Goal: Task Accomplishment & Management: Manage account settings

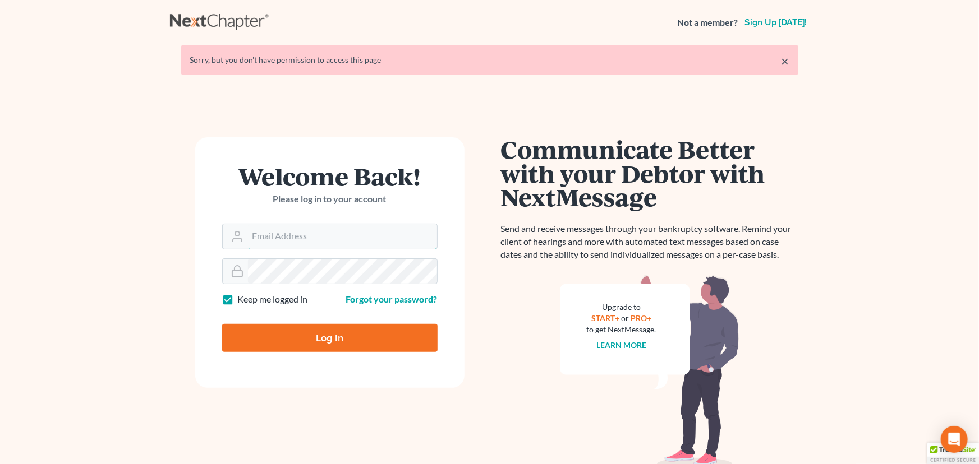
type input "[EMAIL_ADDRESS][DOMAIN_NAME]"
click at [316, 335] on input "Log In" at bounding box center [329, 338] width 215 height 28
type input "Thinking..."
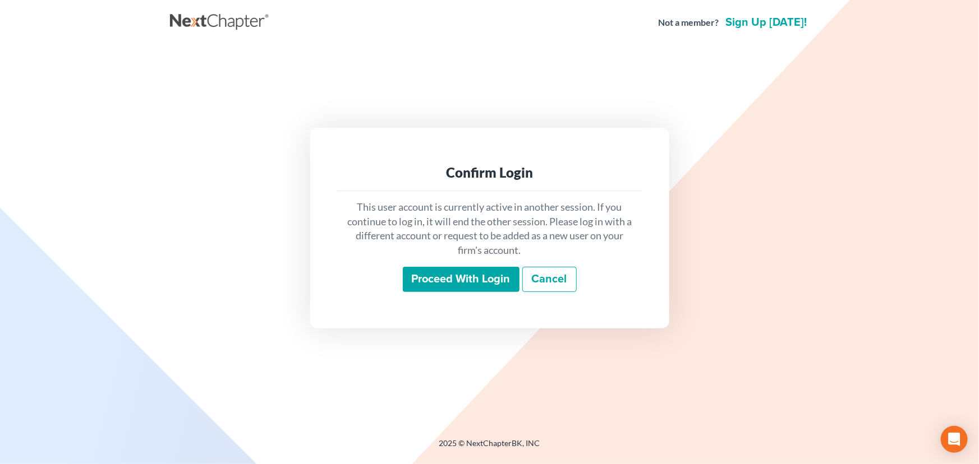
click at [482, 283] on input "Proceed with login" at bounding box center [461, 280] width 117 height 26
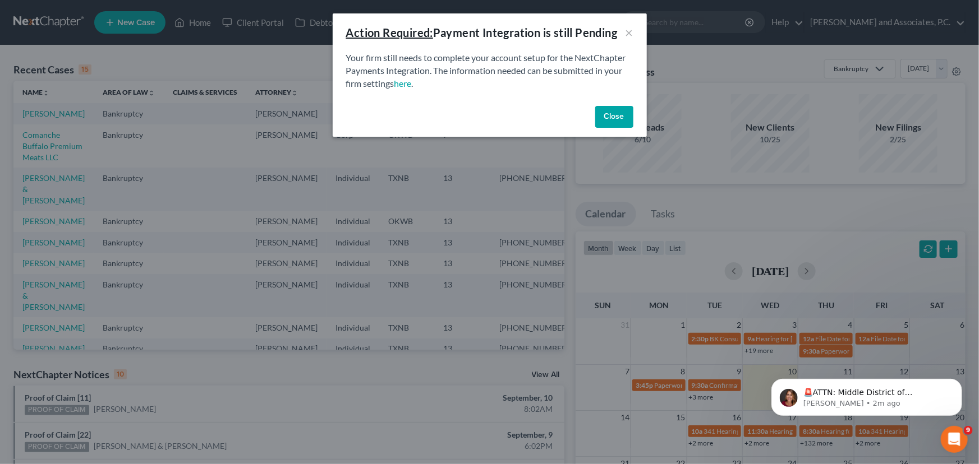
click at [630, 114] on button "Close" at bounding box center [614, 117] width 38 height 22
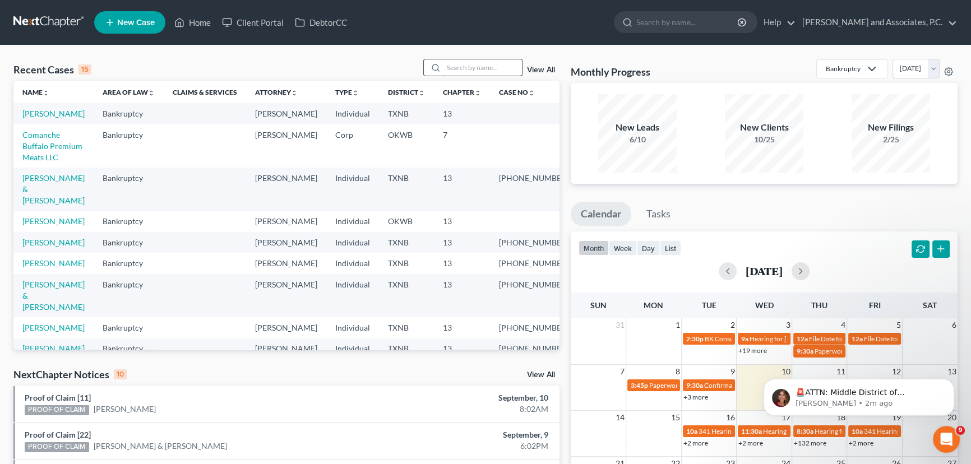
click at [493, 66] on input "search" at bounding box center [483, 67] width 79 height 16
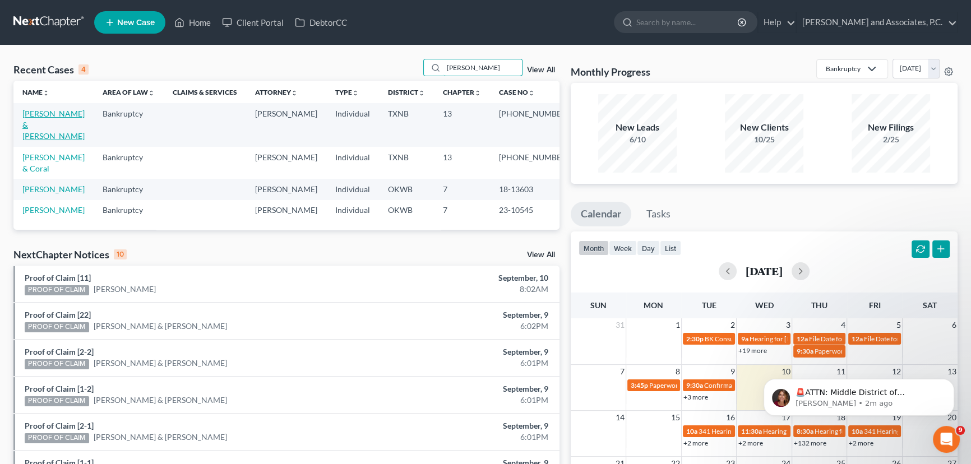
type input "lewis"
click at [50, 114] on link "Lewis, Anthony & Lurana" at bounding box center [53, 125] width 62 height 32
select select "1"
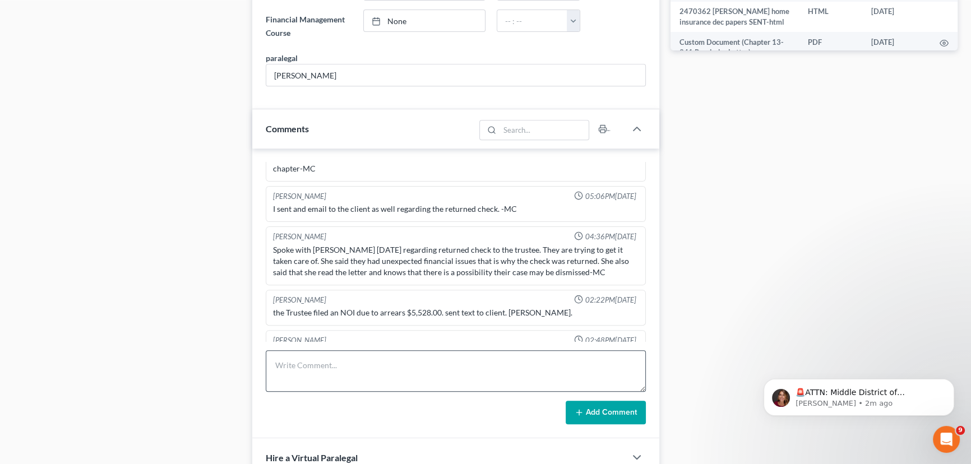
scroll to position [611, 0]
click at [327, 364] on textarea at bounding box center [456, 370] width 380 height 41
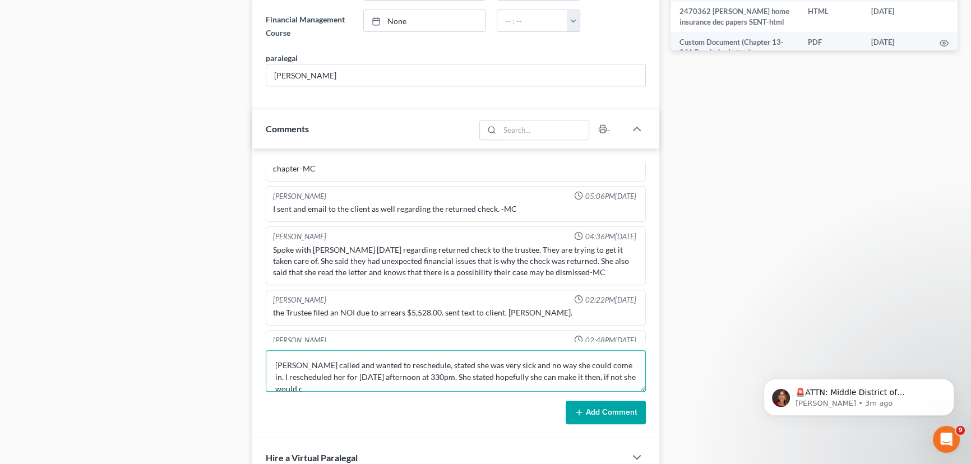
scroll to position [2, 0]
type textarea "Lurana called and wanted to reschedule, stated she was very sick and no way she…"
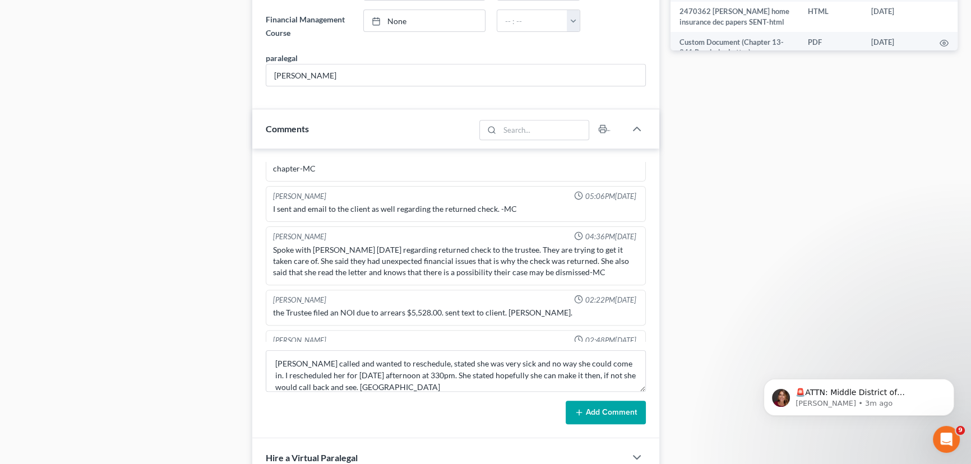
click at [591, 405] on button "Add Comment" at bounding box center [606, 413] width 80 height 24
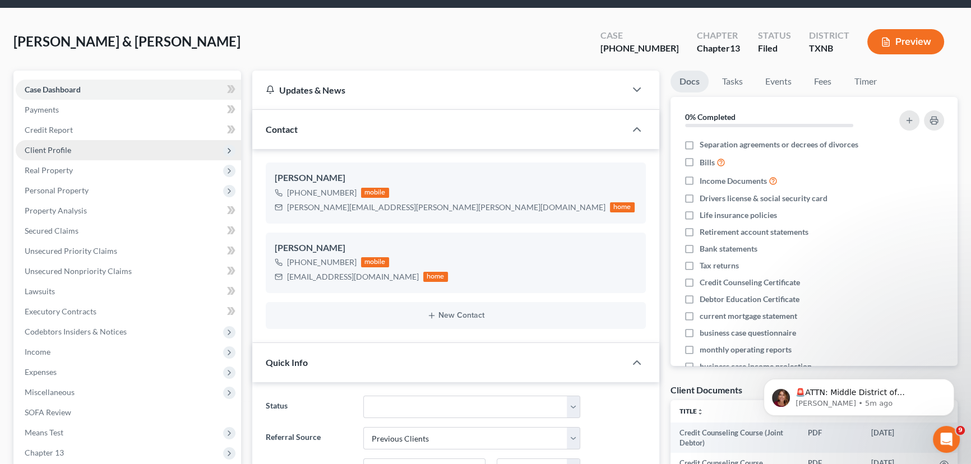
scroll to position [0, 0]
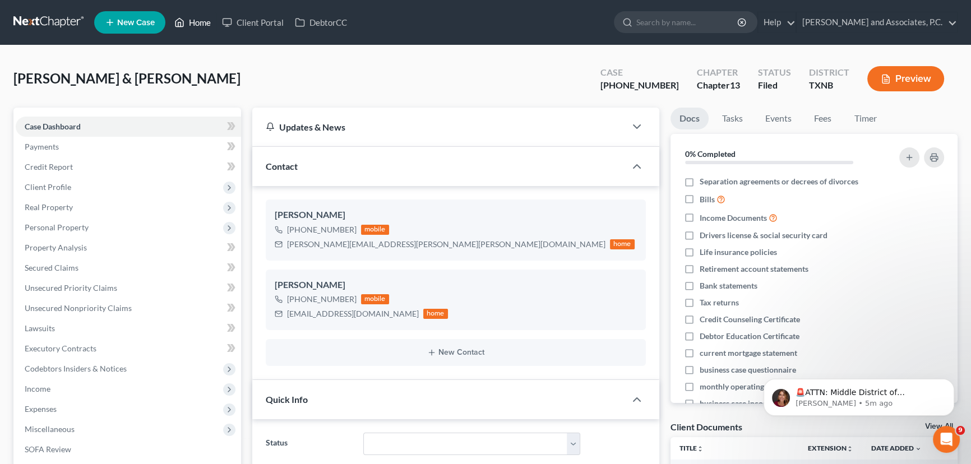
click at [197, 23] on link "Home" at bounding box center [193, 22] width 48 height 20
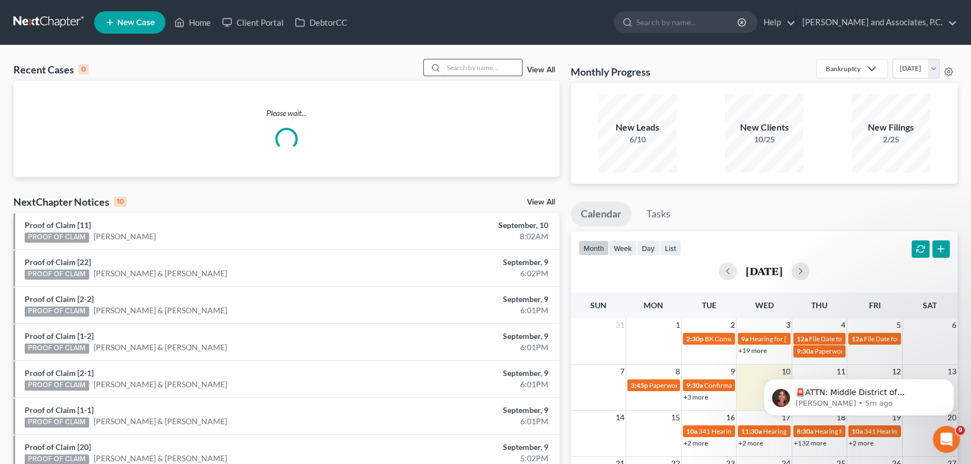
click at [490, 67] on input "search" at bounding box center [483, 67] width 79 height 16
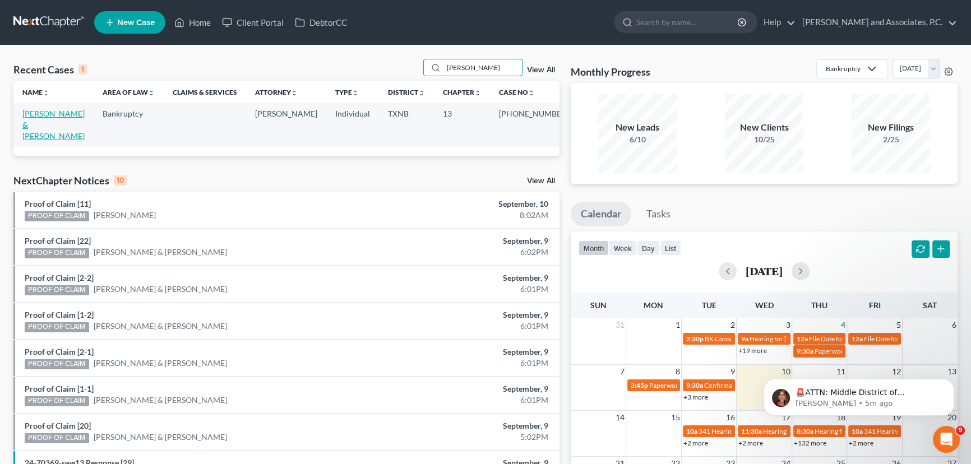
type input "swindle"
click at [47, 113] on link "Swindle, Thomas & Meghan" at bounding box center [53, 125] width 62 height 32
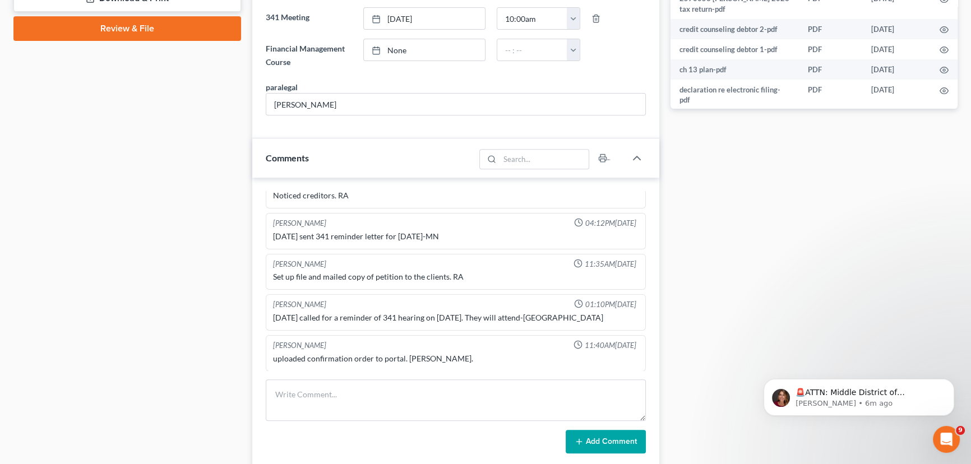
scroll to position [611, 0]
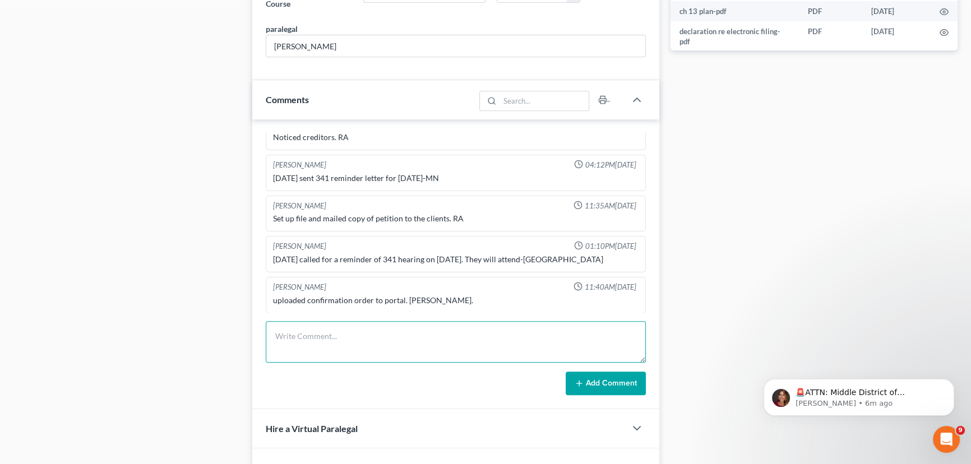
click at [294, 326] on textarea at bounding box center [456, 341] width 380 height 41
type textarea "Meghan called and stated she has been sending MC multiple emails and never rece…"
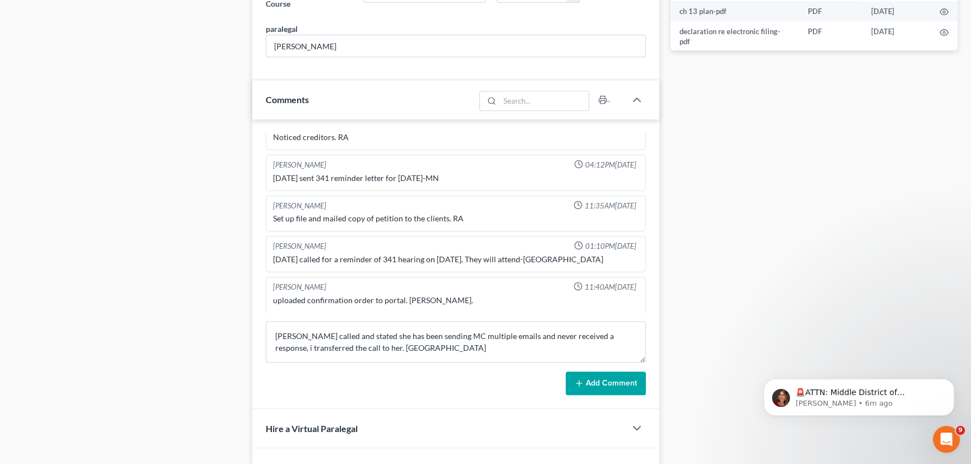
click at [621, 388] on button "Add Comment" at bounding box center [606, 384] width 80 height 24
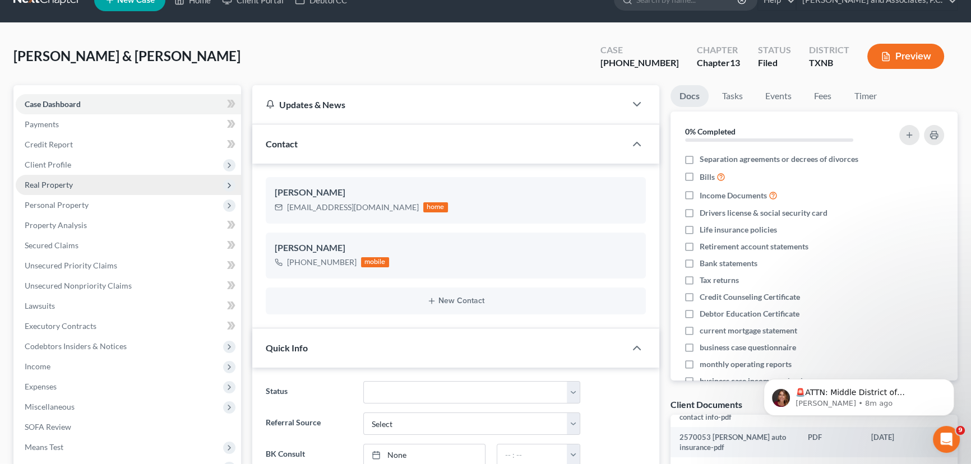
scroll to position [0, 0]
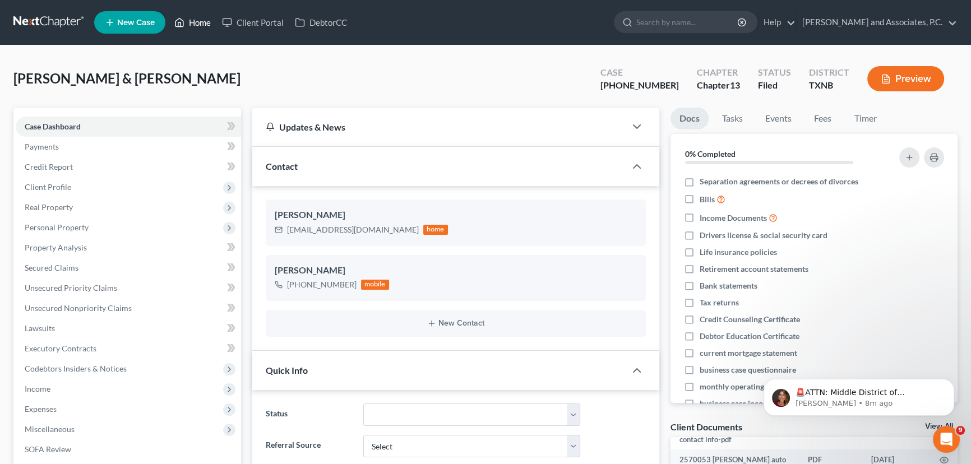
click at [188, 23] on link "Home" at bounding box center [193, 22] width 48 height 20
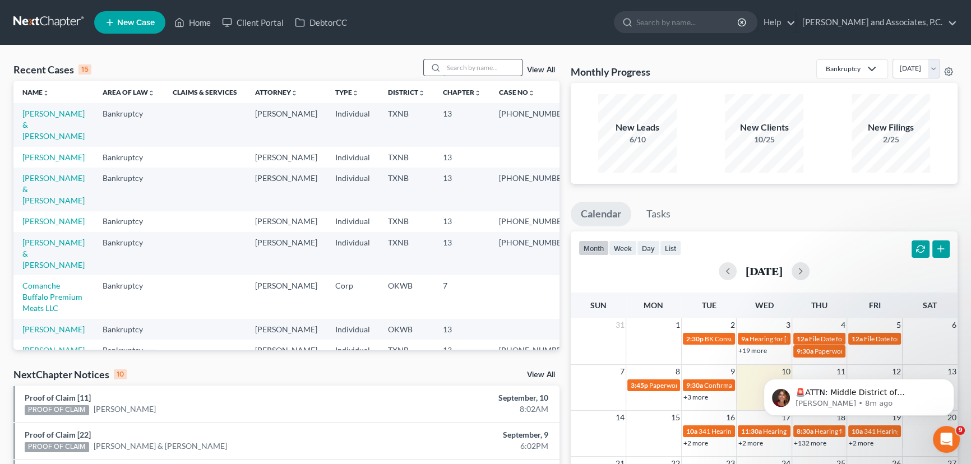
drag, startPoint x: 459, startPoint y: 66, endPoint x: 462, endPoint y: 73, distance: 7.8
click at [460, 70] on input "search" at bounding box center [483, 67] width 79 height 16
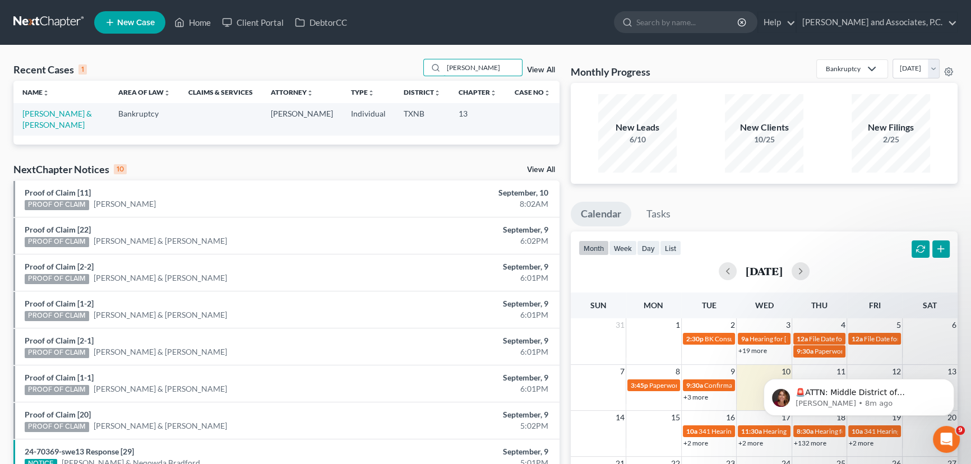
type input "hodgkins"
click at [31, 112] on link "Hodgkins, Joseph & Valerie" at bounding box center [57, 119] width 70 height 21
select select "6"
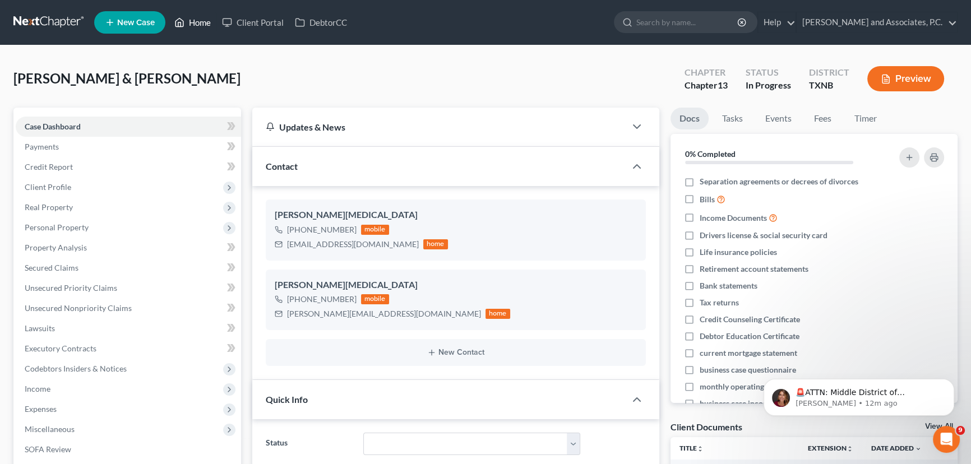
click at [184, 24] on icon at bounding box center [180, 23] width 8 height 8
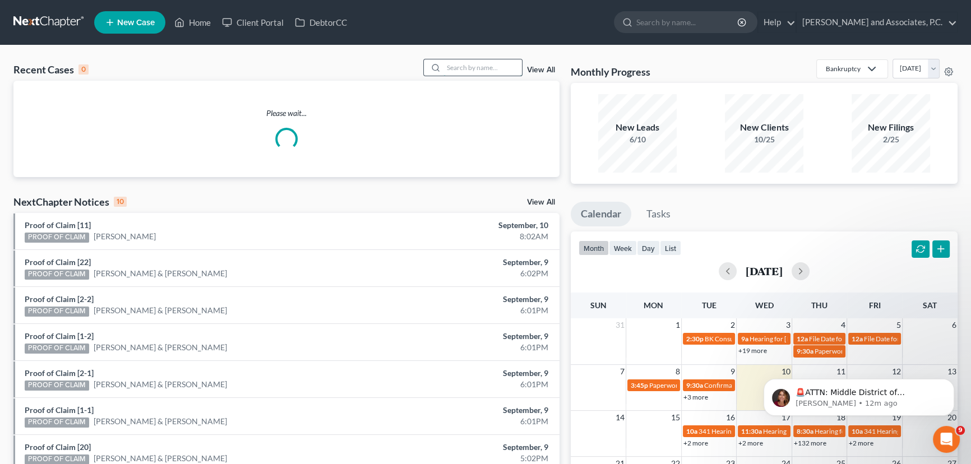
click at [454, 67] on input "search" at bounding box center [483, 67] width 79 height 16
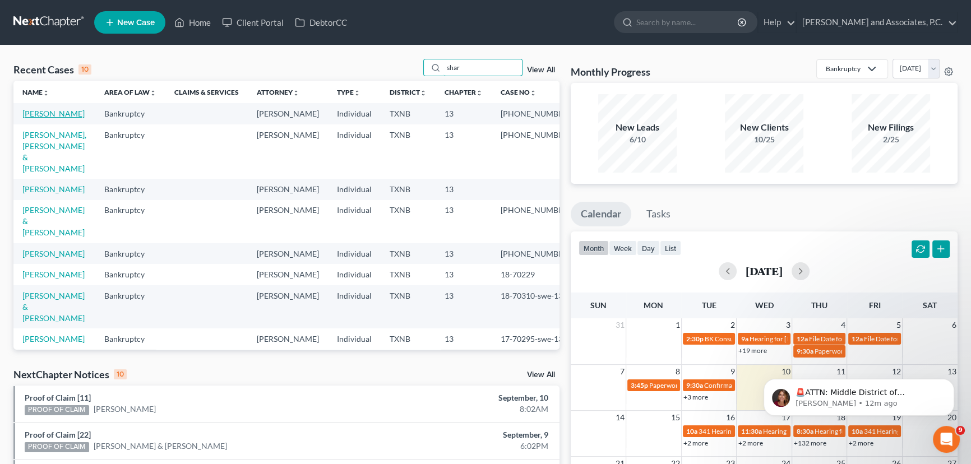
type input "shar"
click at [45, 109] on link "Sharp, Michaela" at bounding box center [53, 114] width 62 height 10
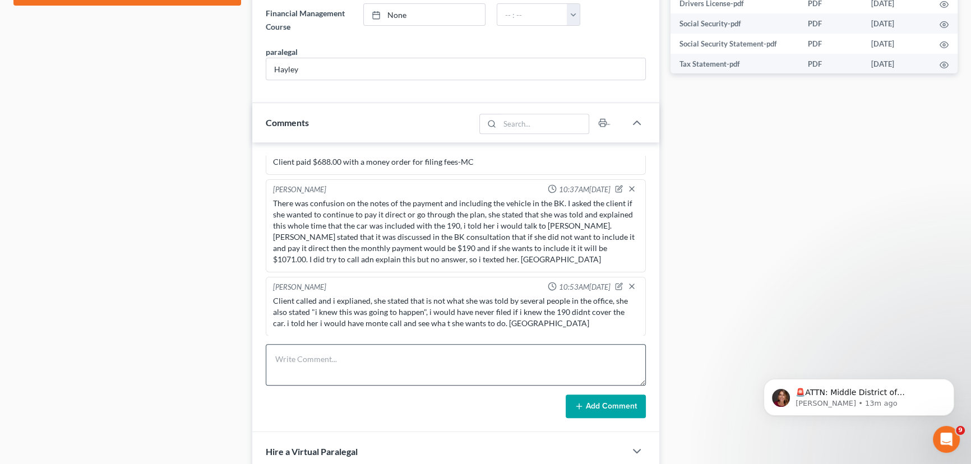
scroll to position [611, 0]
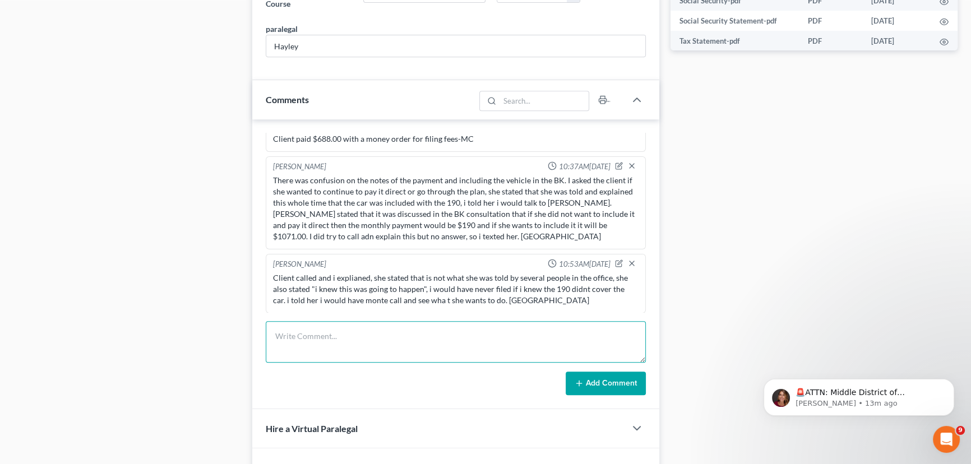
click at [355, 341] on textarea at bounding box center [456, 341] width 380 height 41
type textarea "M"
type textarea "Ms. Sharp spoke to Monte and she will be paying her vehicle direct. Hayley"
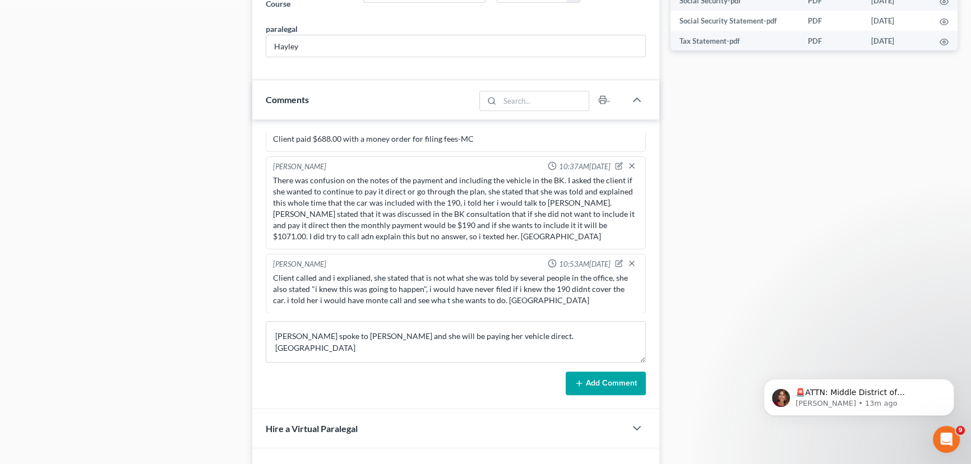
click at [616, 385] on button "Add Comment" at bounding box center [606, 384] width 80 height 24
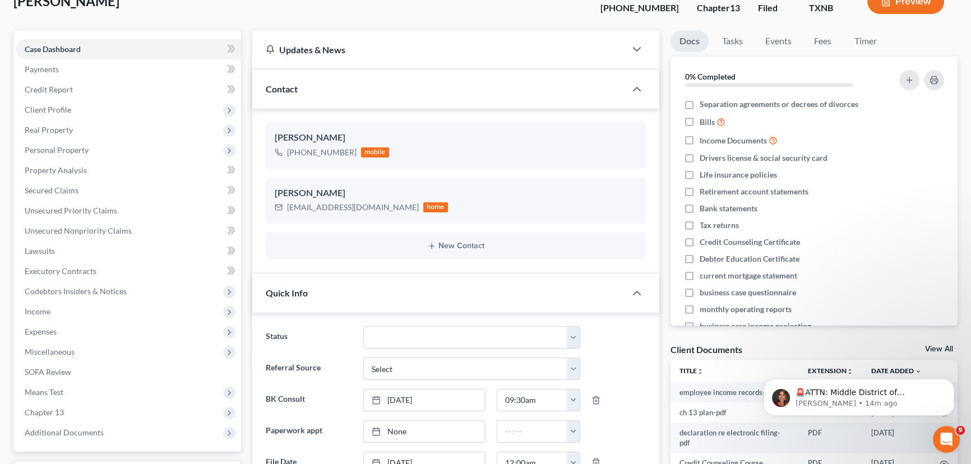
scroll to position [0, 0]
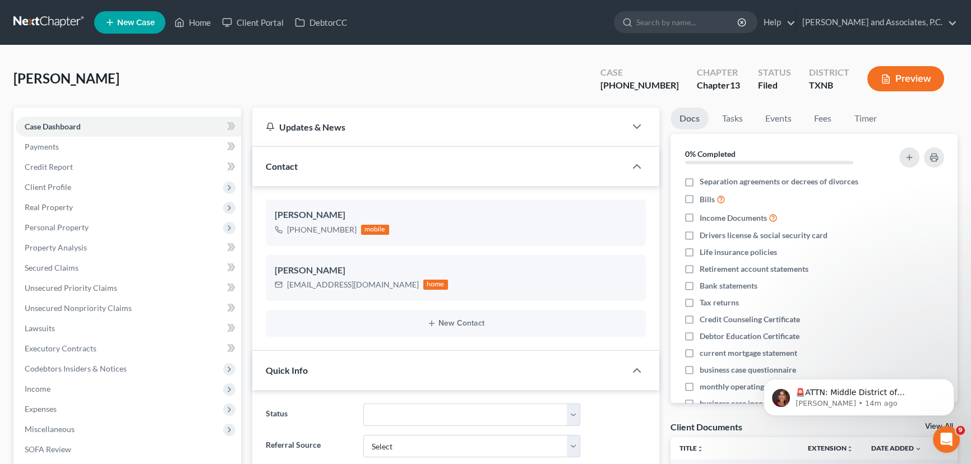
click at [207, 10] on ul "New Case Home Client Portal DebtorCC - No Result - See all results Or Press Ent…" at bounding box center [526, 22] width 864 height 29
click at [201, 19] on link "Home" at bounding box center [193, 22] width 48 height 20
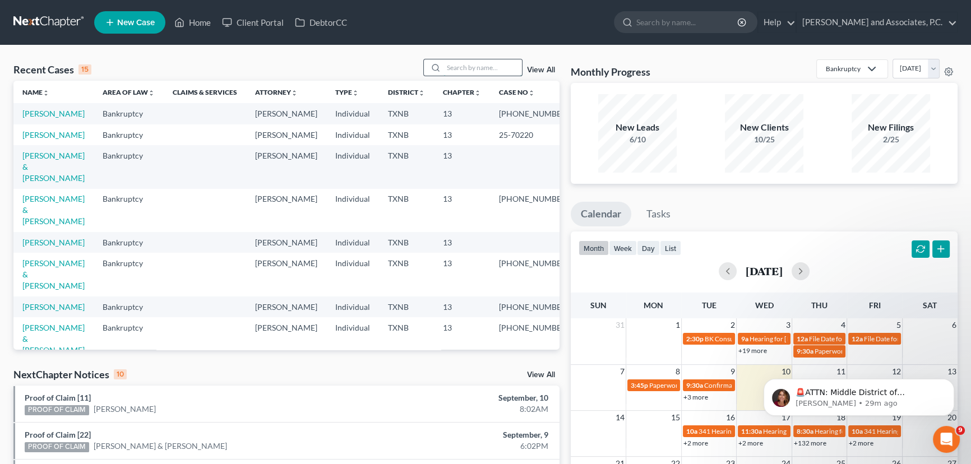
click at [458, 72] on input "search" at bounding box center [483, 67] width 79 height 16
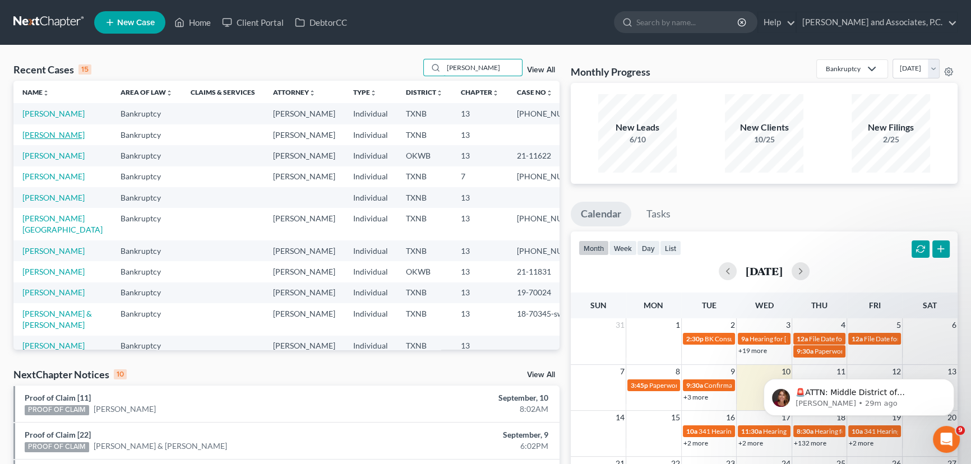
type input "johnson"
click at [47, 140] on link "Johnson, Glenn" at bounding box center [53, 135] width 62 height 10
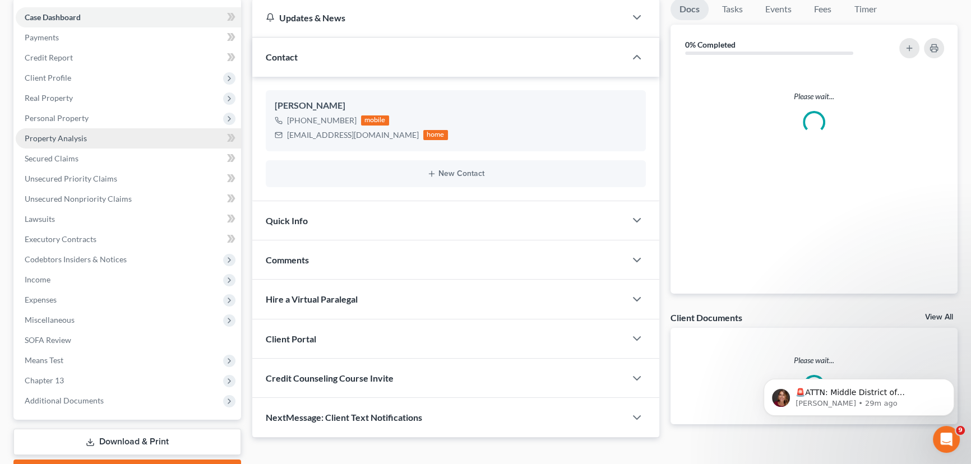
scroll to position [170, 0]
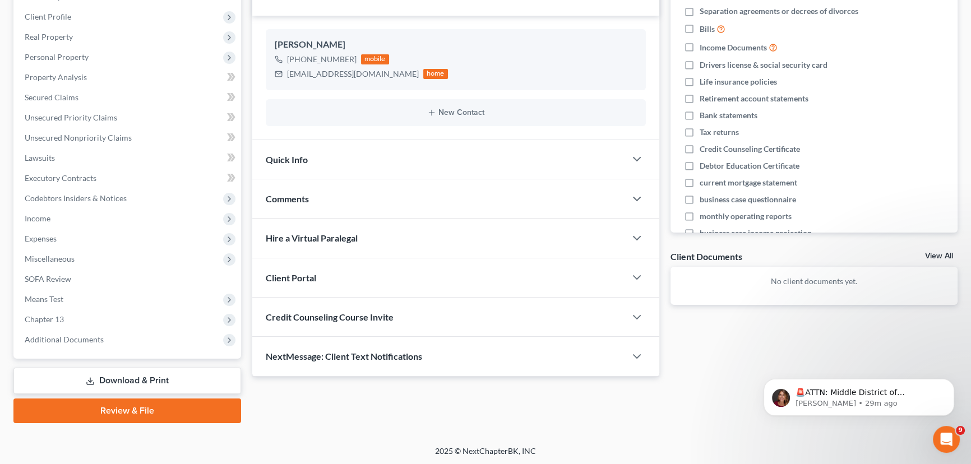
click at [306, 307] on div "Credit Counseling Course Invite" at bounding box center [438, 317] width 373 height 39
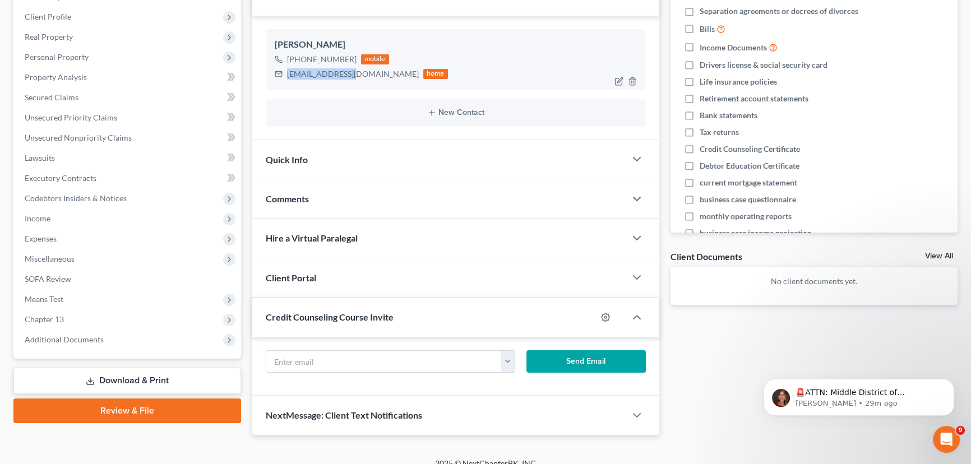
drag, startPoint x: 352, startPoint y: 71, endPoint x: 288, endPoint y: 73, distance: 64.0
click at [288, 73] on div "bigpaw@gmail.com" at bounding box center [353, 73] width 132 height 11
copy div "bigpaw@gmail.com"
click at [297, 359] on input "text" at bounding box center [383, 361] width 235 height 21
paste input "bigpaw@gmail.com"
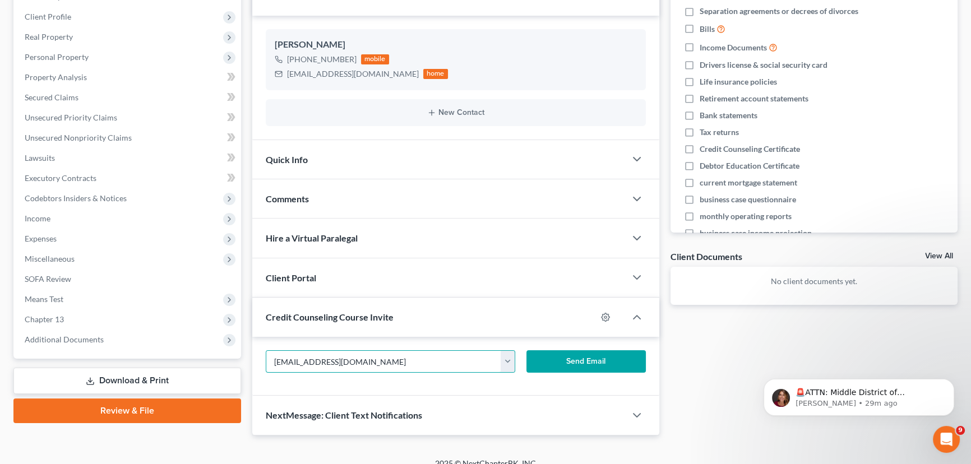
type input "bigpaw@gmail.com"
click at [555, 356] on button "Send Email" at bounding box center [586, 361] width 119 height 22
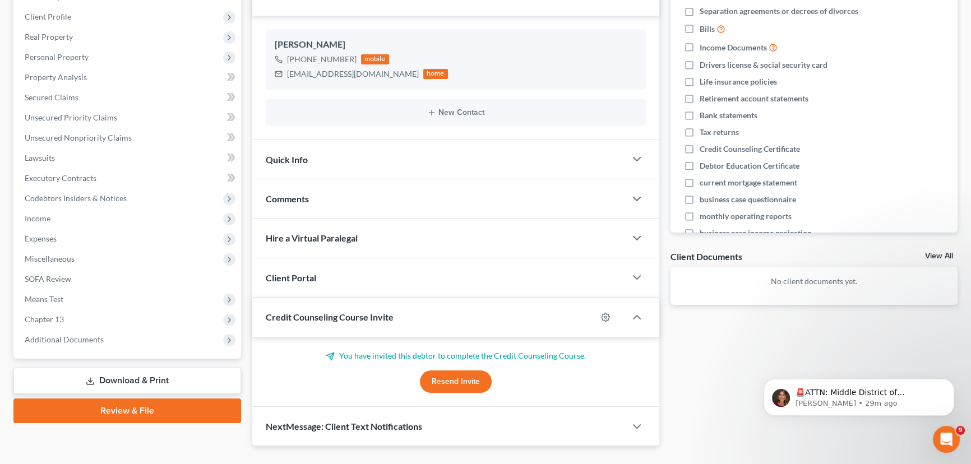
click at [329, 426] on span "NextMessage: Client Text Notifications" at bounding box center [344, 426] width 156 height 11
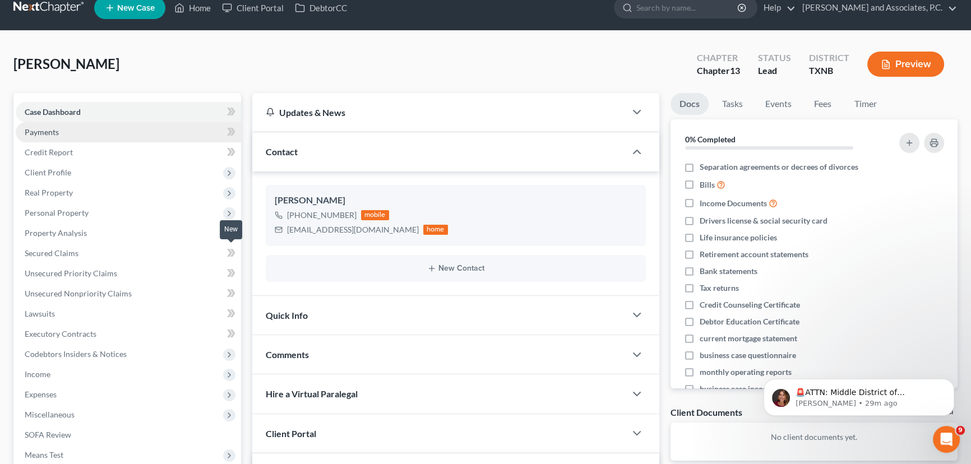
scroll to position [0, 0]
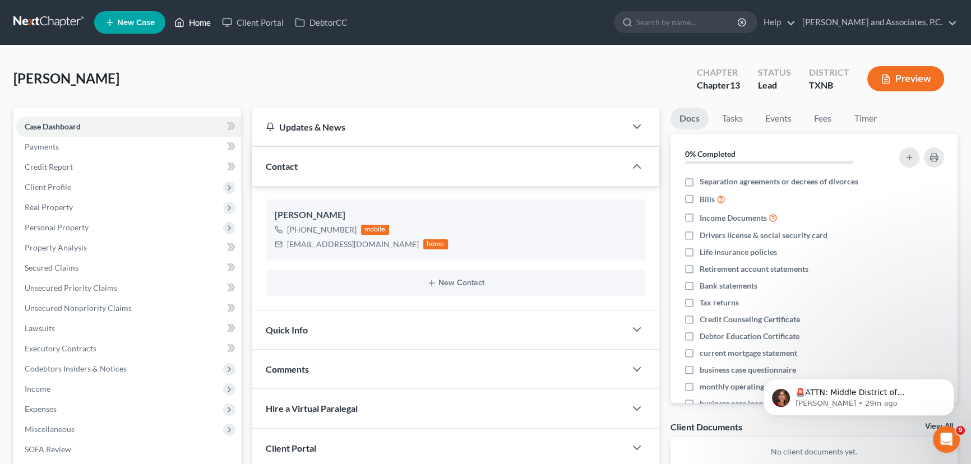
click at [196, 20] on link "Home" at bounding box center [193, 22] width 48 height 20
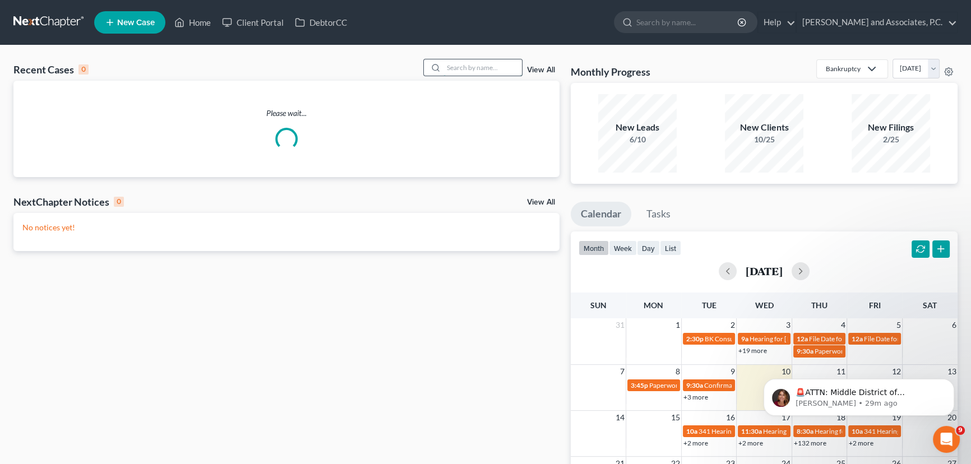
click at [489, 67] on input "search" at bounding box center [483, 67] width 79 height 16
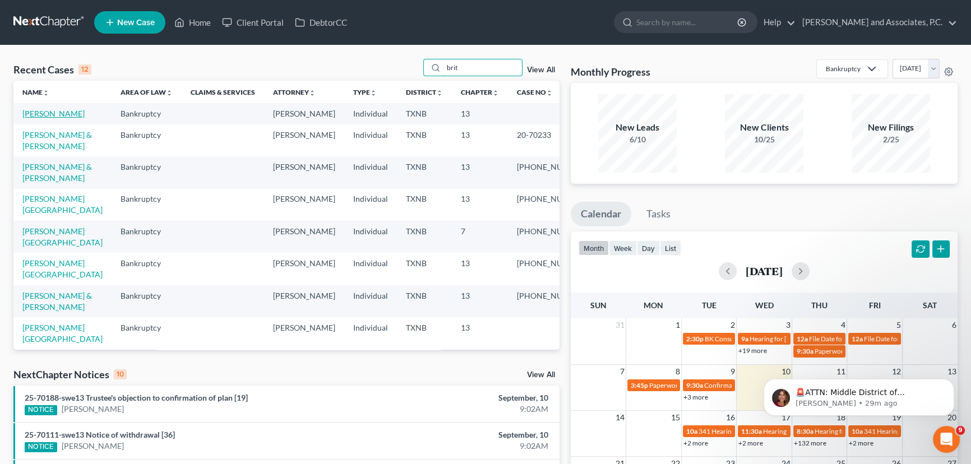
type input "brit"
click at [48, 114] on link "Britt, Brenda" at bounding box center [53, 114] width 62 height 10
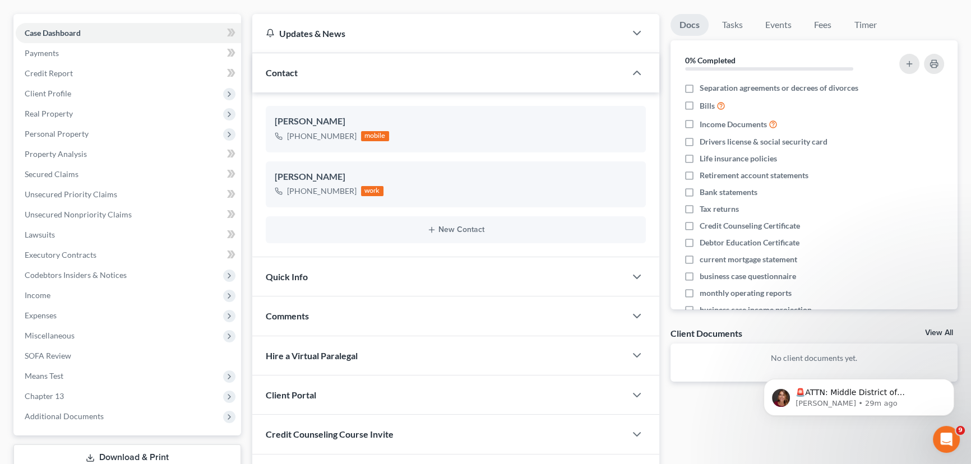
scroll to position [102, 0]
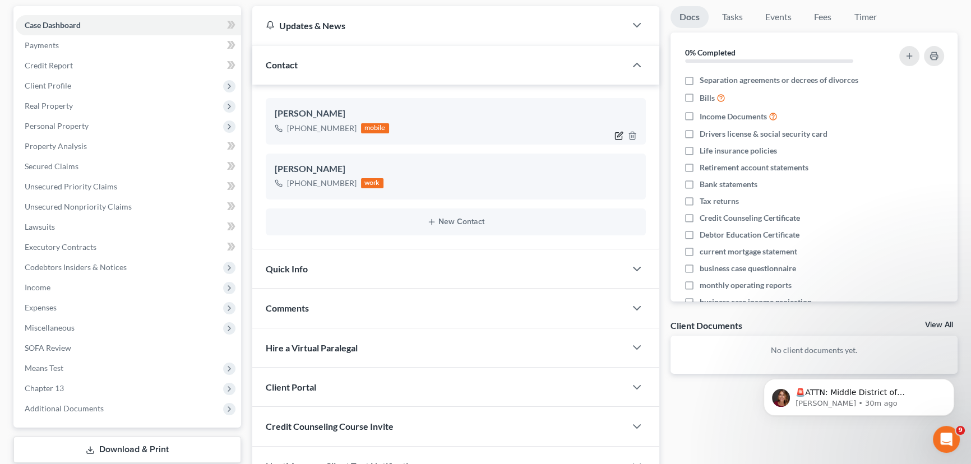
click at [615, 133] on icon "button" at bounding box center [618, 135] width 7 height 7
select select "0"
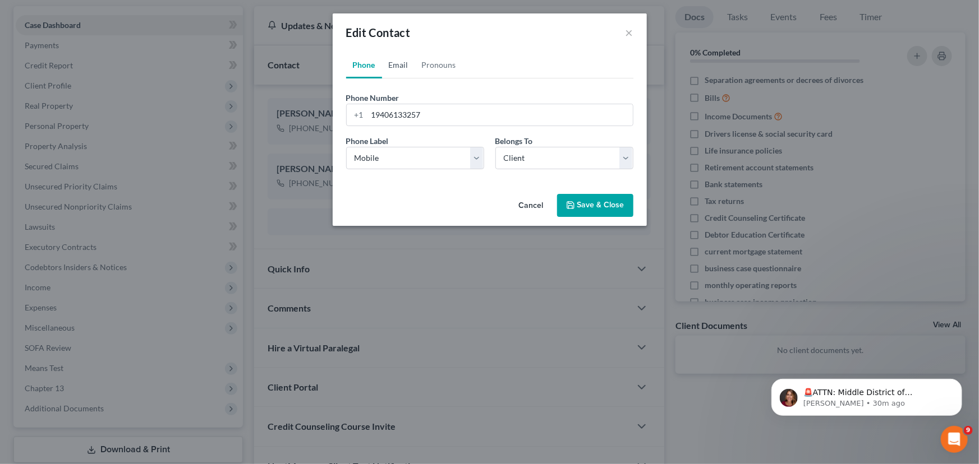
drag, startPoint x: 403, startPoint y: 66, endPoint x: 415, endPoint y: 79, distance: 17.5
click at [403, 66] on link "Email" at bounding box center [398, 65] width 33 height 27
click at [409, 112] on input "email" at bounding box center [499, 114] width 265 height 21
type input "brendacbritt57@gmail.com"
click at [608, 207] on button "Save & Close" at bounding box center [595, 206] width 76 height 24
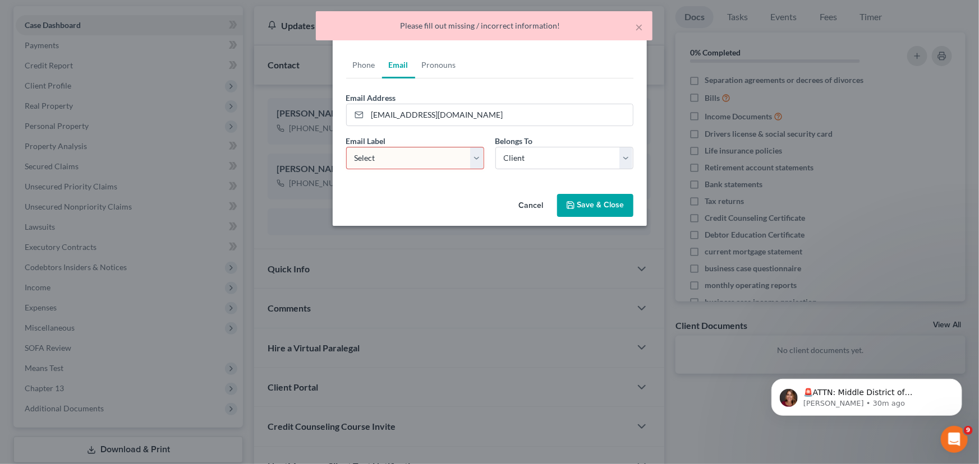
drag, startPoint x: 458, startPoint y: 157, endPoint x: 452, endPoint y: 167, distance: 11.8
click at [458, 157] on select "Select Home Work Other" at bounding box center [415, 158] width 138 height 22
select select "0"
click at [346, 147] on select "Select Home Work Other" at bounding box center [415, 158] width 138 height 22
click at [586, 201] on button "Save & Close" at bounding box center [595, 206] width 76 height 24
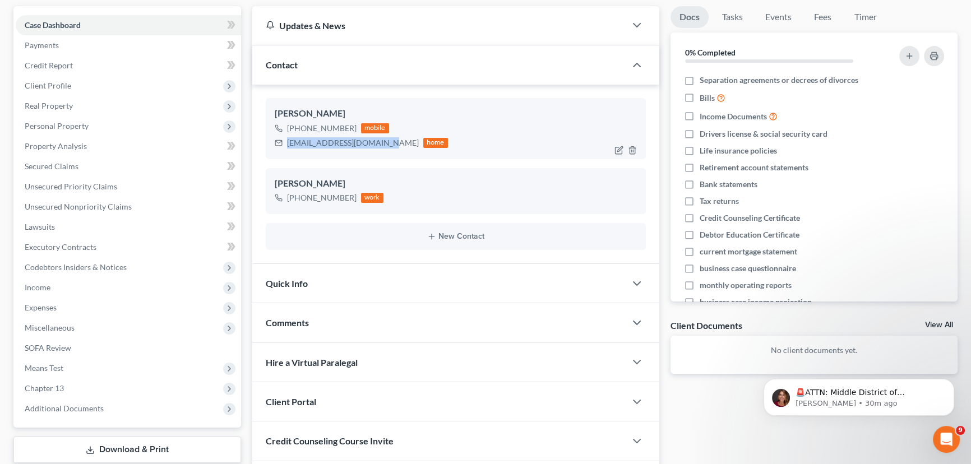
drag, startPoint x: 380, startPoint y: 142, endPoint x: 289, endPoint y: 144, distance: 91.4
click at [289, 144] on div "brendacbritt57@gmail.com" at bounding box center [353, 142] width 132 height 11
copy div "brendacbritt57@gmail.com"
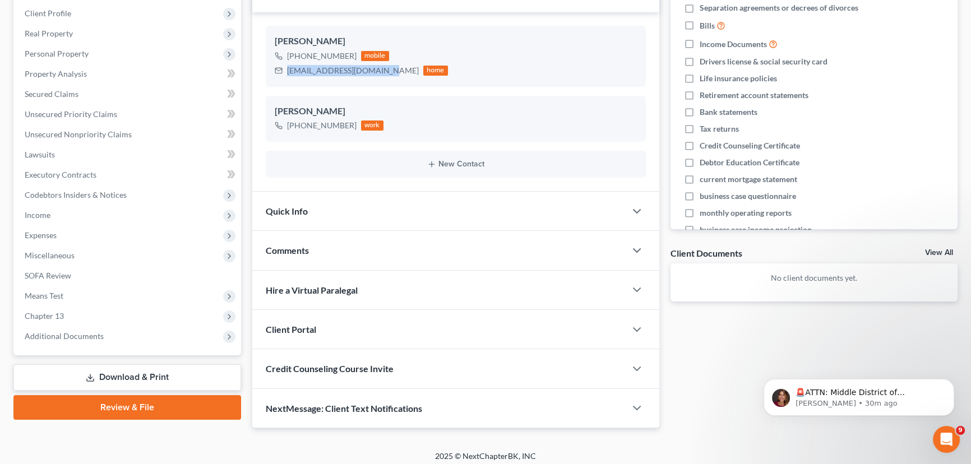
scroll to position [179, 0]
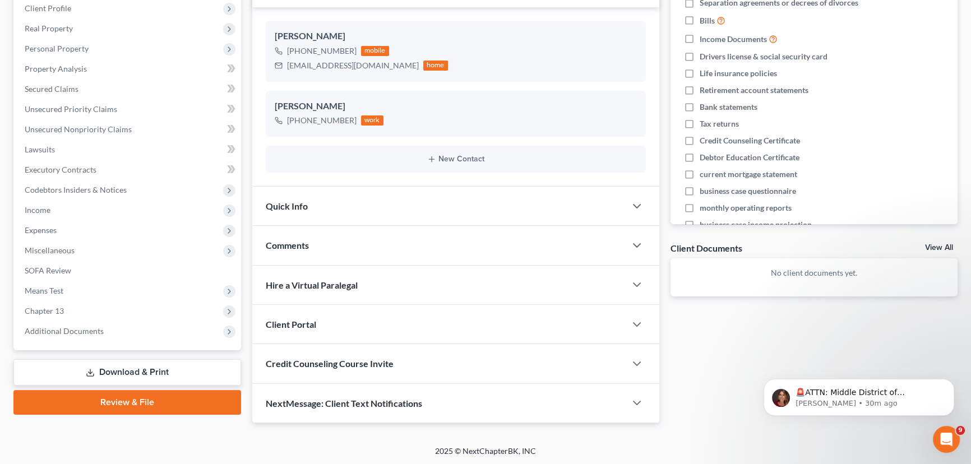
click at [312, 355] on div "Credit Counseling Course Invite" at bounding box center [438, 363] width 373 height 39
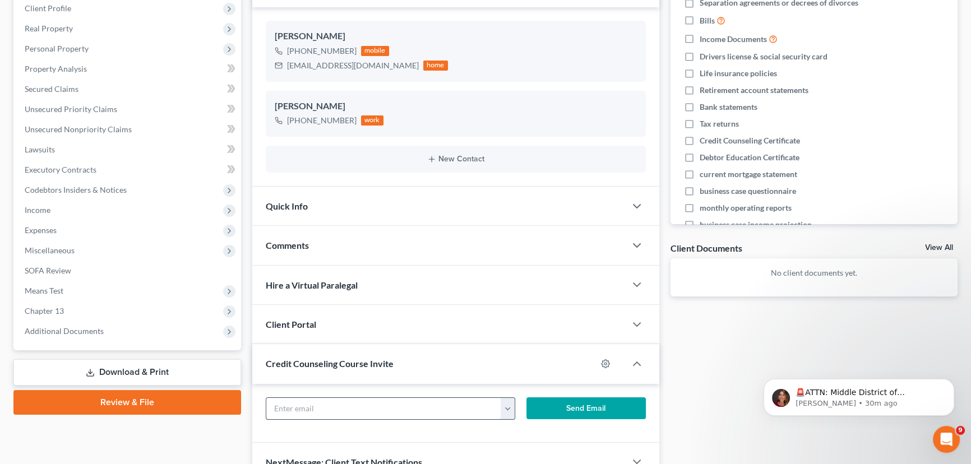
click at [298, 404] on input "text" at bounding box center [383, 408] width 235 height 21
paste input "brendacbritt57@gmail.com"
type input "brendacbritt57@gmail.com"
click at [559, 407] on button "Send Email" at bounding box center [586, 409] width 119 height 22
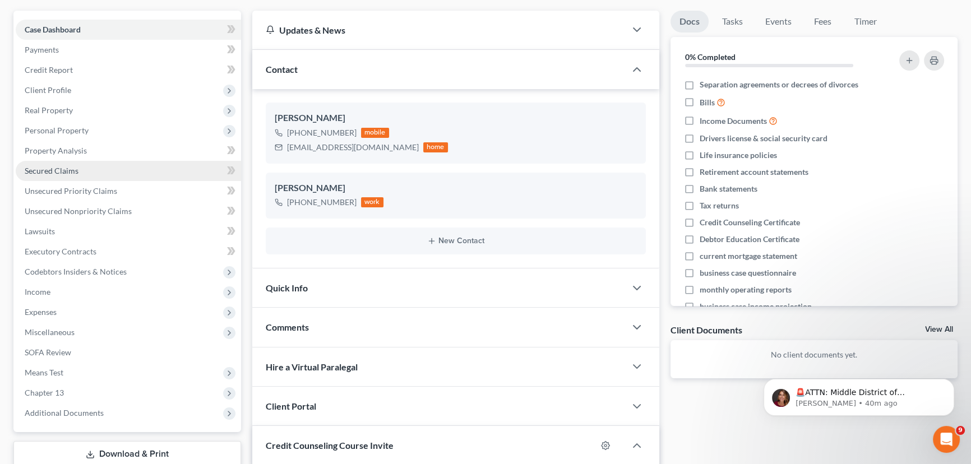
scroll to position [0, 0]
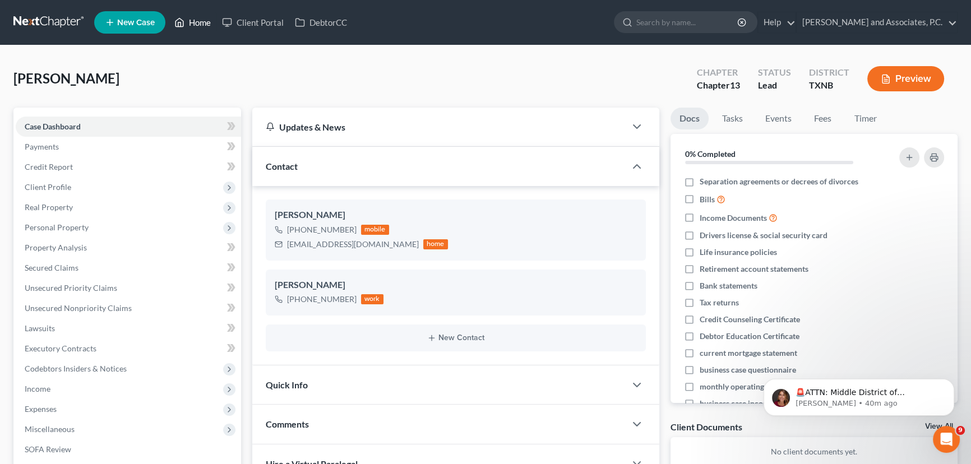
click at [203, 22] on link "Home" at bounding box center [193, 22] width 48 height 20
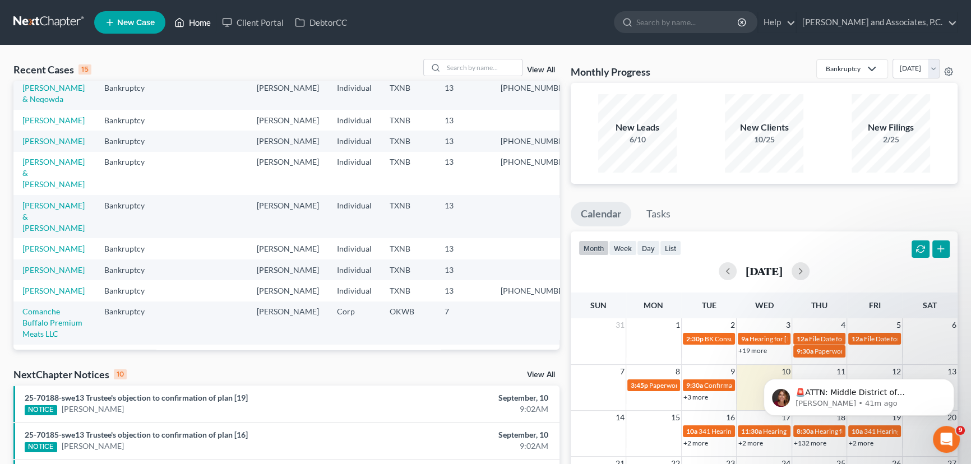
scroll to position [50, 0]
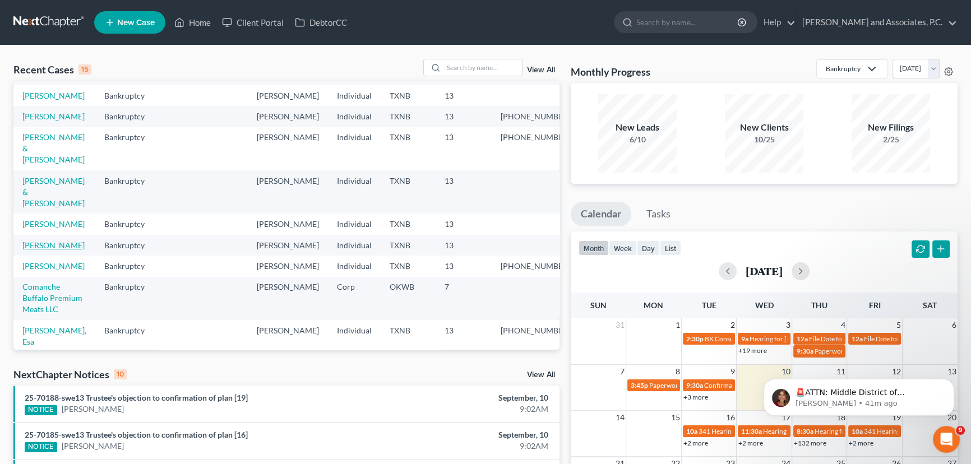
click at [59, 250] on link "Johnson, Glenn" at bounding box center [53, 246] width 62 height 10
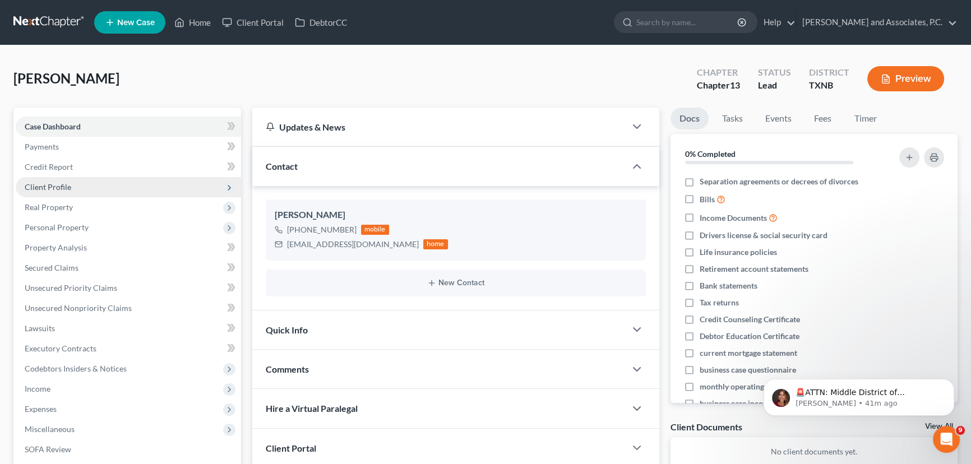
click at [62, 185] on span "Client Profile" at bounding box center [48, 187] width 47 height 10
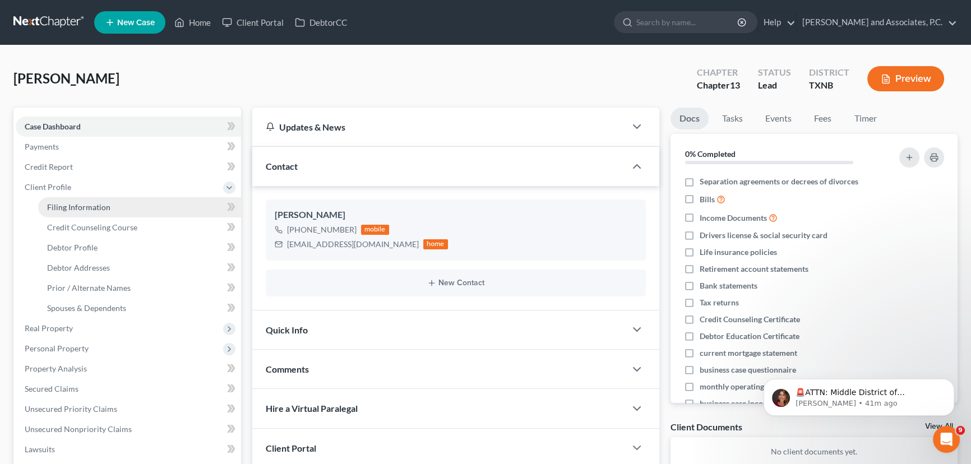
click at [44, 206] on link "Filing Information" at bounding box center [139, 207] width 203 height 20
select select "1"
select select "0"
select select "3"
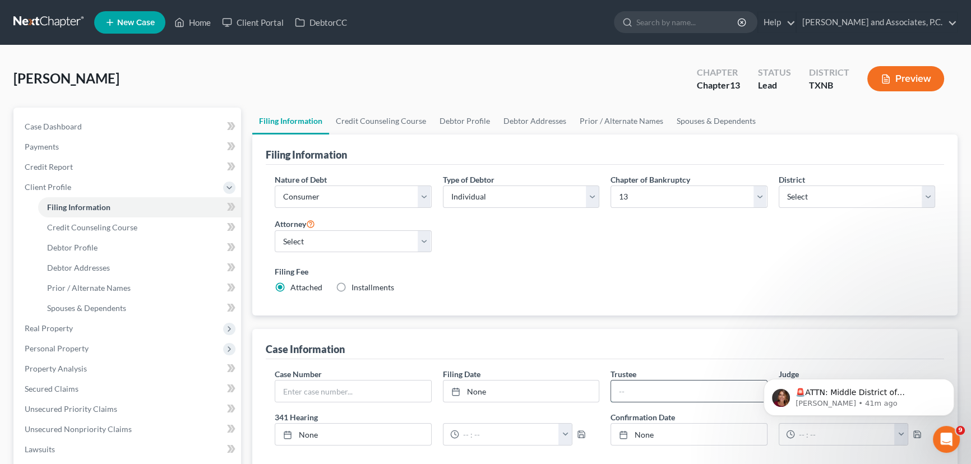
click at [643, 385] on input "text" at bounding box center [689, 391] width 156 height 21
type input "Katherine Davis"
click at [667, 280] on div "Filing Fee Attached Installments Installments" at bounding box center [605, 279] width 661 height 27
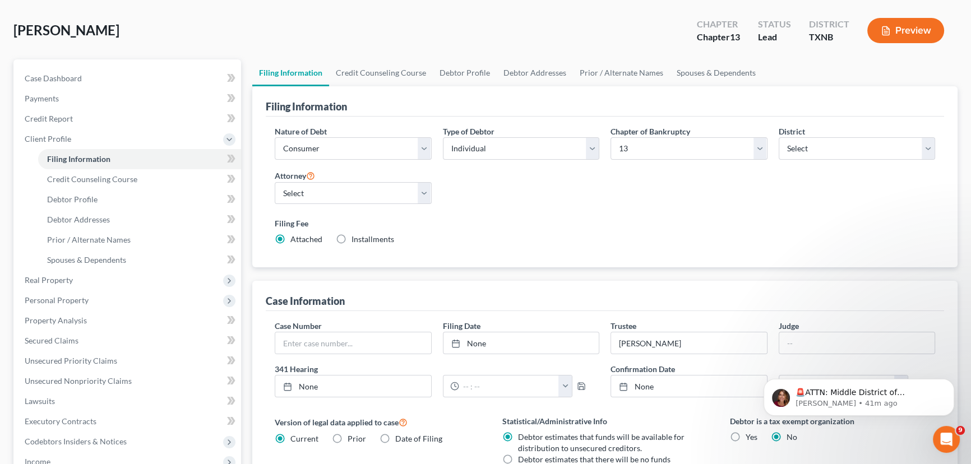
scroll to position [102, 0]
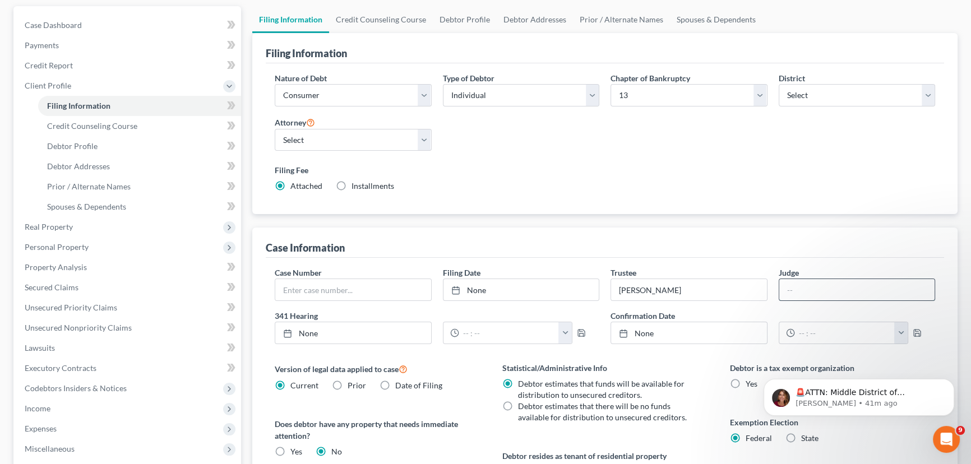
click at [808, 285] on input "text" at bounding box center [858, 289] width 156 height 21
type input "Scott W. Everett"
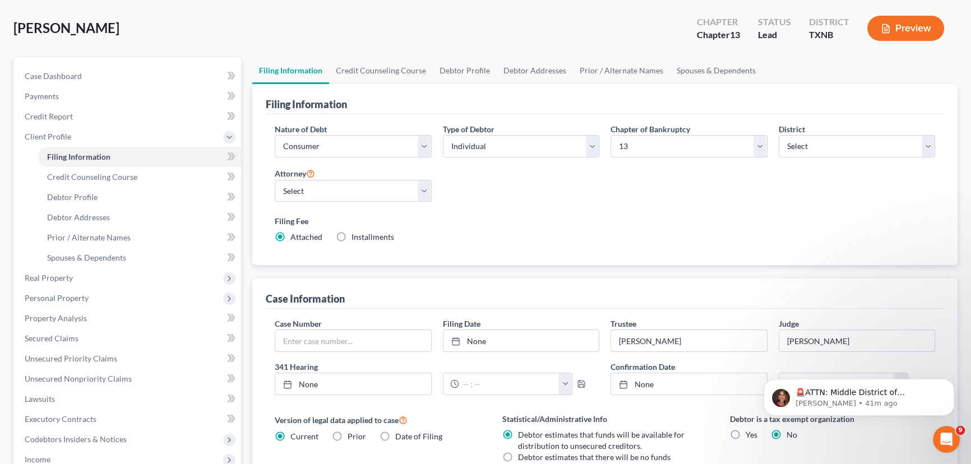
click at [630, 230] on div "Filing Fee Attached Installments Installments" at bounding box center [605, 228] width 661 height 27
click at [378, 66] on link "Credit Counseling Course" at bounding box center [381, 70] width 104 height 27
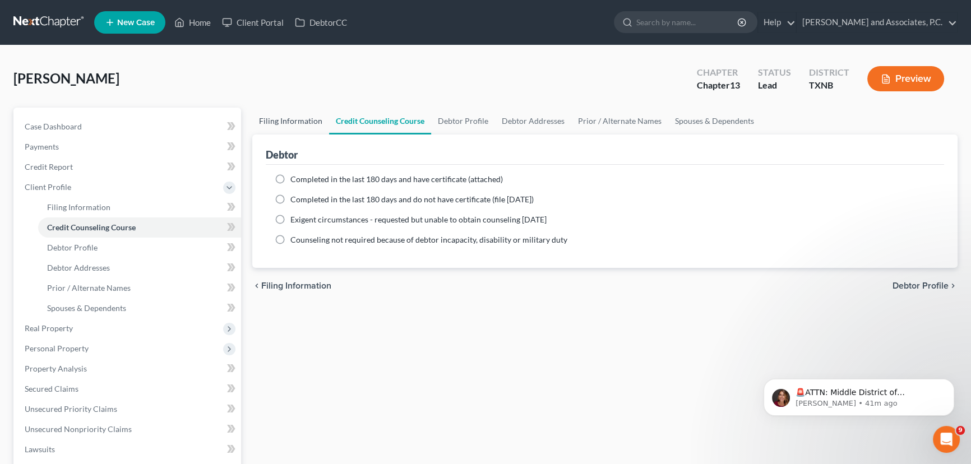
click at [307, 122] on link "Filing Information" at bounding box center [290, 121] width 77 height 27
select select "1"
select select "0"
select select "3"
select select "78"
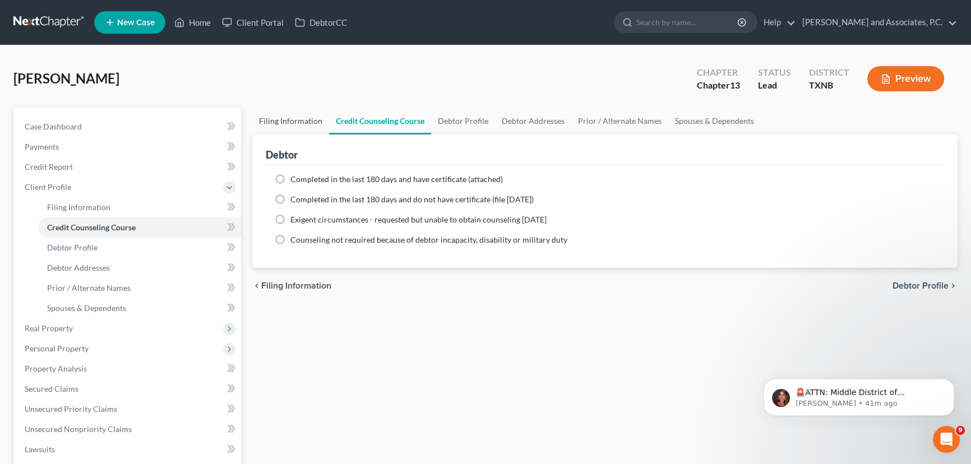
select select "0"
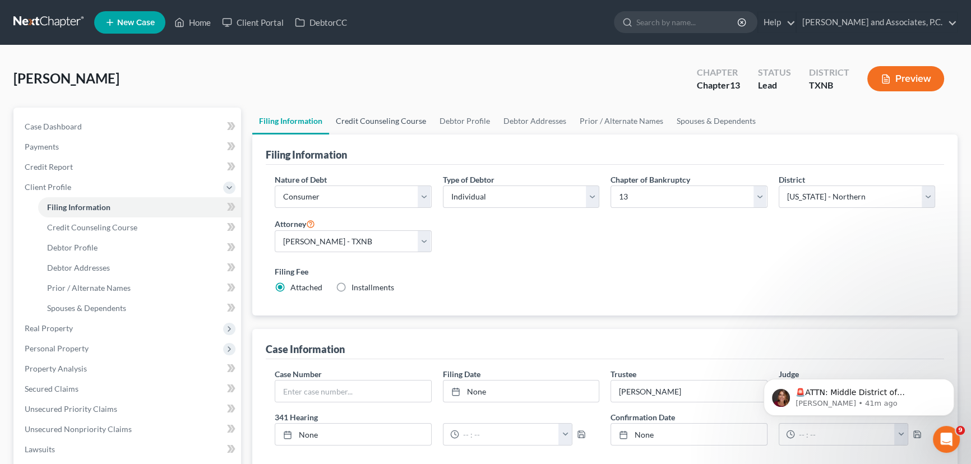
click at [362, 128] on link "Credit Counseling Course" at bounding box center [381, 121] width 104 height 27
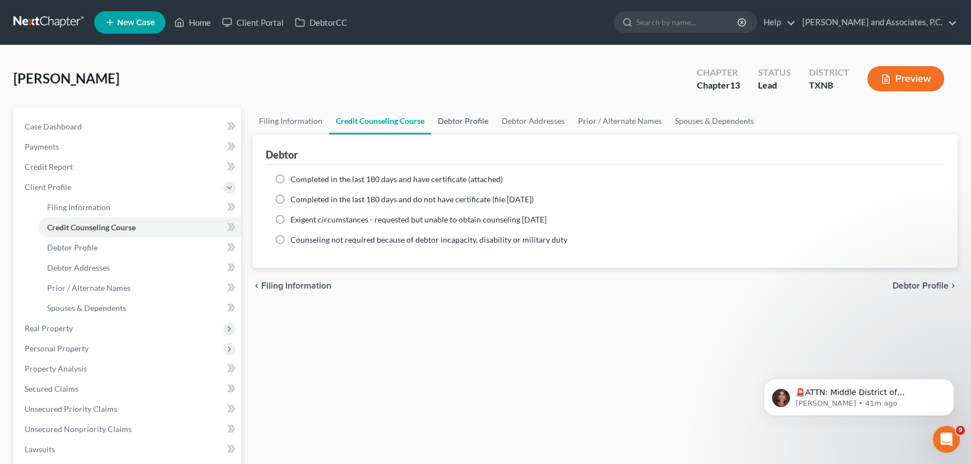
click at [487, 117] on link "Debtor Profile" at bounding box center [463, 121] width 64 height 27
select select "0"
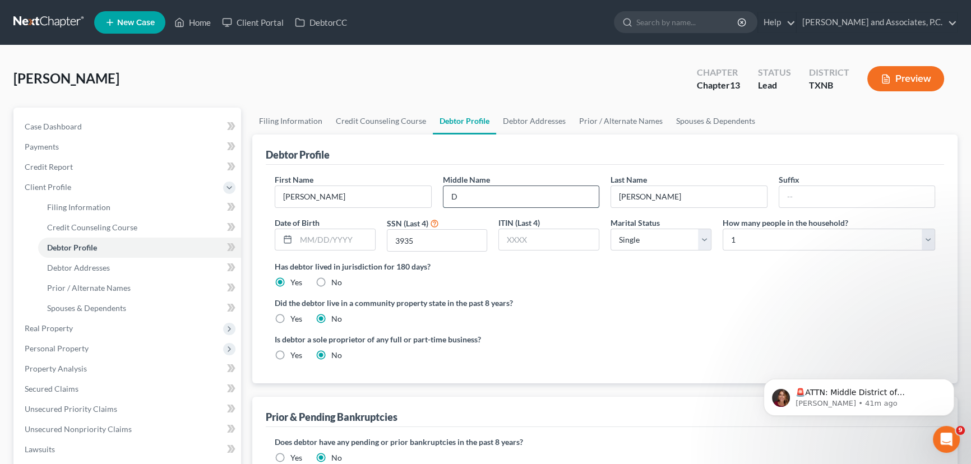
click at [463, 191] on input "D" at bounding box center [522, 196] width 156 height 21
type input "David"
click at [306, 235] on input "text" at bounding box center [335, 239] width 79 height 21
type input "12291967"
click at [776, 242] on select "Select 1 2 3 4 5 6 7 8 9 10 11 12 13 14 15 16 17 18 19 20" at bounding box center [829, 240] width 213 height 22
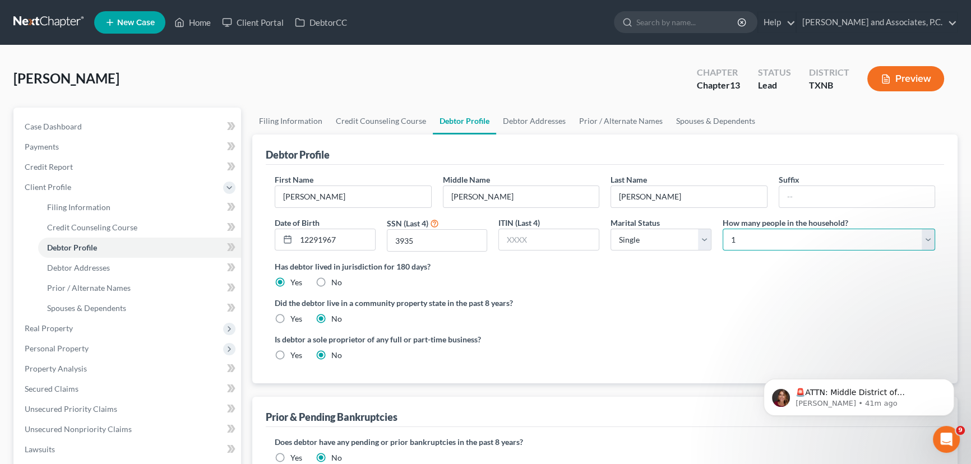
select select "1"
click at [723, 229] on select "Select 1 2 3 4 5 6 7 8 9 10 11 12 13 14 15 16 17 18 19 20" at bounding box center [829, 240] width 213 height 22
click at [601, 318] on div "Did the debtor live in a community property state in the past 8 years? Yes No" at bounding box center [605, 310] width 661 height 27
click at [528, 120] on link "Debtor Addresses" at bounding box center [534, 121] width 76 height 27
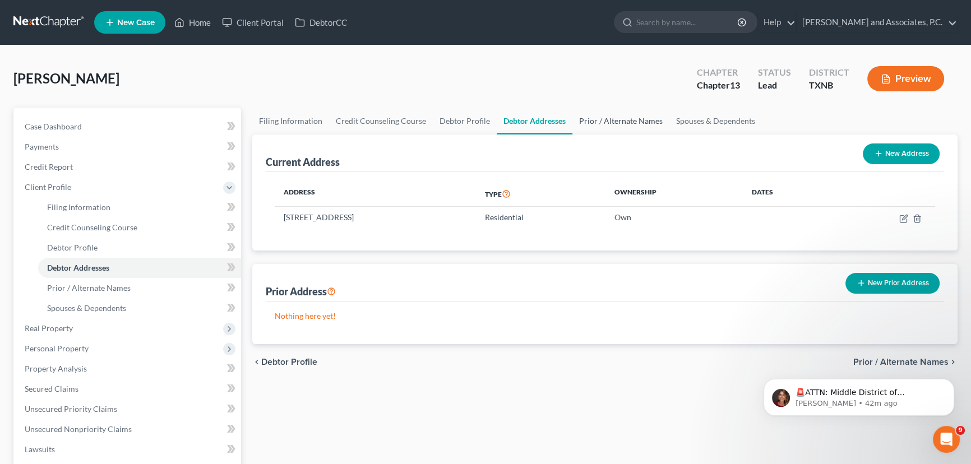
click at [583, 122] on link "Prior / Alternate Names" at bounding box center [621, 121] width 97 height 27
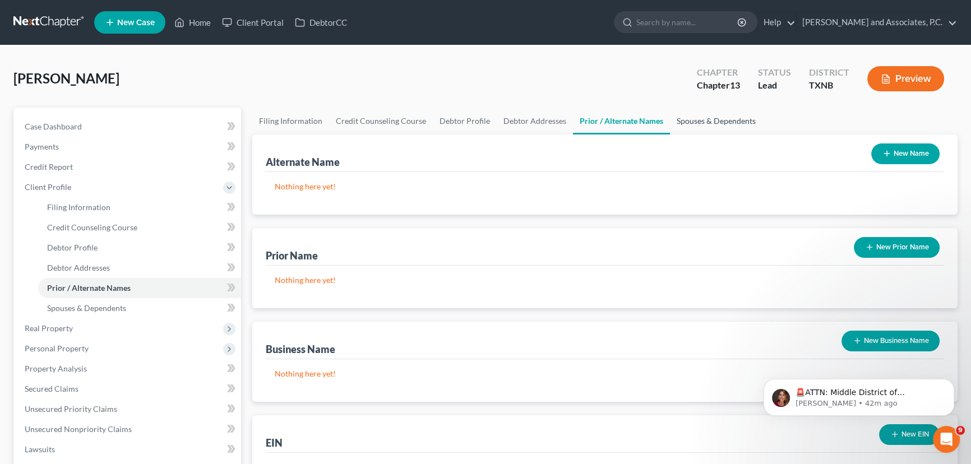
click at [718, 118] on link "Spouses & Dependents" at bounding box center [716, 121] width 93 height 27
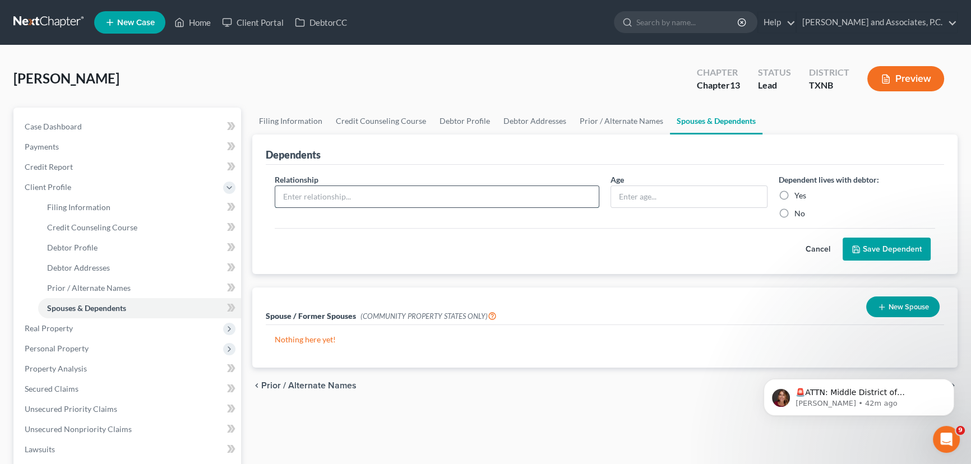
click at [312, 197] on input "text" at bounding box center [437, 196] width 324 height 21
click at [653, 236] on div "Cancel Save Dependent" at bounding box center [605, 244] width 661 height 33
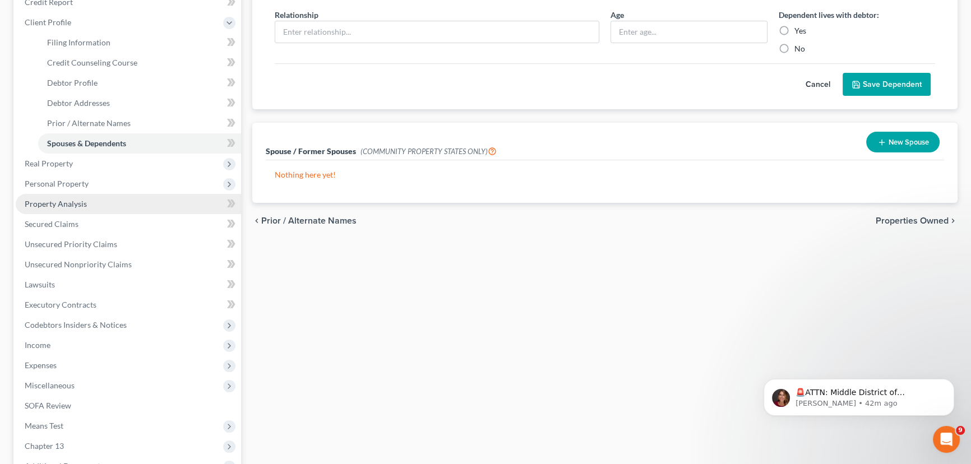
scroll to position [204, 0]
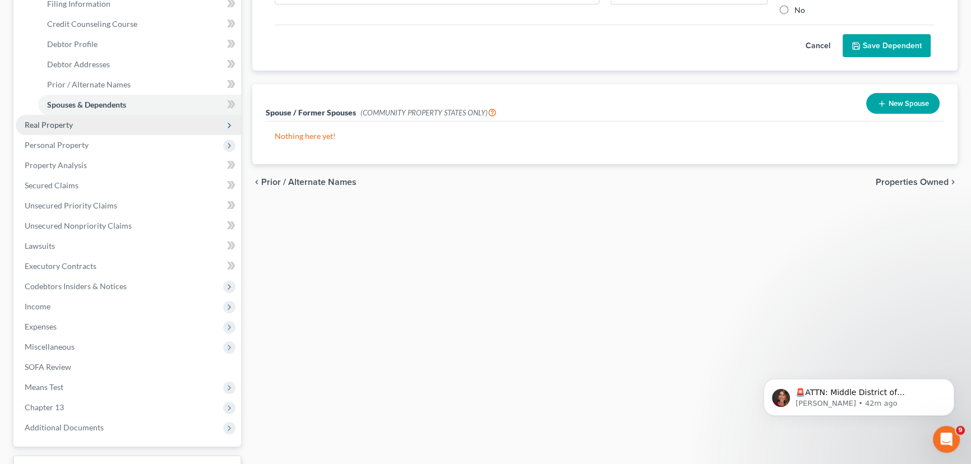
click at [79, 131] on span "Real Property" at bounding box center [128, 125] width 225 height 20
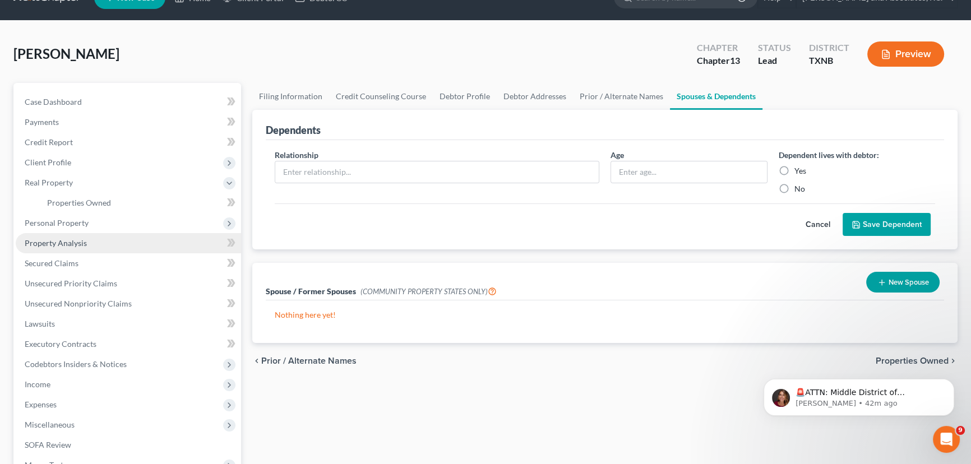
scroll to position [0, 0]
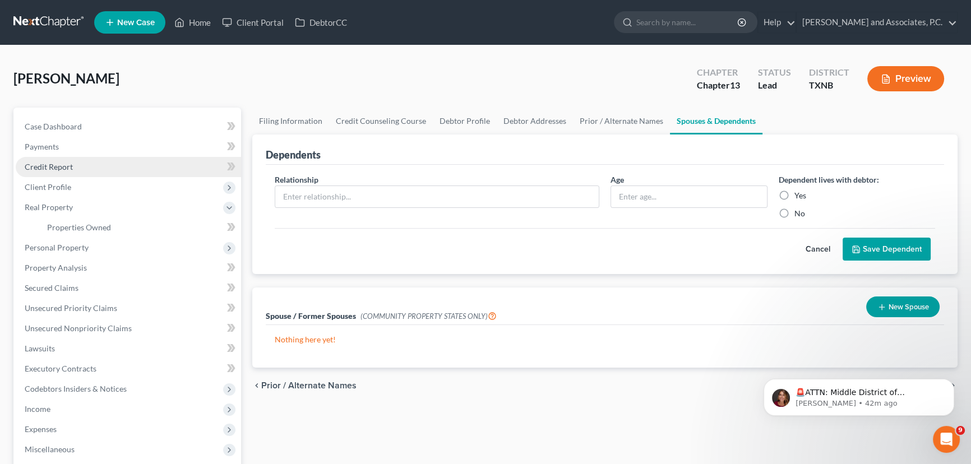
click at [49, 158] on link "Credit Report" at bounding box center [128, 167] width 225 height 20
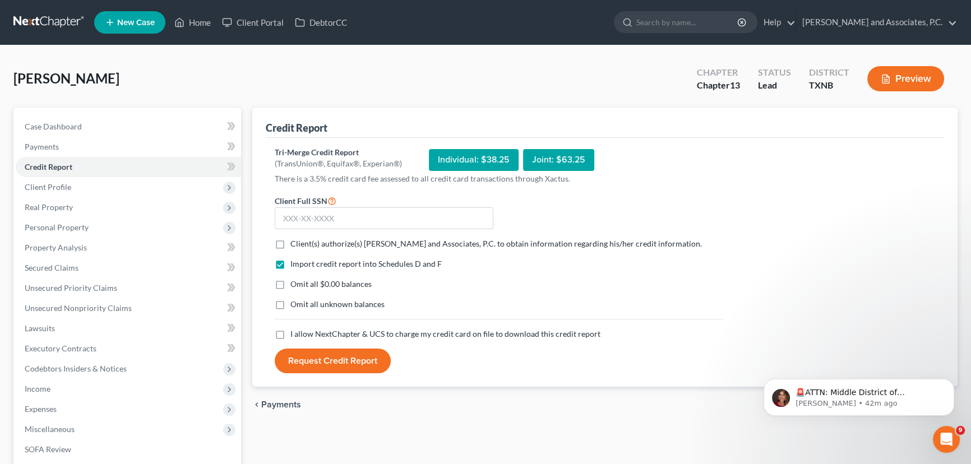
click at [290, 245] on label "Client(s) authorize(s) Monte J. White and Associates, P.C. to obtain informatio…" at bounding box center [496, 243] width 412 height 11
click at [295, 245] on input "Client(s) authorize(s) Monte J. White and Associates, P.C. to obtain informatio…" at bounding box center [298, 241] width 7 height 7
checkbox input "true"
click at [290, 283] on label "Omit all $0.00 balances" at bounding box center [330, 284] width 81 height 11
click at [295, 283] on input "Omit all $0.00 balances" at bounding box center [298, 282] width 7 height 7
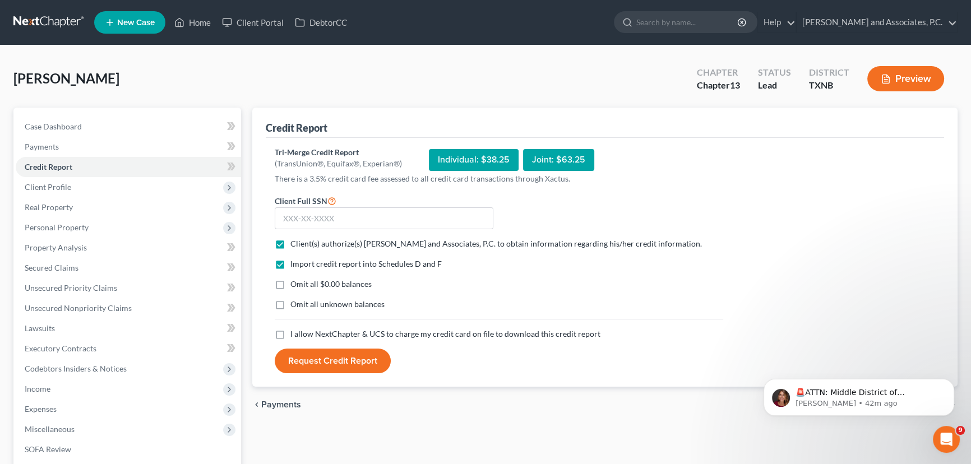
checkbox input "true"
click at [290, 333] on label "I allow NextChapter & UCS to charge my credit card on file to download this cre…" at bounding box center [445, 334] width 310 height 11
click at [295, 333] on input "I allow NextChapter & UCS to charge my credit card on file to download this cre…" at bounding box center [298, 332] width 7 height 7
checkbox input "true"
click at [293, 214] on input "text" at bounding box center [384, 218] width 219 height 22
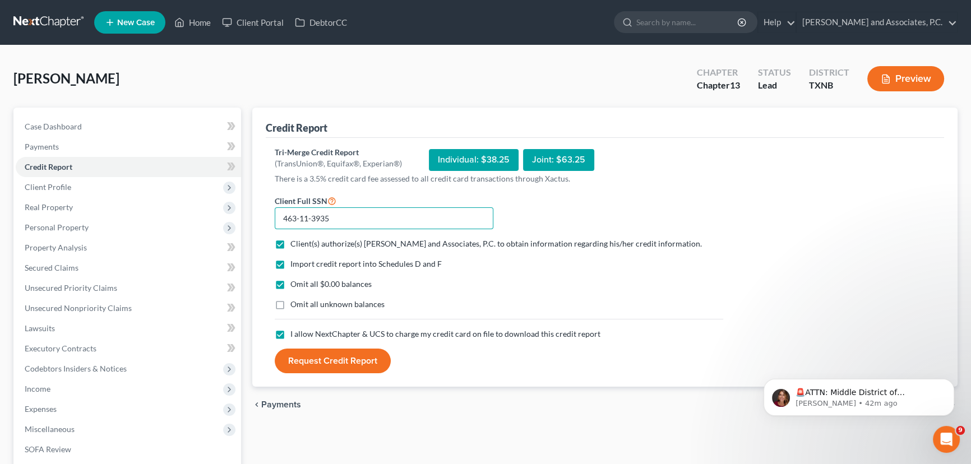
type input "463-11-3935"
click at [326, 362] on button "Request Credit Report" at bounding box center [333, 361] width 116 height 25
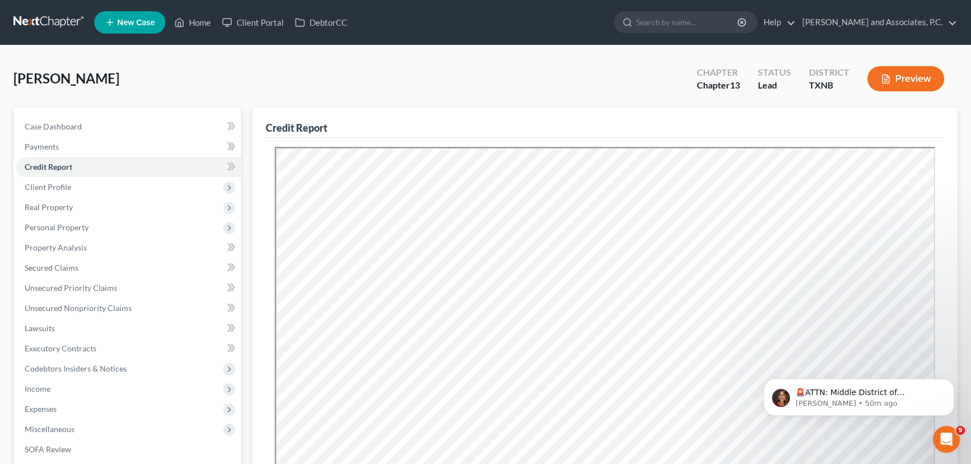
click at [358, 56] on div "Johnson, Glenn Upgraded Chapter Chapter 13 Status Lead District TXNB Preview Pe…" at bounding box center [485, 380] width 971 height 671
click at [84, 268] on link "Secured Claims" at bounding box center [128, 268] width 225 height 20
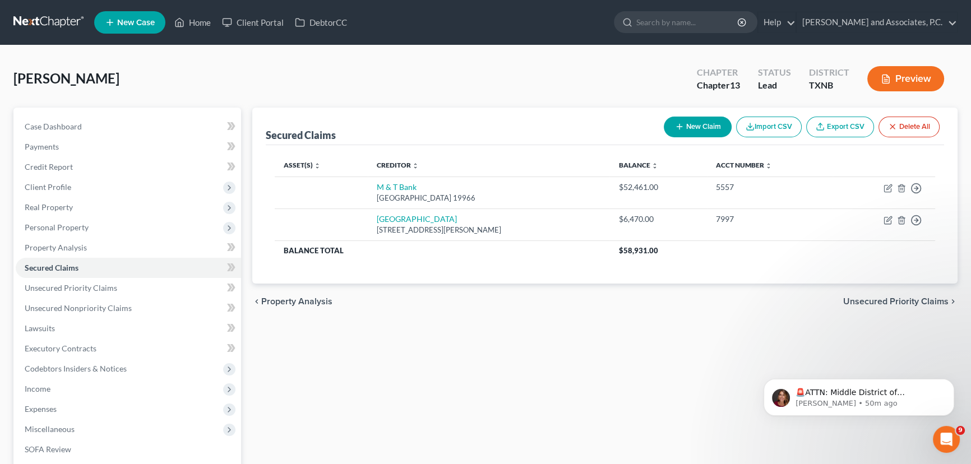
click at [438, 351] on div "Secured Claims New Claim Import CSV Export CSV Delete All Asset(s) expand_more …" at bounding box center [605, 351] width 717 height 486
click at [583, 292] on div "chevron_left Property Analysis Unsecured Priority Claims chevron_right" at bounding box center [604, 302] width 705 height 36
click at [460, 325] on div "Secured Claims New Claim Import CSV Export CSV Delete All Asset(s) expand_more …" at bounding box center [605, 351] width 717 height 486
click at [81, 248] on span "Property Analysis" at bounding box center [56, 248] width 62 height 10
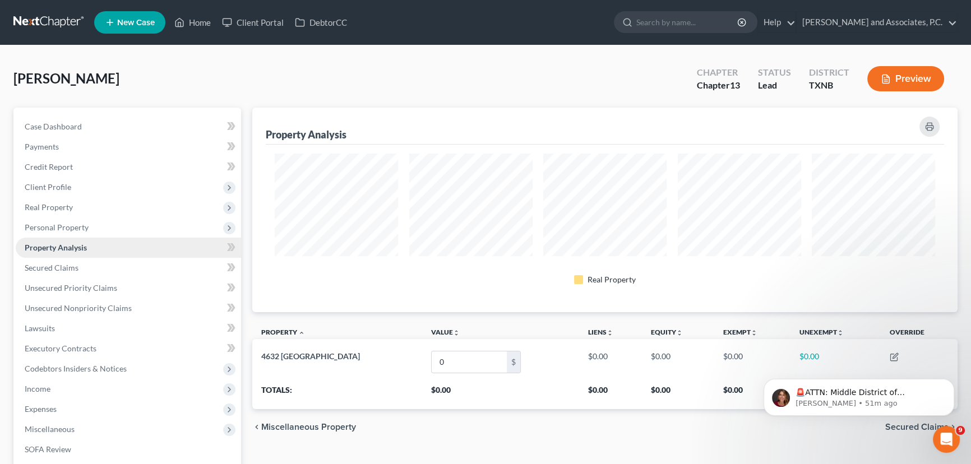
scroll to position [205, 705]
click at [81, 227] on span "Personal Property" at bounding box center [57, 228] width 64 height 10
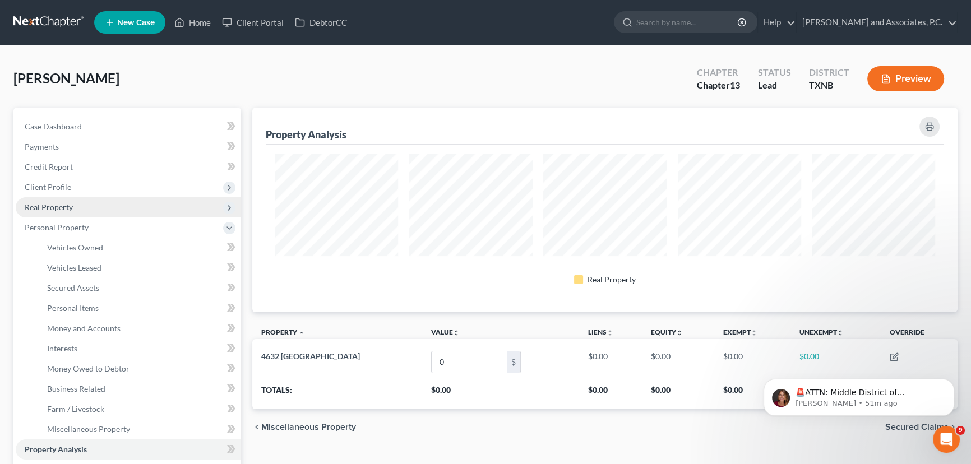
click at [79, 210] on span "Real Property" at bounding box center [128, 207] width 225 height 20
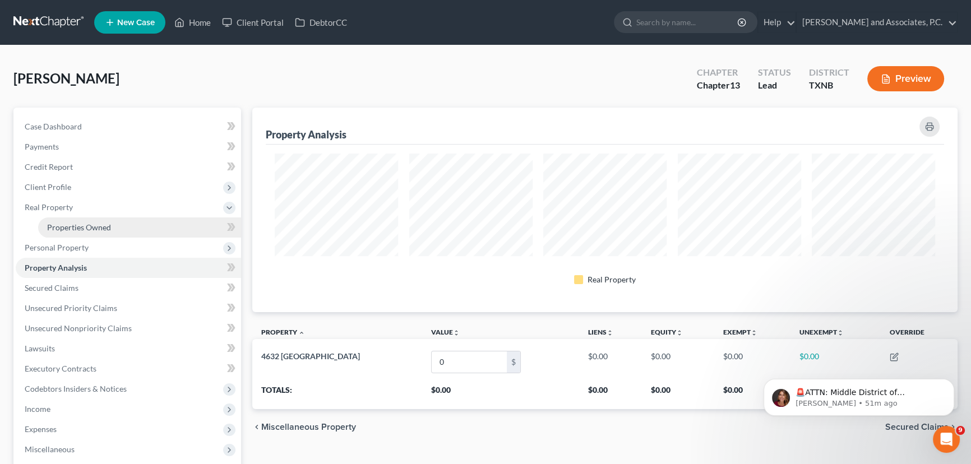
click at [84, 226] on span "Properties Owned" at bounding box center [79, 228] width 64 height 10
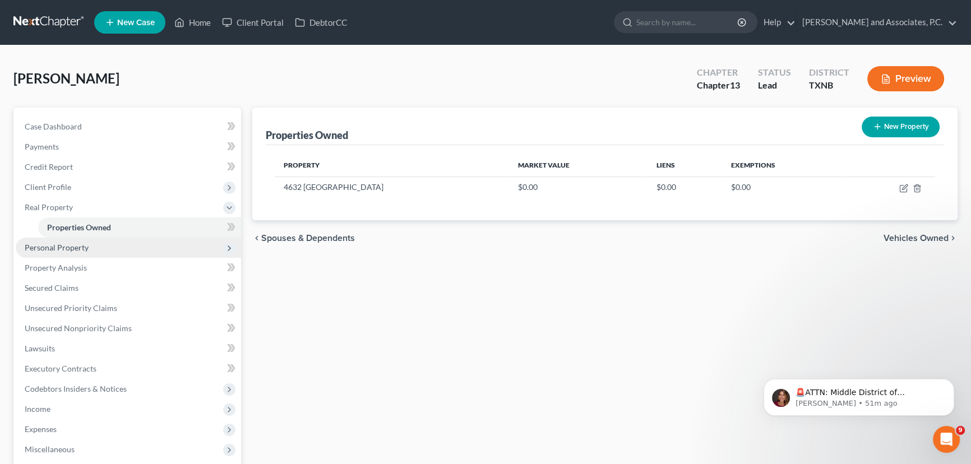
click at [106, 244] on span "Personal Property" at bounding box center [128, 248] width 225 height 20
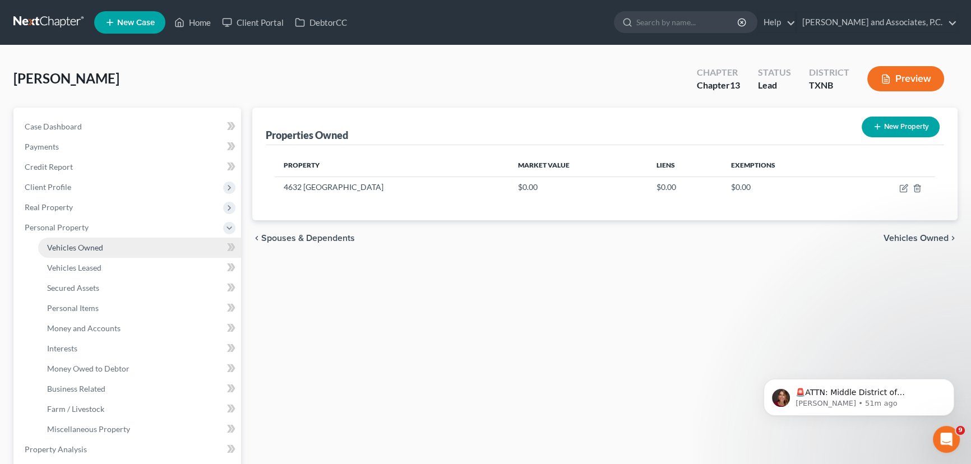
click at [102, 247] on link "Vehicles Owned" at bounding box center [139, 248] width 203 height 20
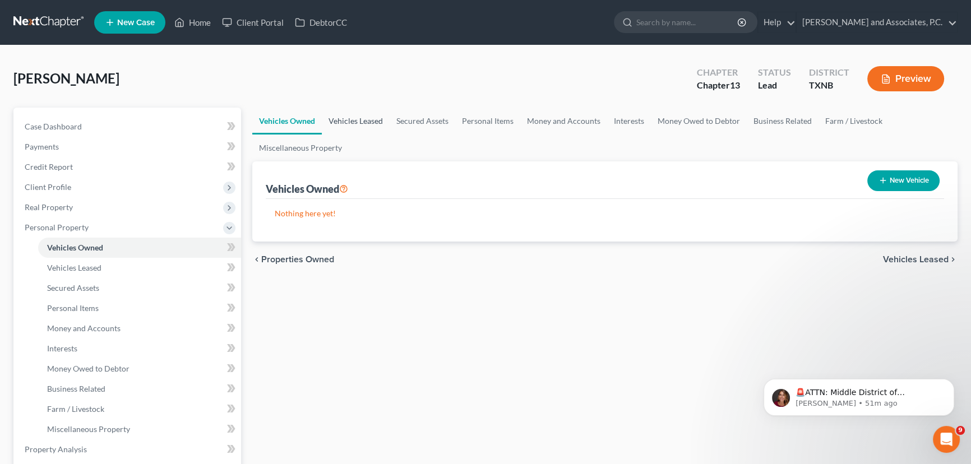
click at [362, 125] on link "Vehicles Leased" at bounding box center [356, 121] width 68 height 27
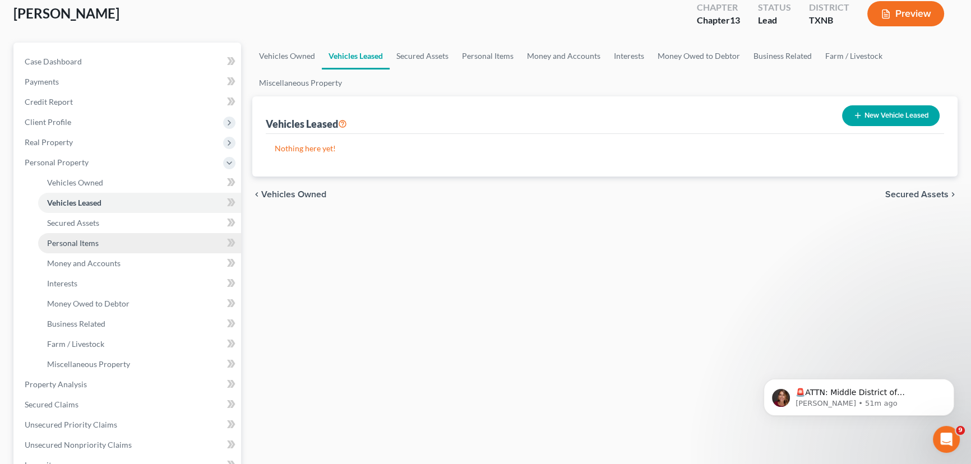
scroll to position [153, 0]
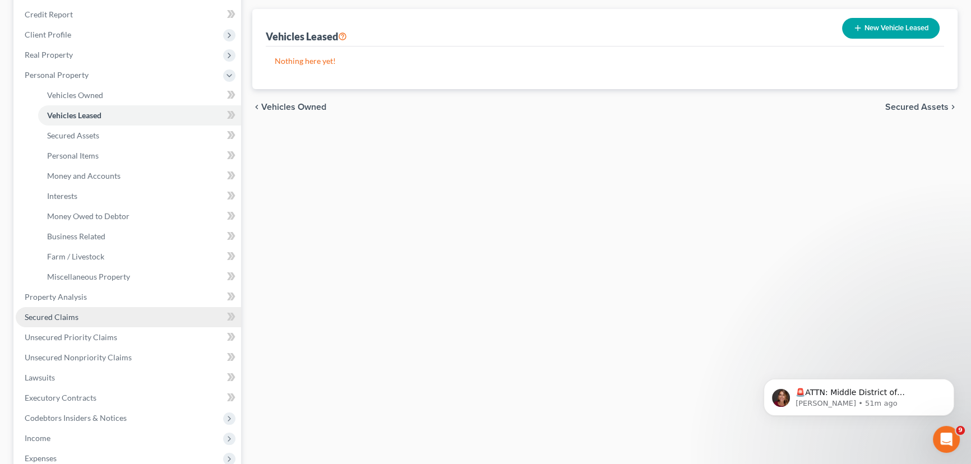
click at [62, 308] on link "Secured Claims" at bounding box center [128, 317] width 225 height 20
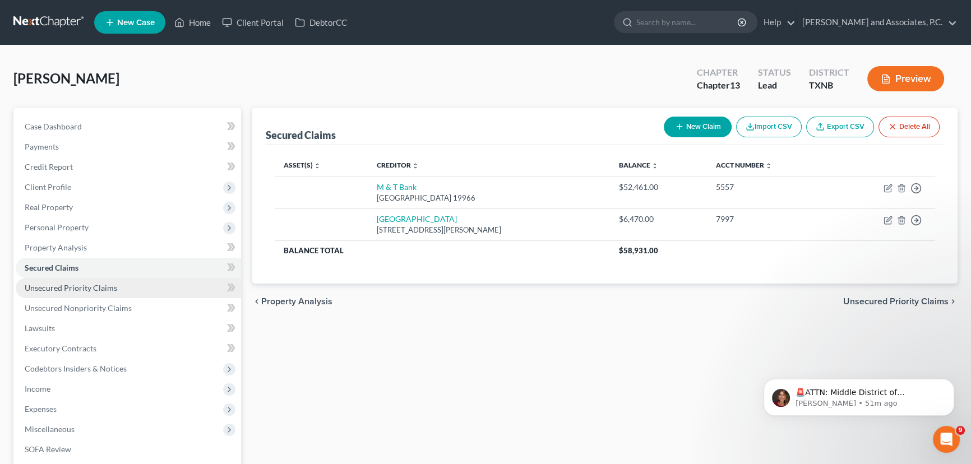
click at [86, 289] on span "Unsecured Priority Claims" at bounding box center [71, 288] width 93 height 10
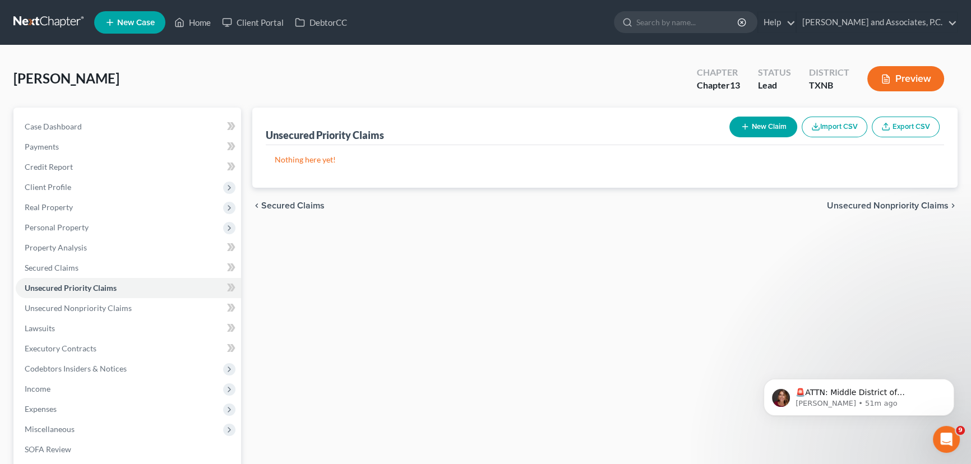
click at [747, 127] on icon "button" at bounding box center [745, 126] width 9 height 9
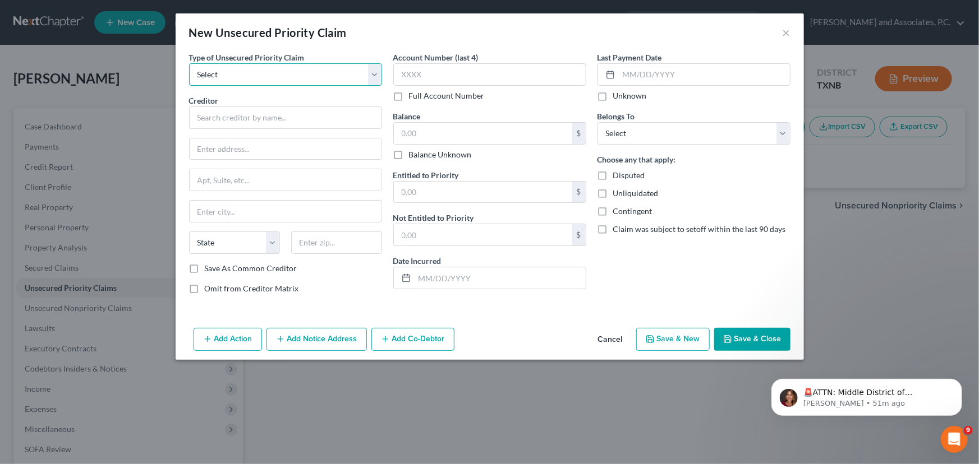
click at [256, 80] on select "Select Taxes & Other Government Units Domestic Support Obligations Extensions o…" at bounding box center [285, 74] width 193 height 22
click at [189, 63] on select "Select Taxes & Other Government Units Domestic Support Obligations Extensions o…" at bounding box center [285, 74] width 193 height 22
drag, startPoint x: 299, startPoint y: 73, endPoint x: 294, endPoint y: 84, distance: 11.8
click at [300, 73] on select "Select Taxes & Other Government Units Domestic Support Obligations Extensions o…" at bounding box center [285, 74] width 193 height 22
select select "9"
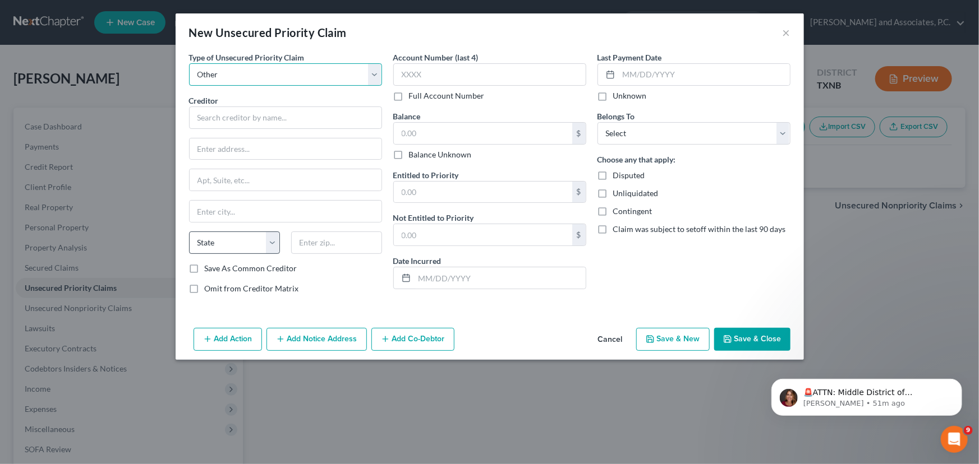
click at [189, 63] on select "Select Taxes & Other Government Units Domestic Support Obligations Extensions o…" at bounding box center [285, 74] width 193 height 22
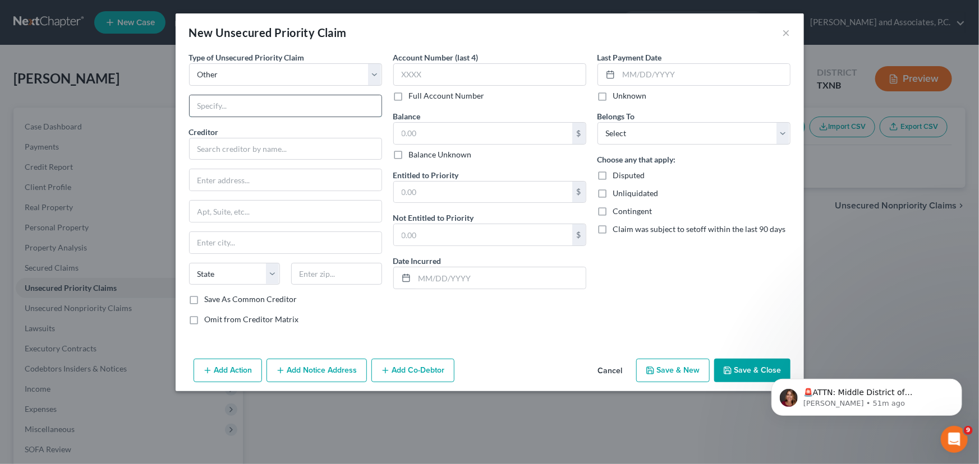
click at [238, 108] on input "text" at bounding box center [286, 105] width 192 height 21
type input "Attorney's Fees"
click at [243, 153] on input "text" at bounding box center [285, 149] width 193 height 22
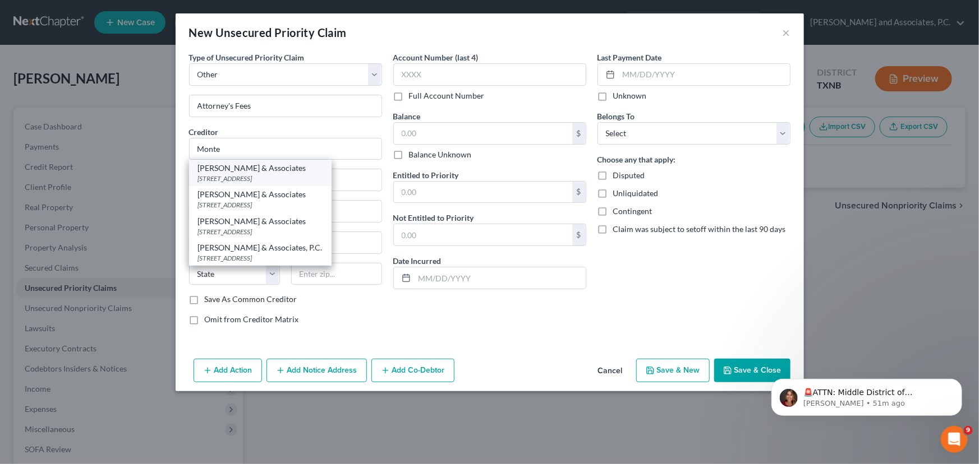
click at [246, 168] on div "Monte J White & Associates" at bounding box center [260, 168] width 124 height 11
type input "Monte J White & Associates"
type input "1106 Brook Ave"
type input "Wichita Falls"
select select "45"
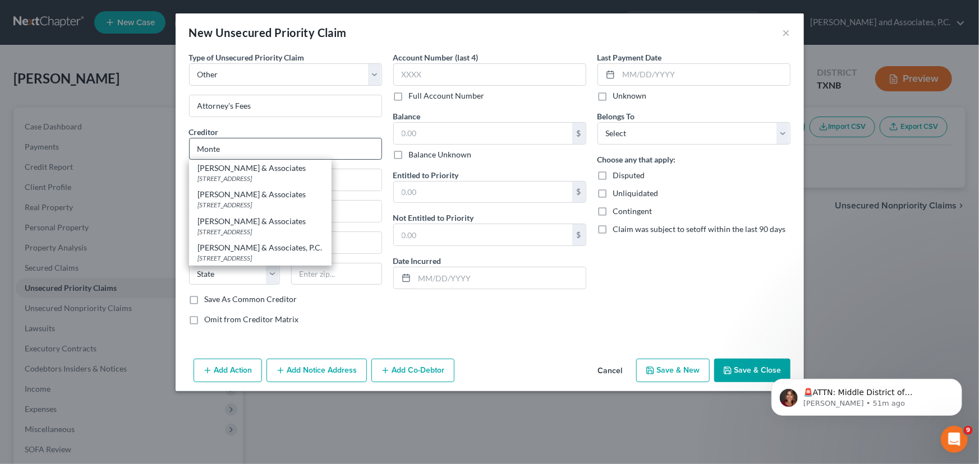
type input "76301"
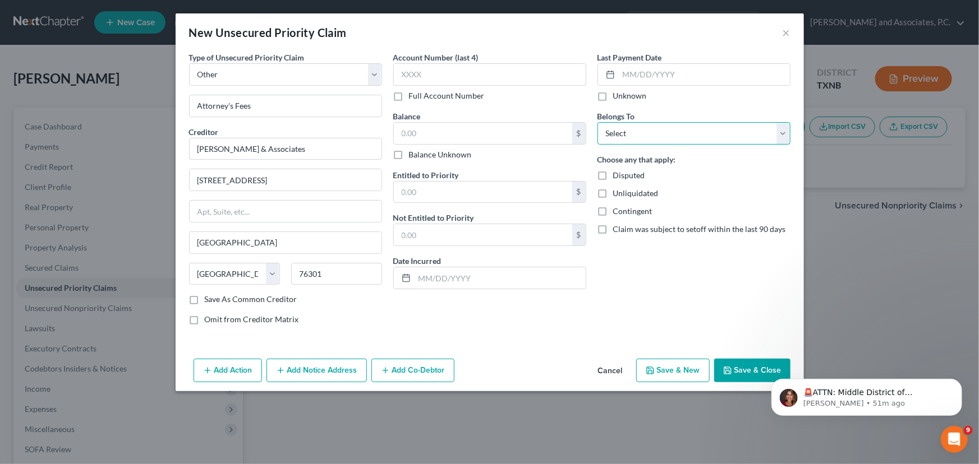
drag, startPoint x: 621, startPoint y: 134, endPoint x: 621, endPoint y: 142, distance: 7.9
click at [621, 134] on select "Select Debtor 1 Only Debtor 2 Only Debtor 1 And Debtor 2 Only At Least One Of T…" at bounding box center [693, 133] width 193 height 22
select select "0"
click at [597, 122] on select "Select Debtor 1 Only Debtor 2 Only Debtor 1 And Debtor 2 Only At Least One Of T…" at bounding box center [693, 133] width 193 height 22
click at [489, 142] on input "text" at bounding box center [483, 133] width 178 height 21
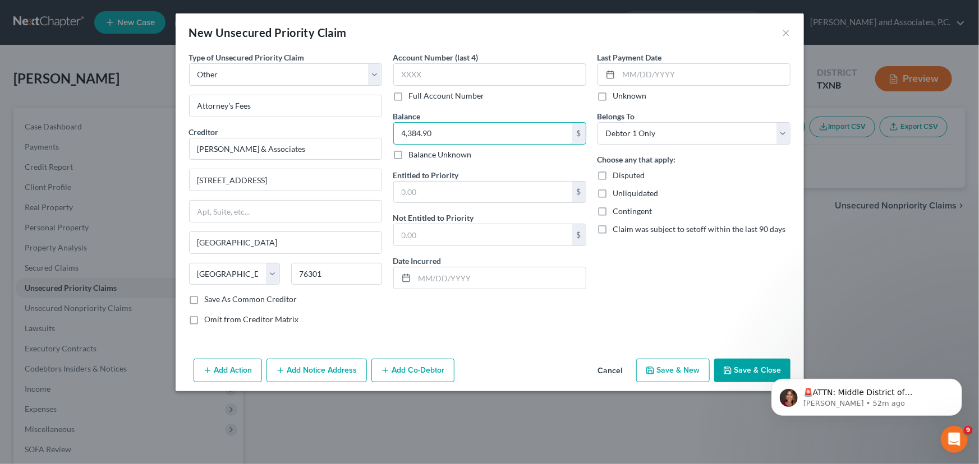
type input "4,384.90"
click at [755, 367] on html "🚨ATTN: Middle District of Florida The court has added a new Credit Counseling F…" at bounding box center [866, 394] width 224 height 79
click at [759, 368] on button "Save & Close" at bounding box center [752, 371] width 76 height 24
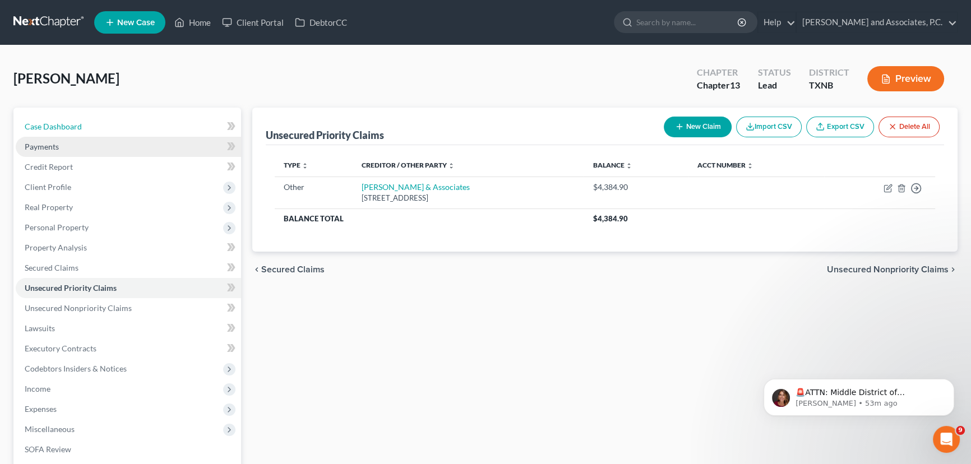
click at [72, 124] on span "Case Dashboard" at bounding box center [53, 127] width 57 height 10
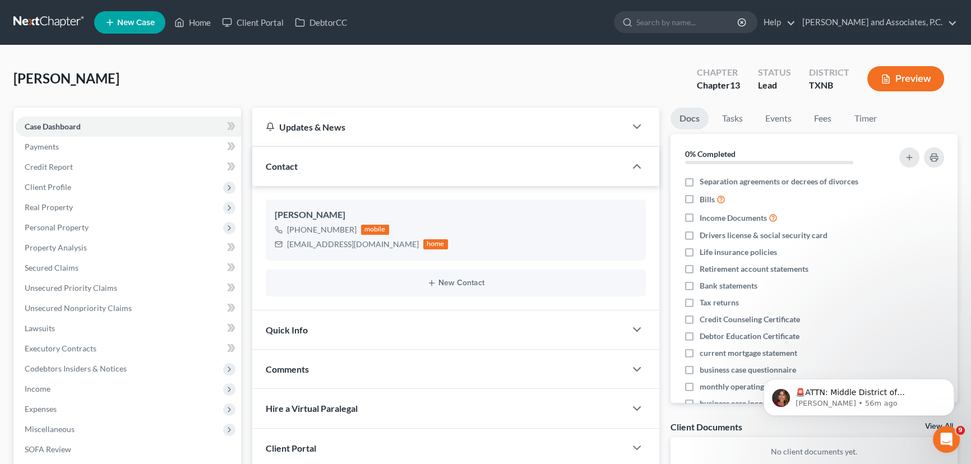
scroll to position [50, 0]
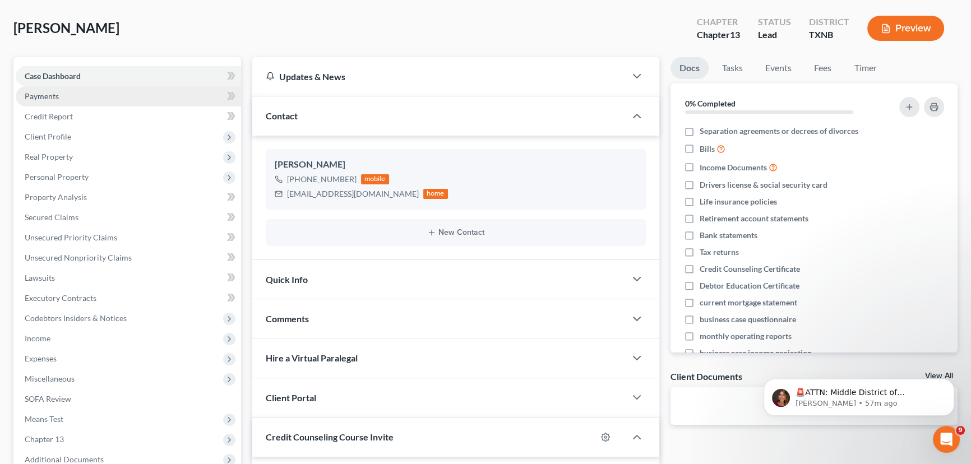
click at [107, 95] on link "Payments" at bounding box center [128, 96] width 225 height 20
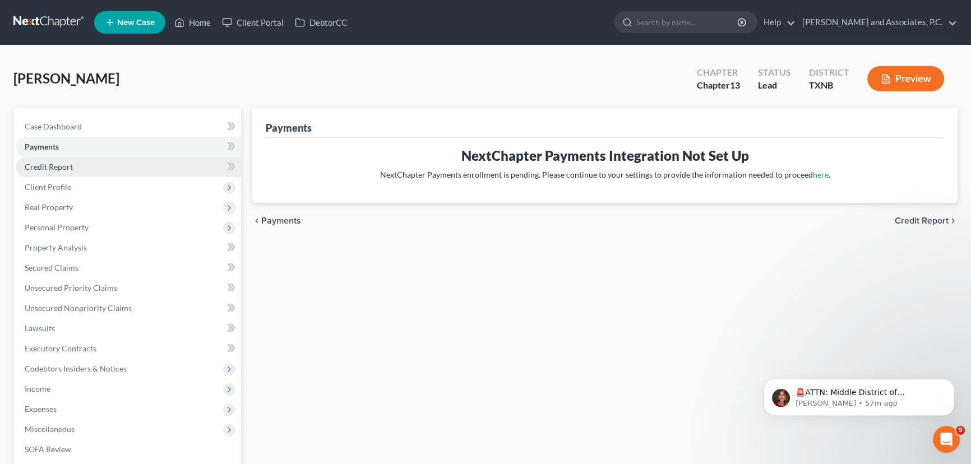
click at [88, 163] on link "Credit Report" at bounding box center [128, 167] width 225 height 20
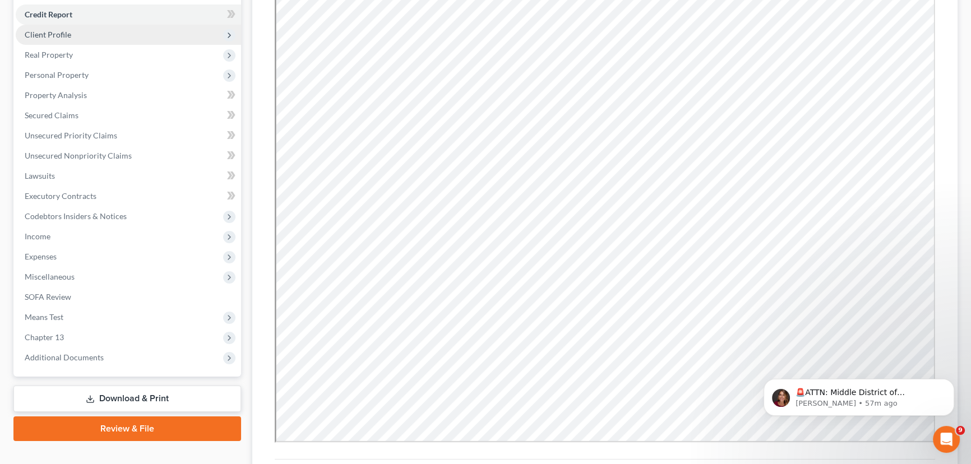
click at [72, 38] on span "Client Profile" at bounding box center [128, 35] width 225 height 20
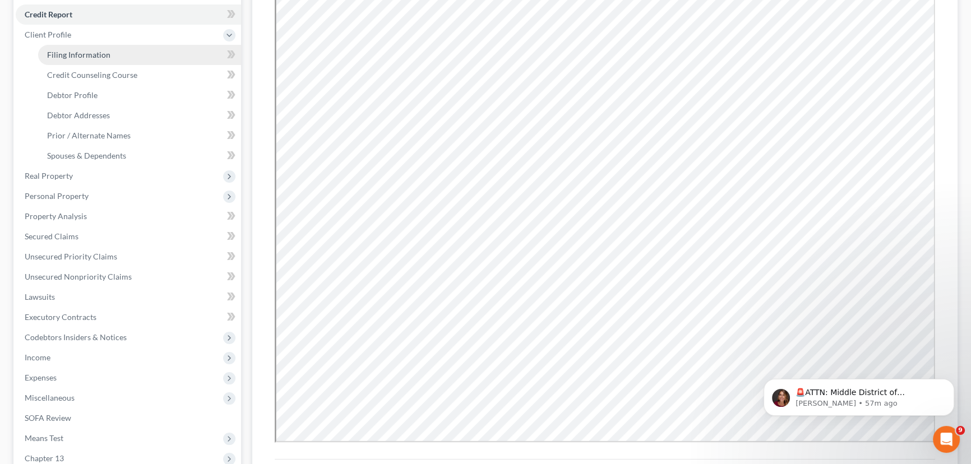
click at [76, 52] on span "Filing Information" at bounding box center [78, 55] width 63 height 10
select select "1"
select select "0"
select select "3"
select select "78"
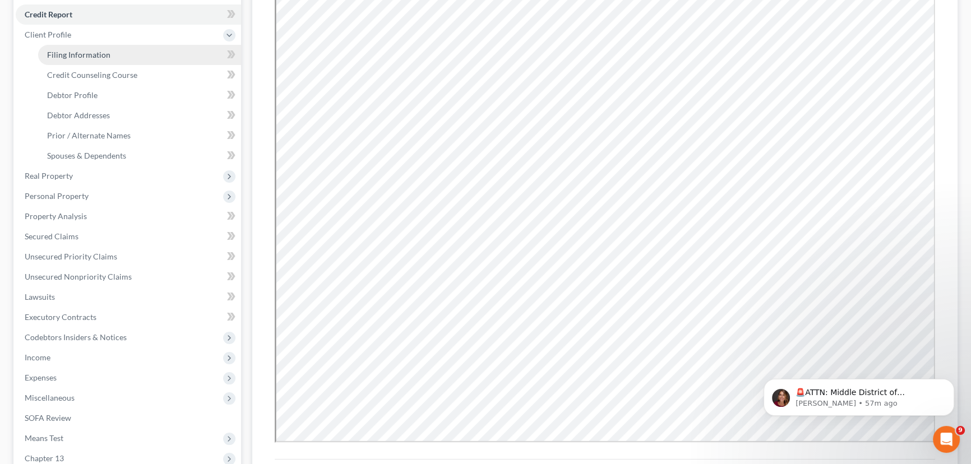
select select "0"
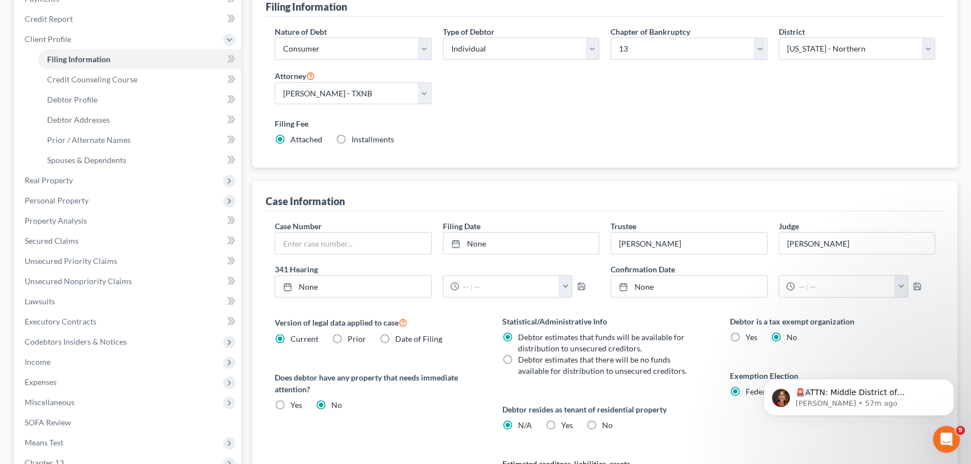
scroll to position [50, 0]
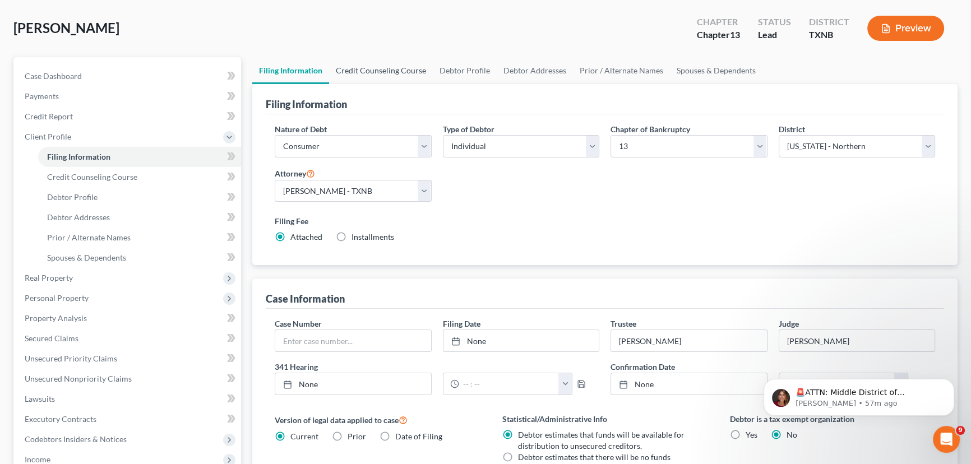
click at [405, 79] on link "Credit Counseling Course" at bounding box center [381, 70] width 104 height 27
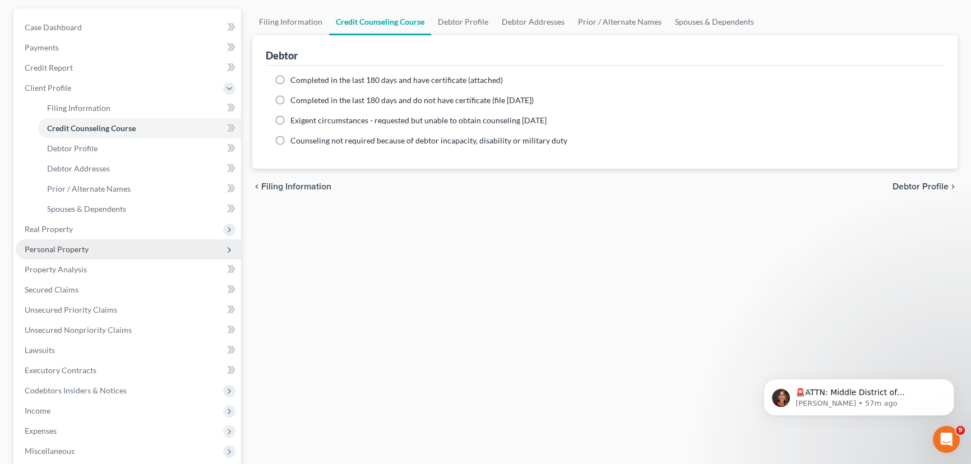
scroll to position [102, 0]
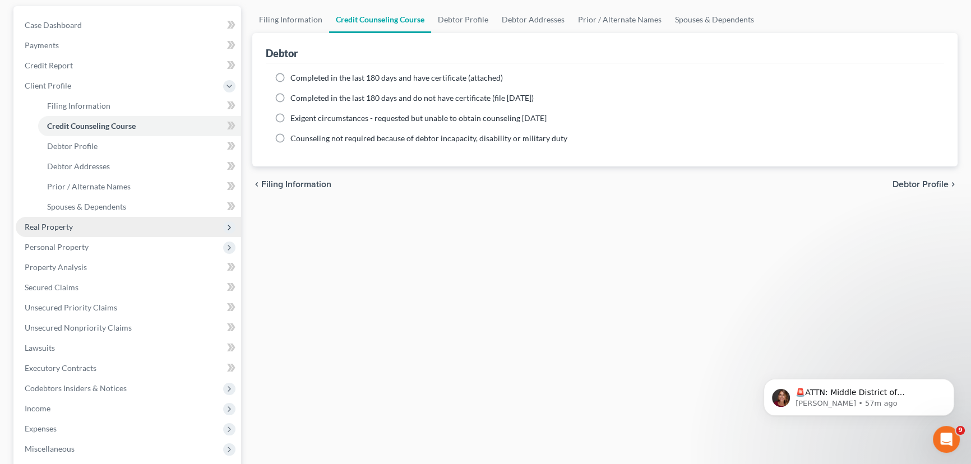
click at [74, 230] on span "Real Property" at bounding box center [128, 227] width 225 height 20
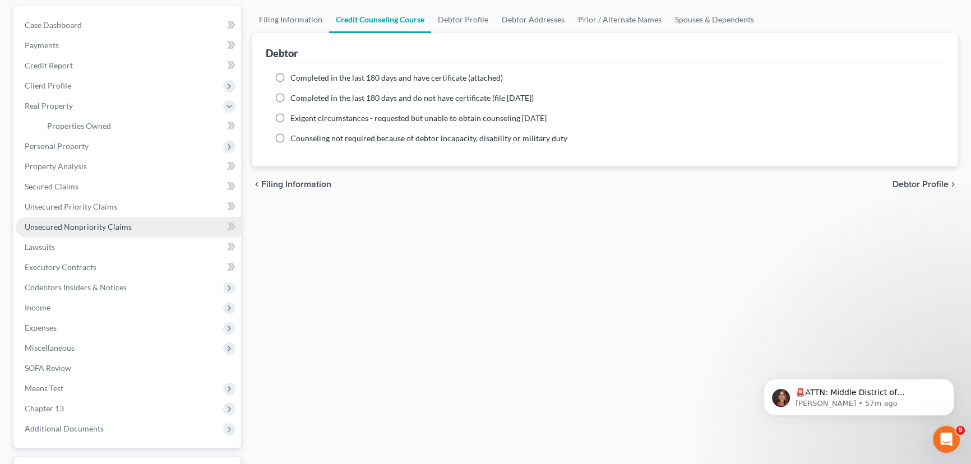
click at [62, 229] on span "Unsecured Nonpriority Claims" at bounding box center [78, 227] width 107 height 10
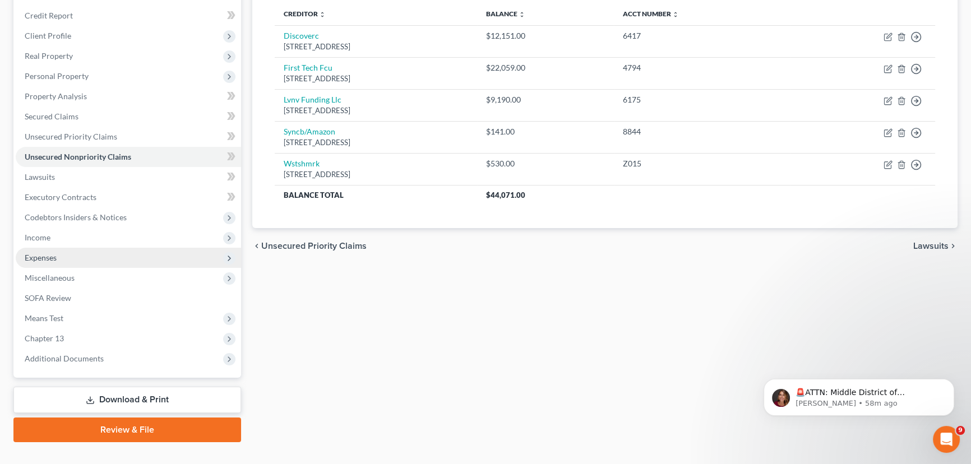
scroll to position [153, 0]
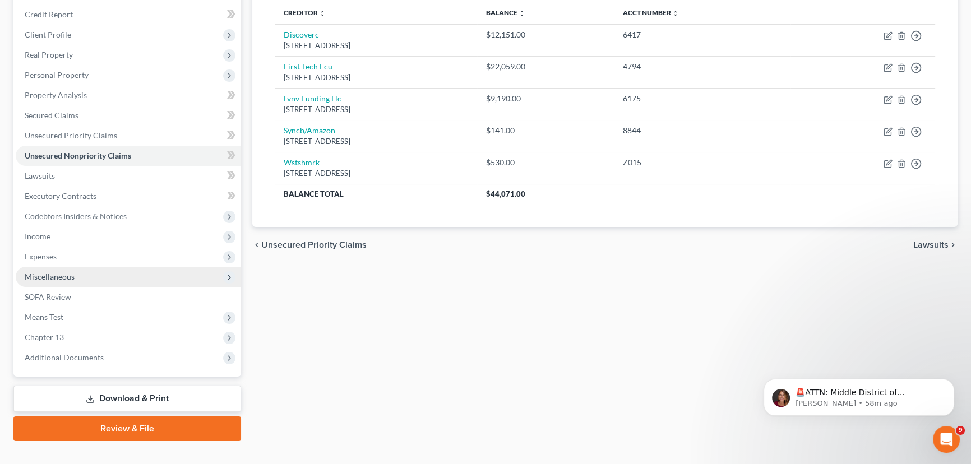
click at [62, 282] on span "Miscellaneous" at bounding box center [128, 277] width 225 height 20
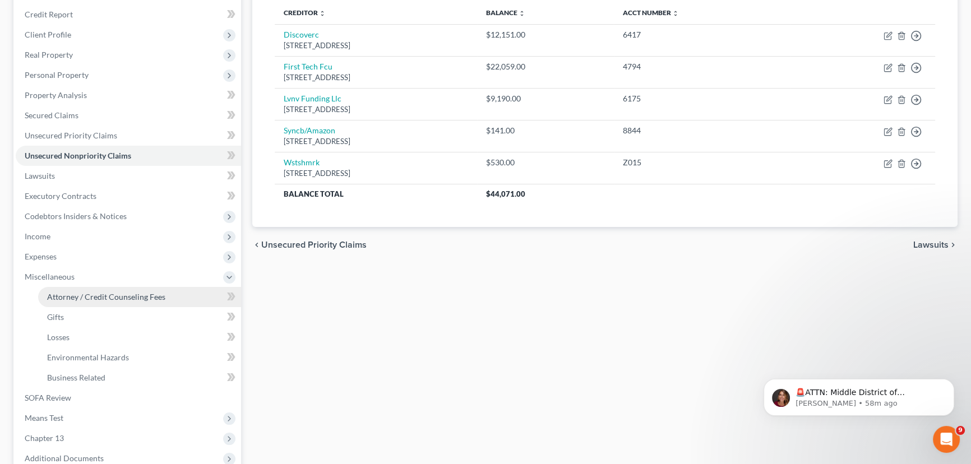
click at [75, 298] on span "Attorney / Credit Counseling Fees" at bounding box center [106, 297] width 118 height 10
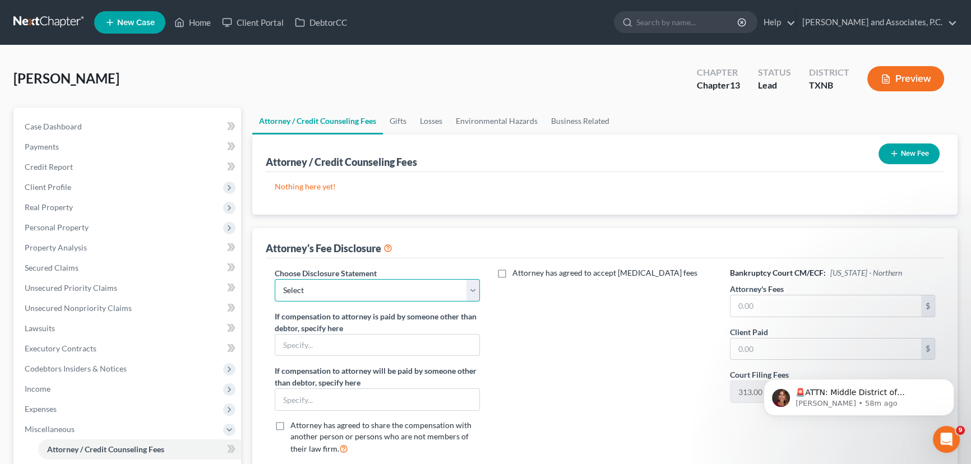
click at [403, 290] on select "Select attorney disclosure-Oklahoma attorney disclosure-Texas" at bounding box center [377, 290] width 205 height 22
select select "1"
click at [275, 279] on select "Select attorney disclosure-Oklahoma attorney disclosure-Texas" at bounding box center [377, 290] width 205 height 22
click at [926, 149] on button "New Fee" at bounding box center [909, 154] width 61 height 21
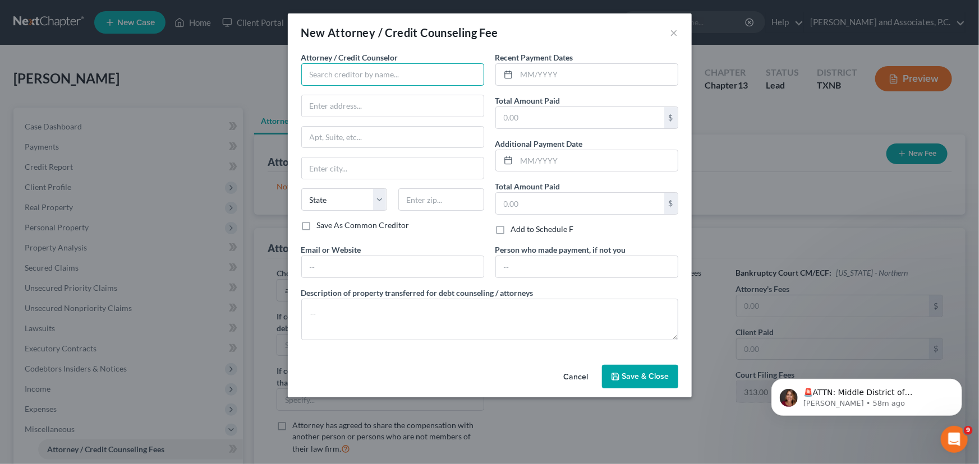
click at [393, 73] on input "text" at bounding box center [392, 74] width 183 height 22
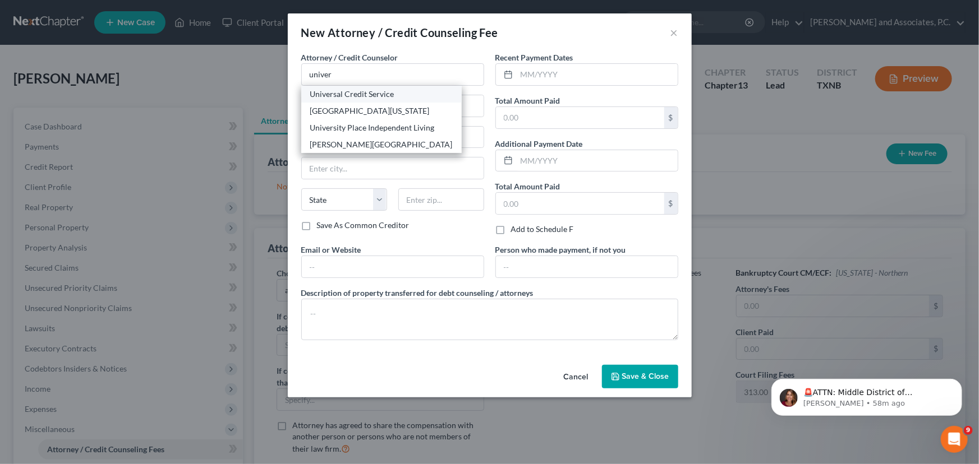
click at [384, 98] on div "Universal Credit Service" at bounding box center [381, 94] width 142 height 11
type input "Universal Credit Service"
type input "370 Reed Road, Suite 100"
type input "Broomall"
select select "39"
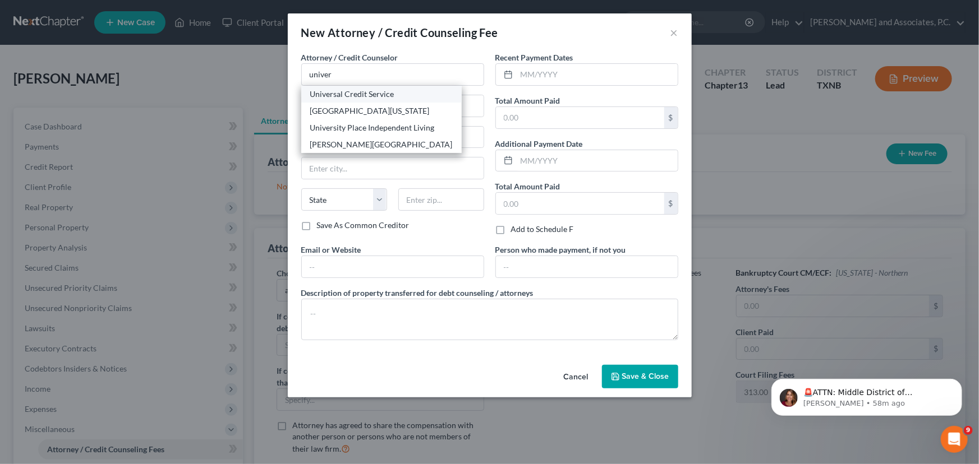
type input "19008"
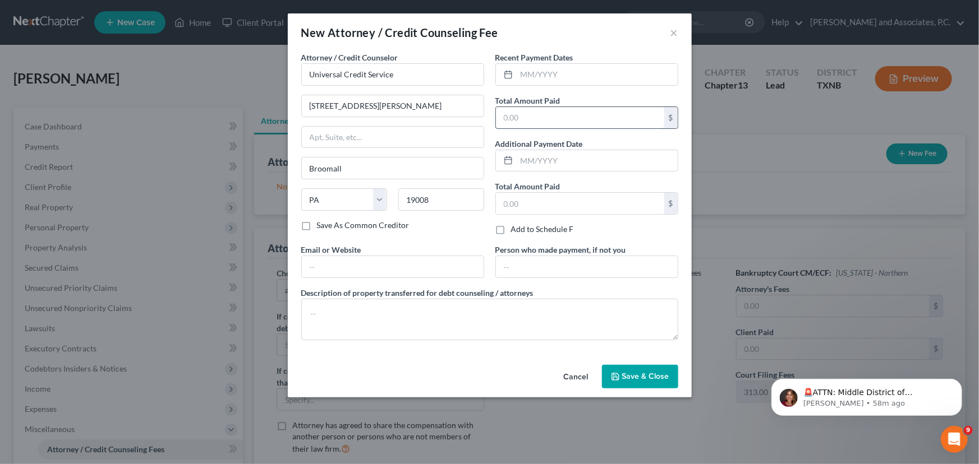
click at [554, 122] on input "text" at bounding box center [580, 117] width 168 height 21
type input "35.00"
click at [627, 370] on button "Save & Close" at bounding box center [640, 377] width 76 height 24
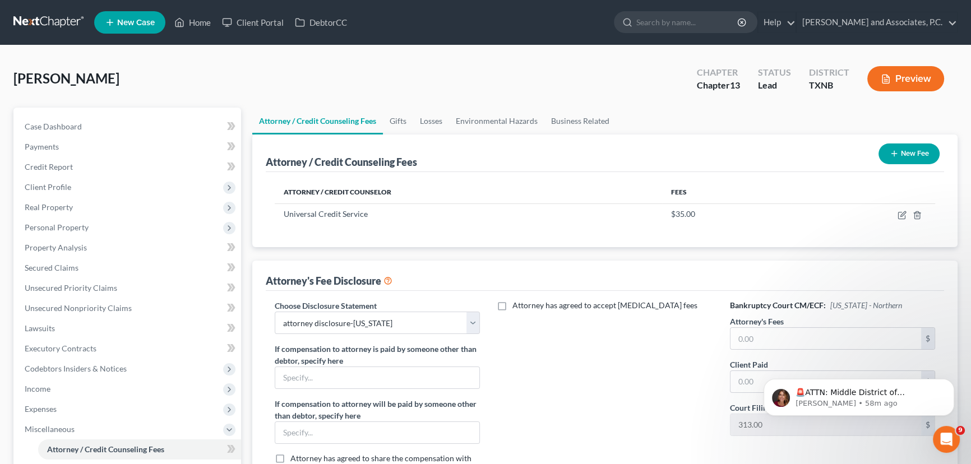
click at [898, 153] on button "New Fee" at bounding box center [909, 154] width 61 height 21
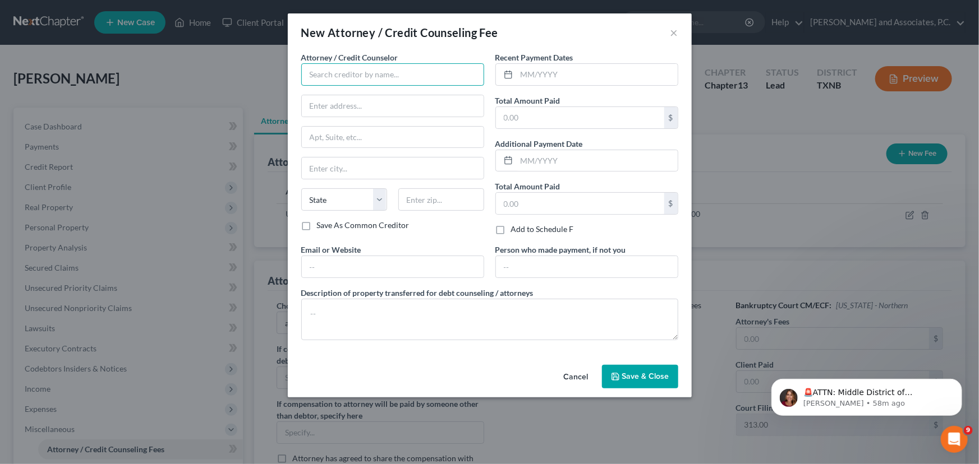
click at [378, 77] on input "text" at bounding box center [392, 74] width 183 height 22
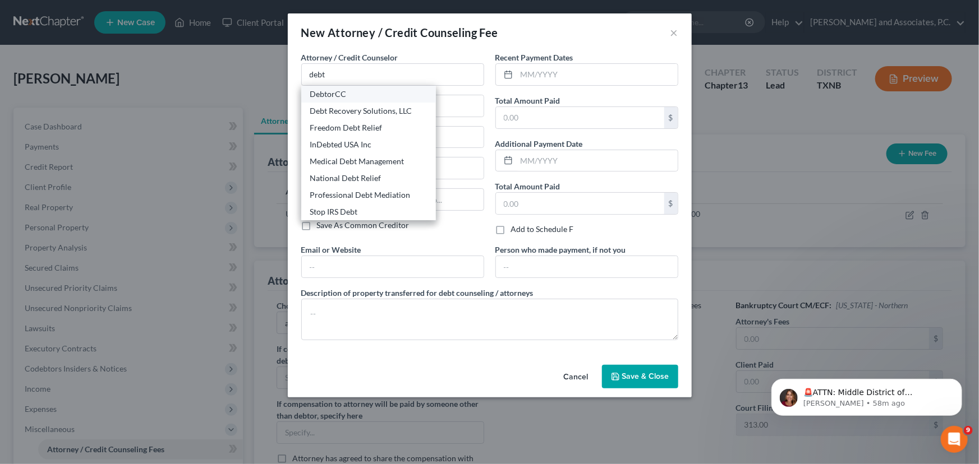
click at [365, 94] on div "DebtorCC" at bounding box center [368, 94] width 117 height 11
type input "DebtorCC"
type input "378 Summitt Avenue"
type input "Jersey City"
select select "33"
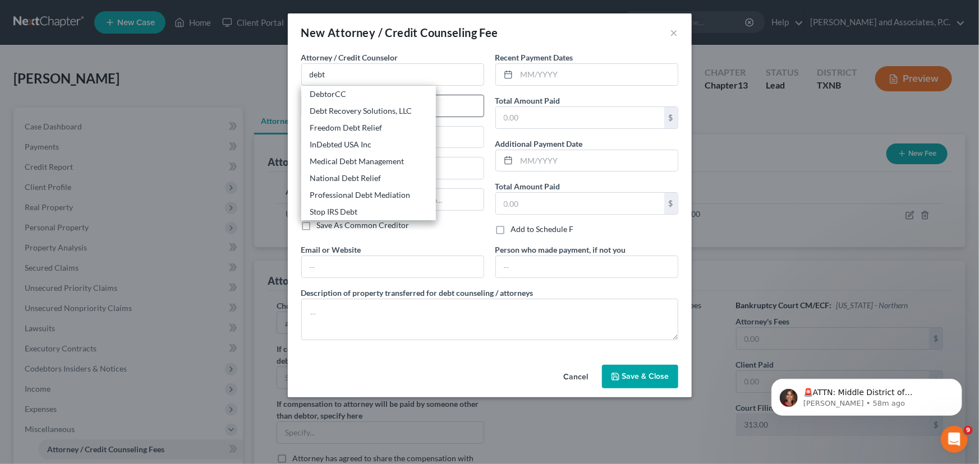
type input "07306"
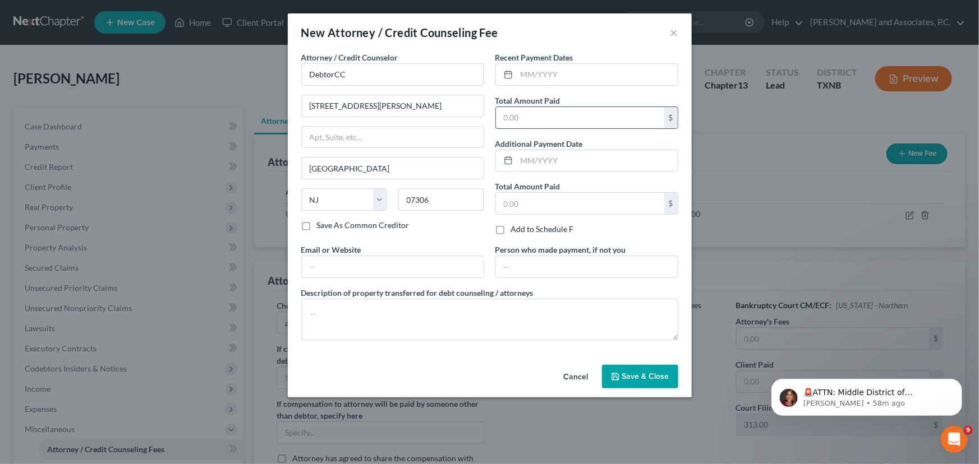
click at [524, 109] on input "text" at bounding box center [580, 117] width 168 height 21
type input "24.90"
click at [633, 372] on span "Save & Close" at bounding box center [645, 377] width 47 height 10
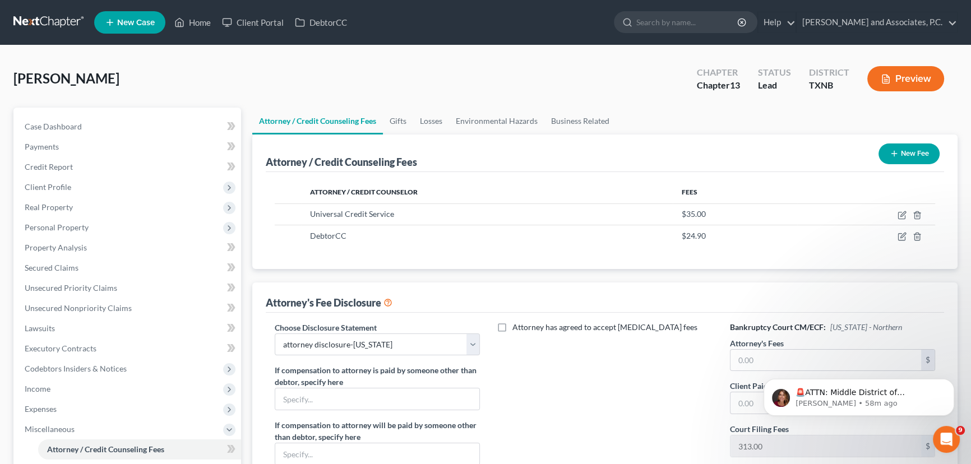
click at [913, 151] on button "New Fee" at bounding box center [909, 154] width 61 height 21
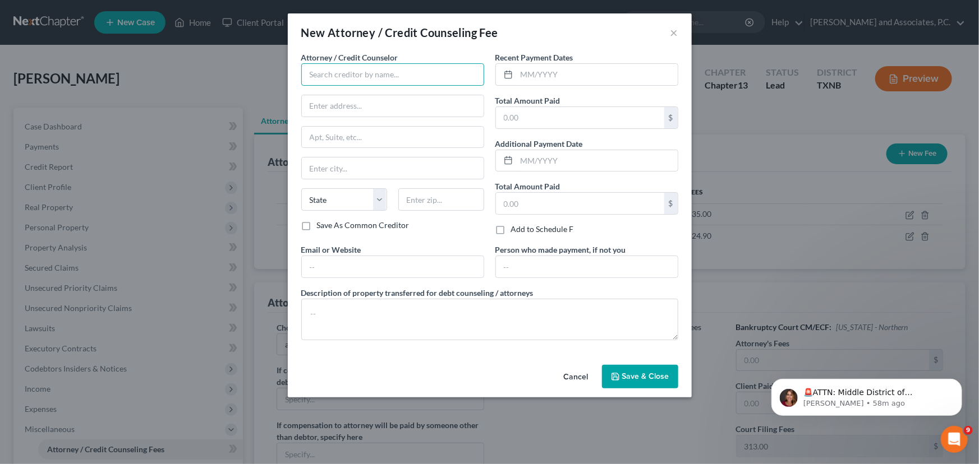
click at [372, 76] on input "text" at bounding box center [392, 74] width 183 height 22
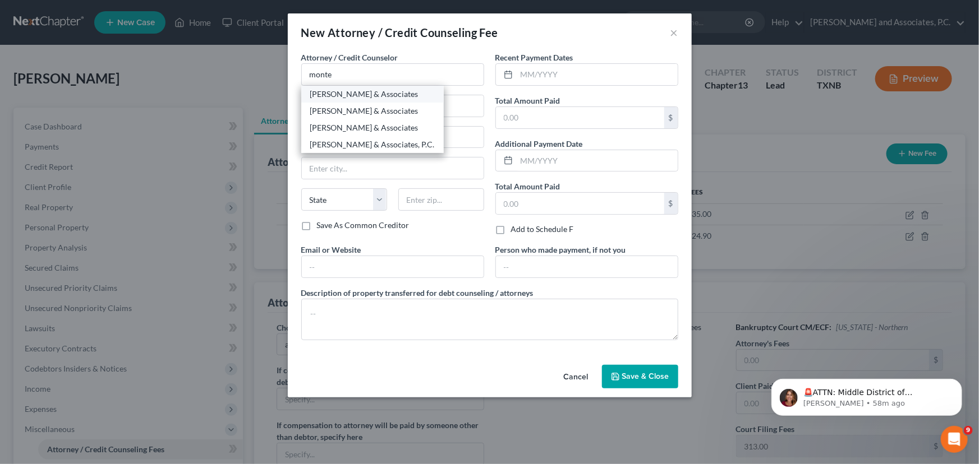
click at [330, 94] on div "Monte J White & Associates" at bounding box center [372, 94] width 124 height 11
type input "Monte J White & Associates"
type input "1106 Brook Ave"
type input "Wichita Falls"
select select "45"
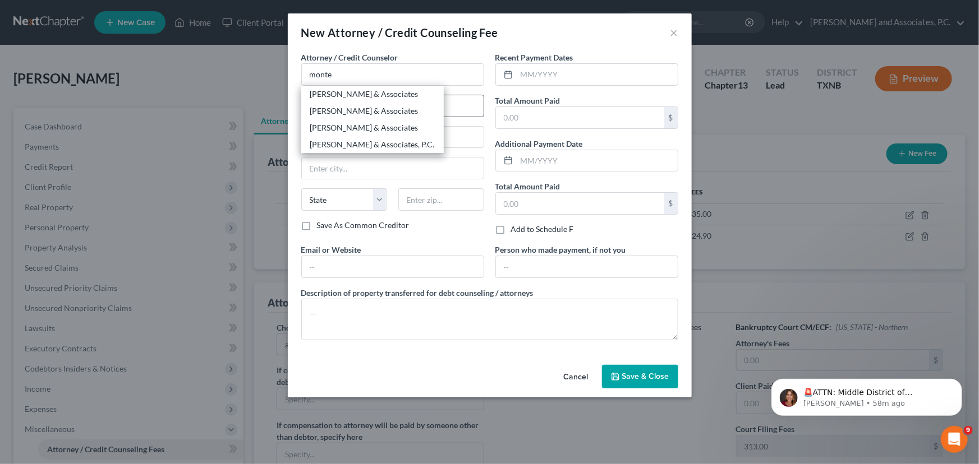
type input "76301"
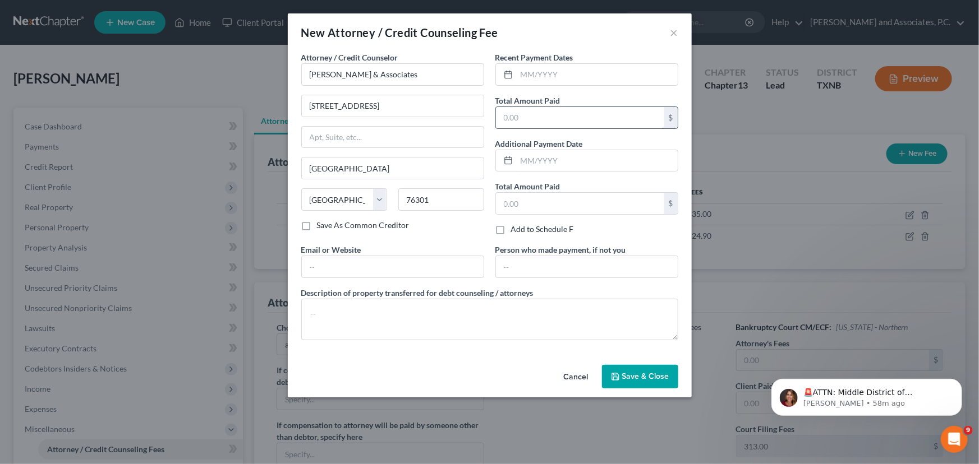
click at [525, 116] on input "text" at bounding box center [580, 117] width 168 height 21
type input "315.10"
click at [643, 372] on span "Save & Close" at bounding box center [645, 377] width 47 height 10
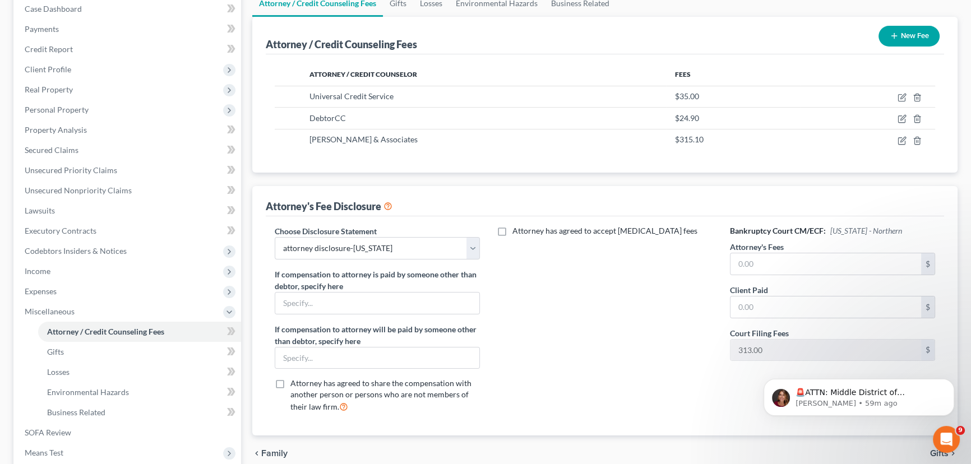
scroll to position [153, 0]
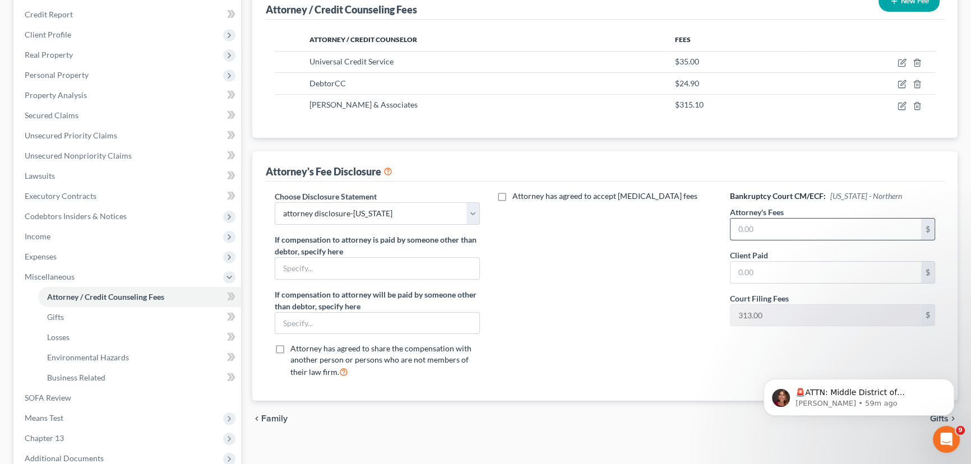
click at [775, 222] on input "text" at bounding box center [826, 229] width 191 height 21
type input "4,700.00"
click at [776, 275] on input "text" at bounding box center [826, 272] width 191 height 21
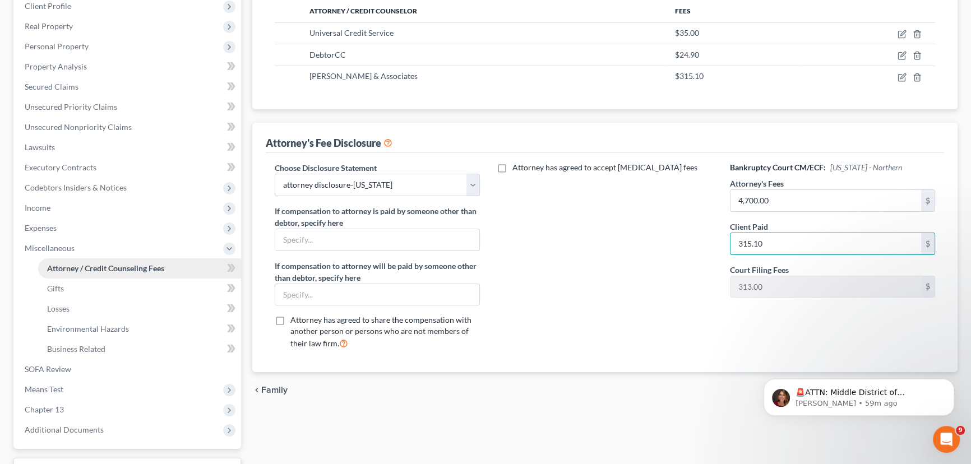
scroll to position [255, 0]
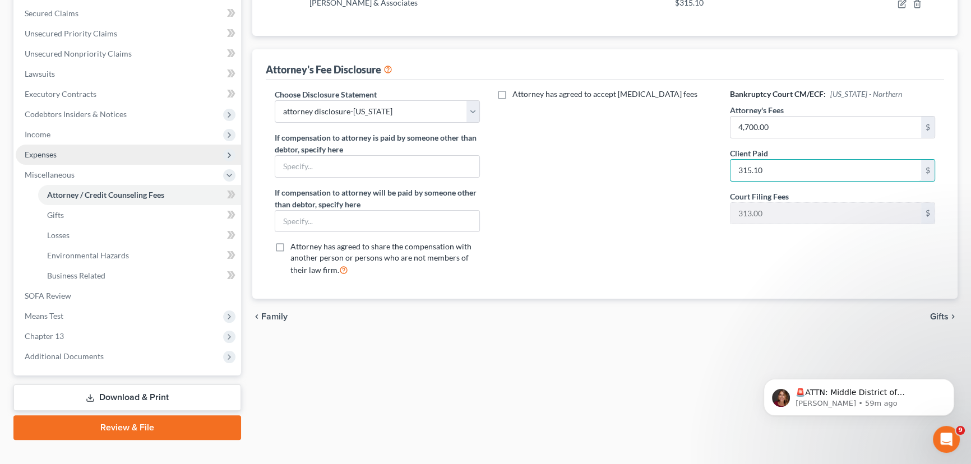
type input "315.10"
click at [90, 147] on span "Expenses" at bounding box center [128, 155] width 225 height 20
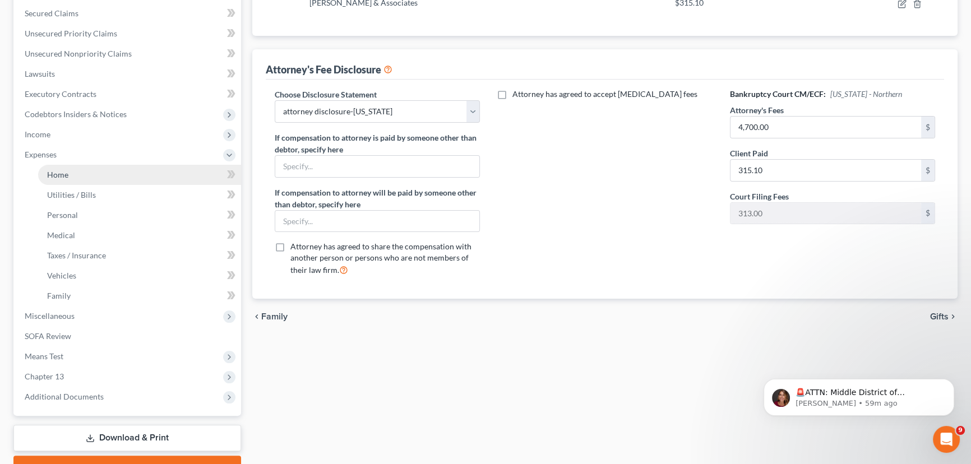
click at [78, 177] on link "Home" at bounding box center [139, 175] width 203 height 20
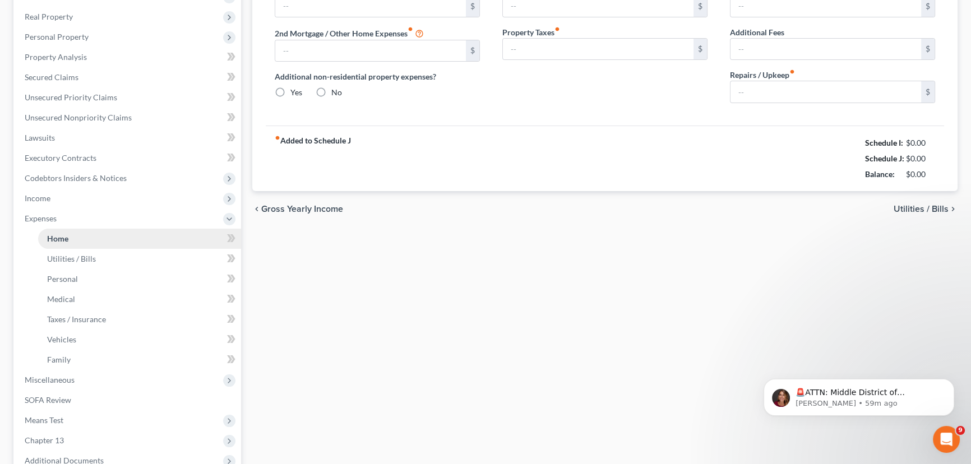
type input "0.00"
radio input "true"
type input "0.00"
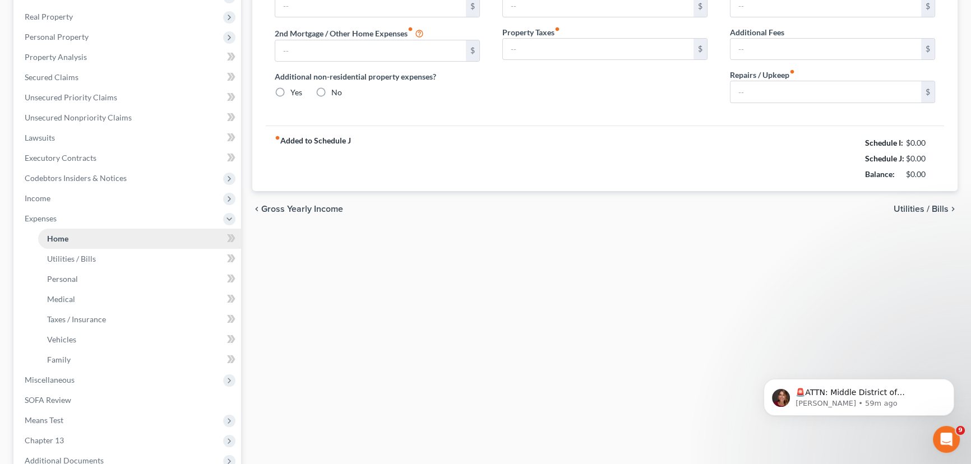
type input "0.00"
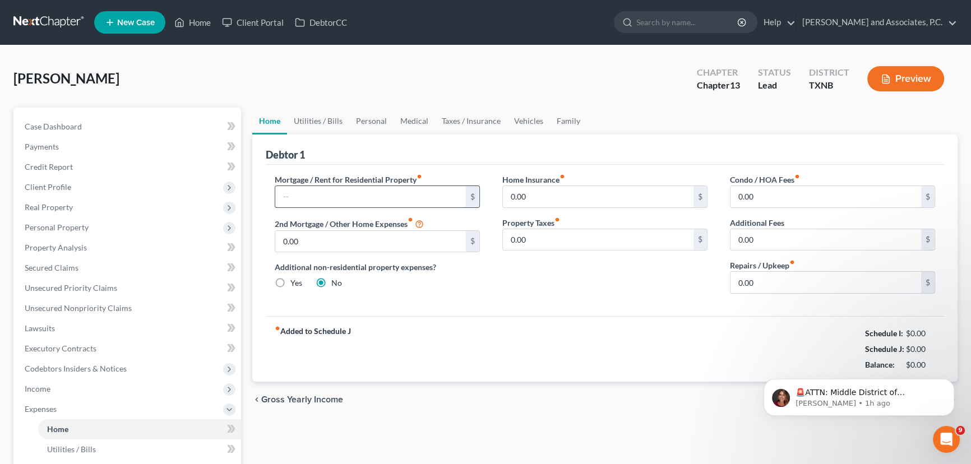
click at [309, 186] on input "text" at bounding box center [370, 196] width 191 height 21
type input "863.00"
click at [319, 117] on link "Utilities / Bills" at bounding box center [318, 121] width 62 height 27
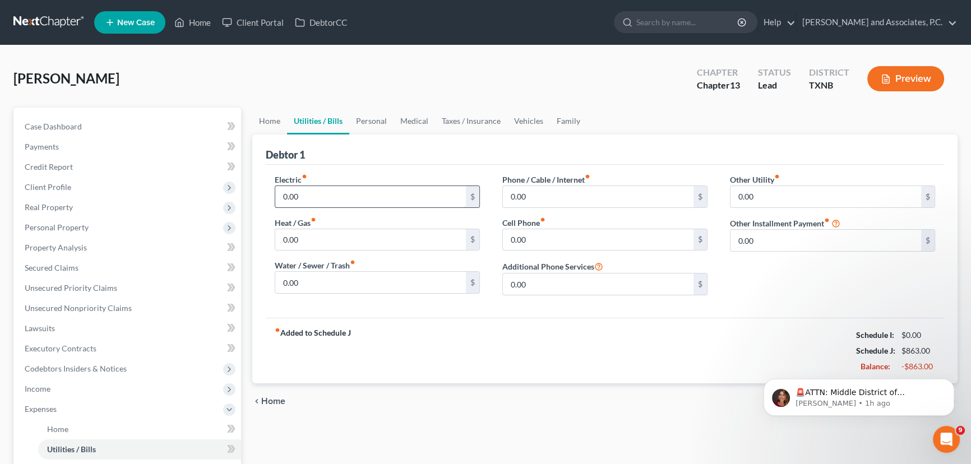
click at [352, 192] on input "0.00" at bounding box center [370, 196] width 191 height 21
type input "375.00"
click at [376, 274] on input "0.00" at bounding box center [370, 282] width 191 height 21
type input "130.00"
click at [545, 240] on input "0.00" at bounding box center [598, 239] width 191 height 21
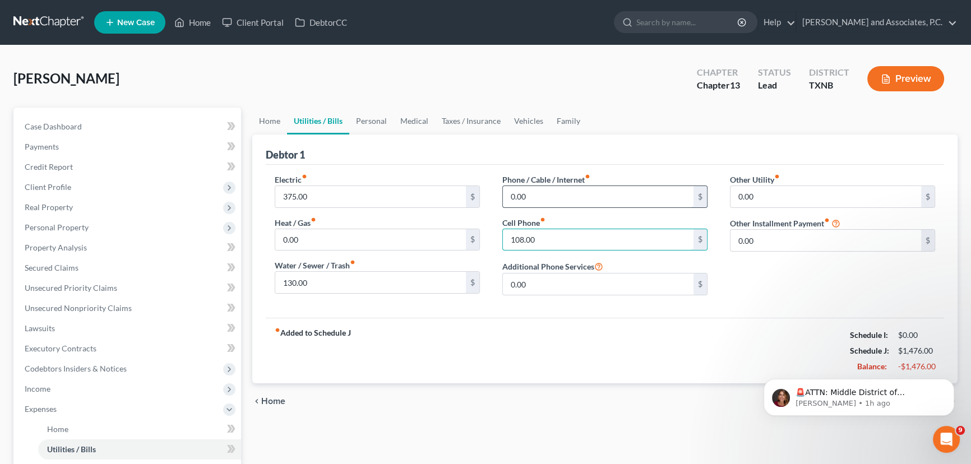
type input "108.00"
click at [540, 193] on input "0.00" at bounding box center [598, 196] width 191 height 21
type input "230.00"
click at [277, 117] on link "Home" at bounding box center [269, 121] width 35 height 27
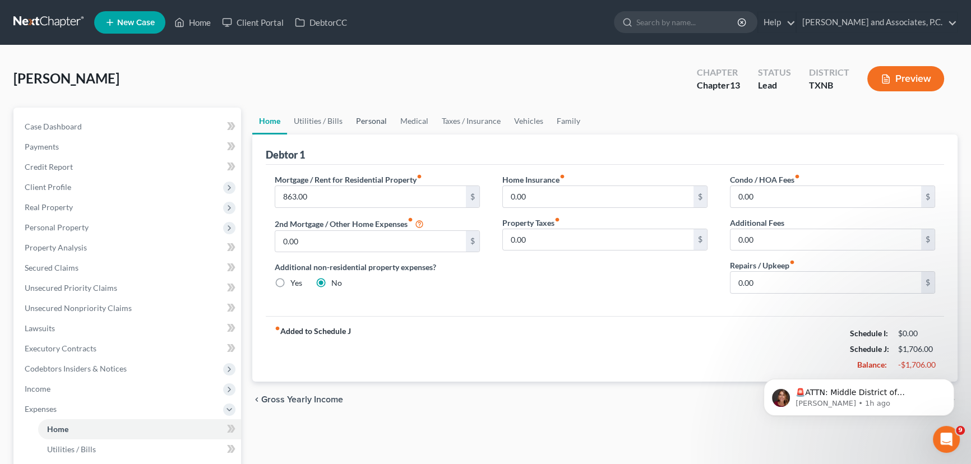
click at [376, 123] on link "Personal" at bounding box center [371, 121] width 44 height 27
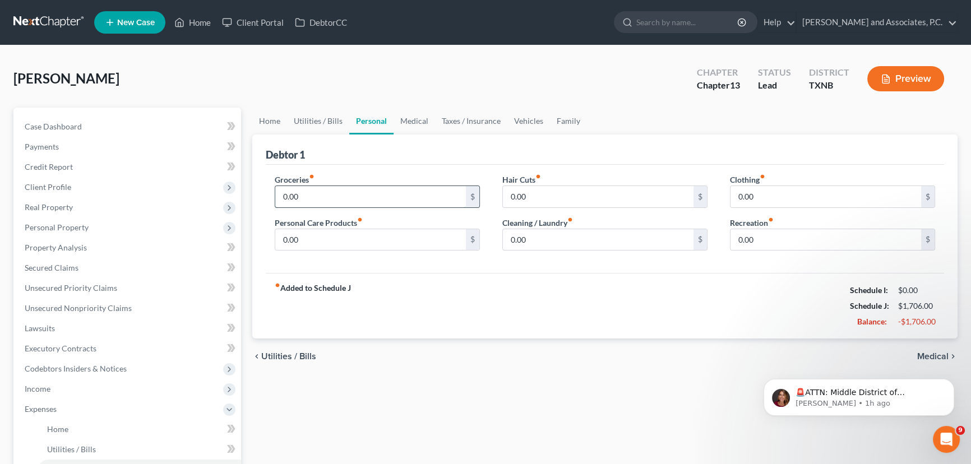
click at [340, 202] on input "0.00" at bounding box center [370, 196] width 191 height 21
type input "777.00"
click at [400, 127] on link "Medical" at bounding box center [414, 121] width 41 height 27
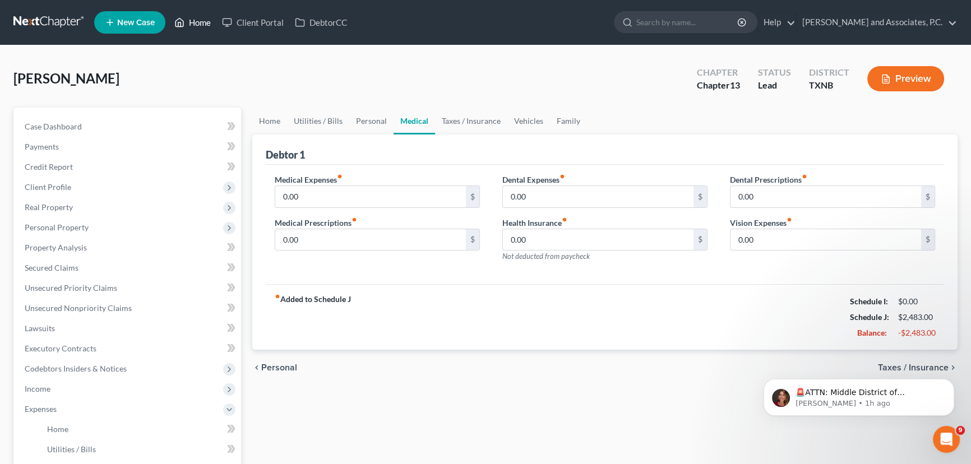
click at [199, 25] on link "Home" at bounding box center [193, 22] width 48 height 20
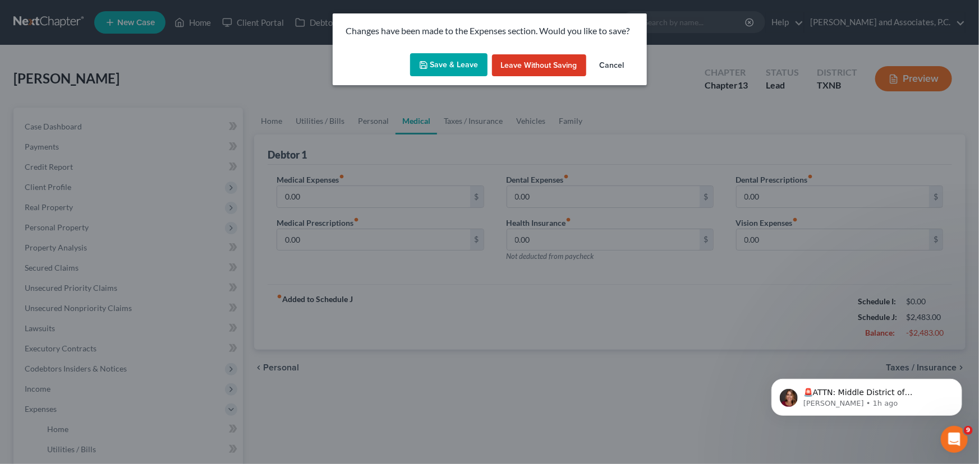
click at [448, 61] on button "Save & Leave" at bounding box center [448, 65] width 77 height 24
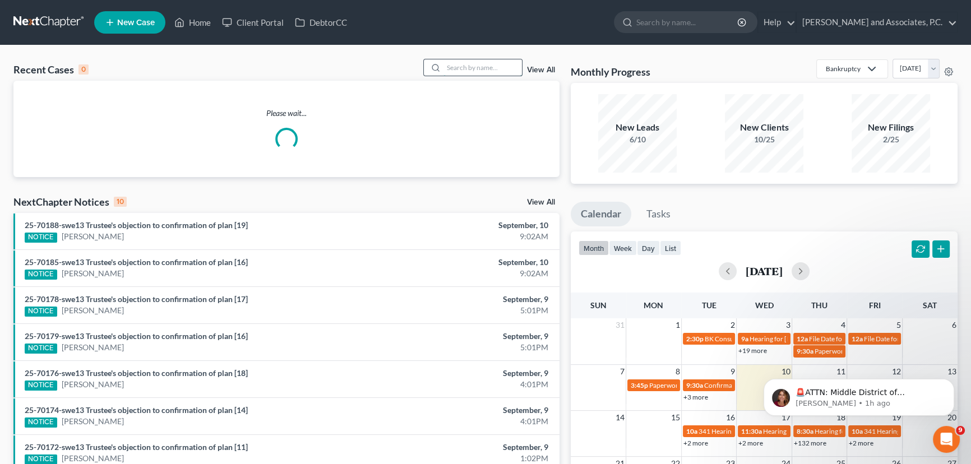
click at [481, 63] on input "search" at bounding box center [483, 67] width 79 height 16
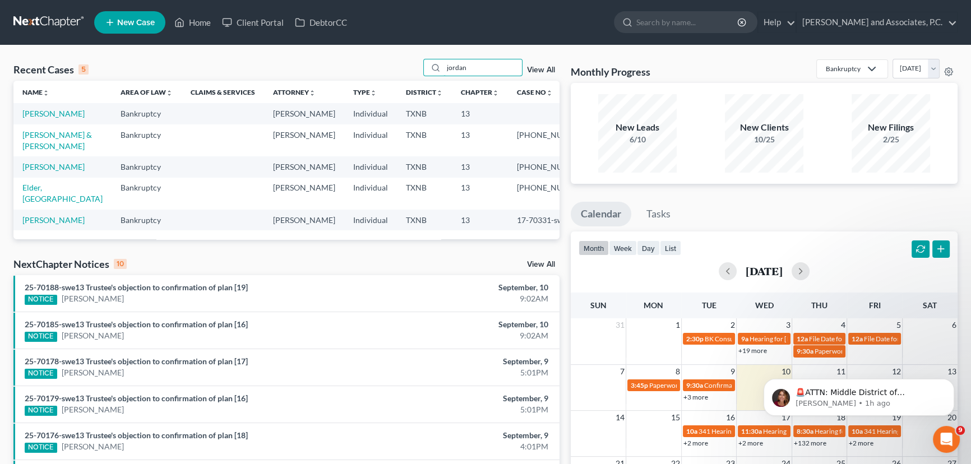
type input "jordan"
click at [52, 113] on link "Jordan, Cody" at bounding box center [53, 114] width 62 height 10
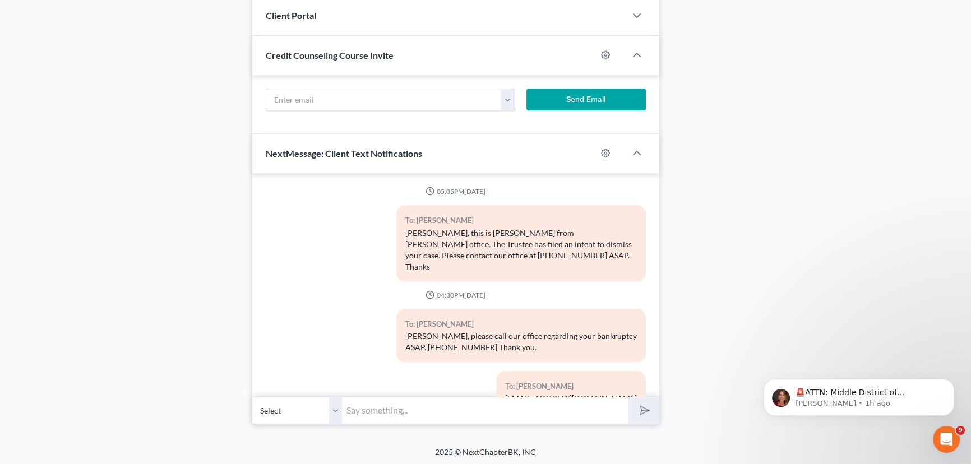
scroll to position [380, 0]
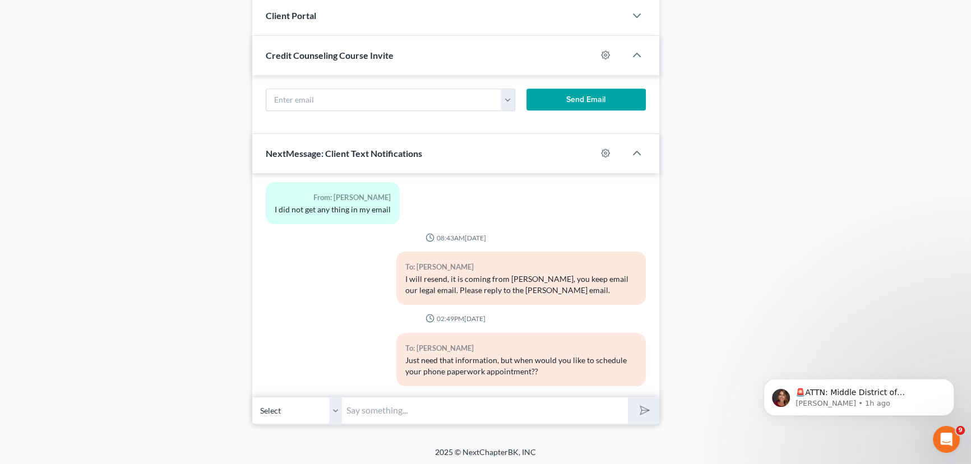
click at [417, 404] on input "text" at bounding box center [485, 410] width 286 height 27
type input "M"
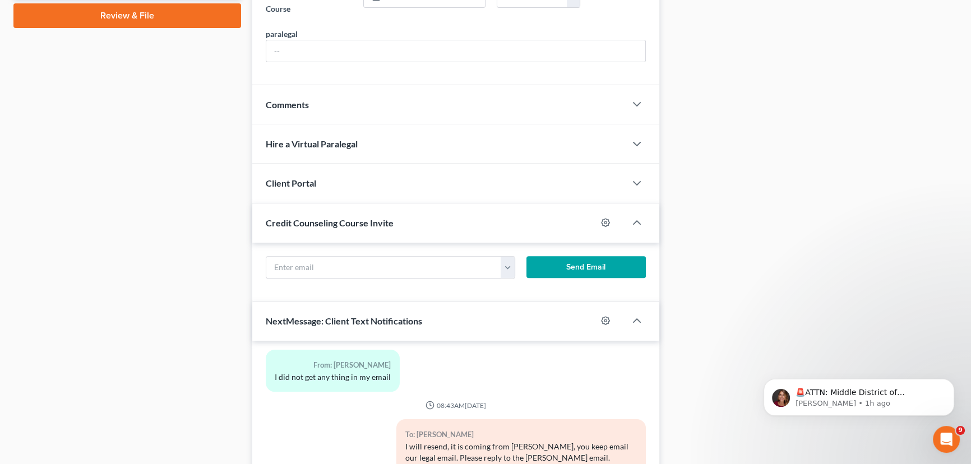
scroll to position [734, 0]
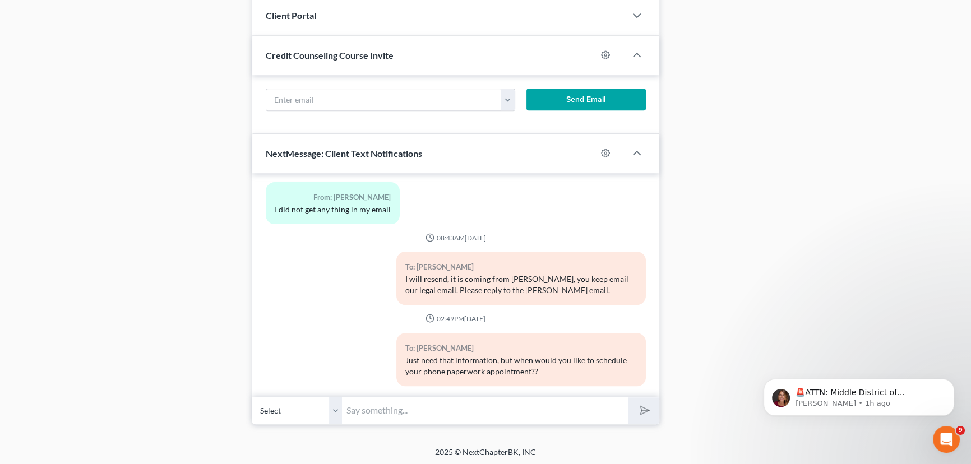
drag, startPoint x: 403, startPoint y: 404, endPoint x: 404, endPoint y: 396, distance: 8.5
click at [403, 404] on input "text" at bounding box center [485, 410] width 286 height 27
type input "Mr. Jordan, this is Hayley at Monte's office. I tried to call and get some info…"
click at [628, 398] on button "submit" at bounding box center [643, 411] width 31 height 26
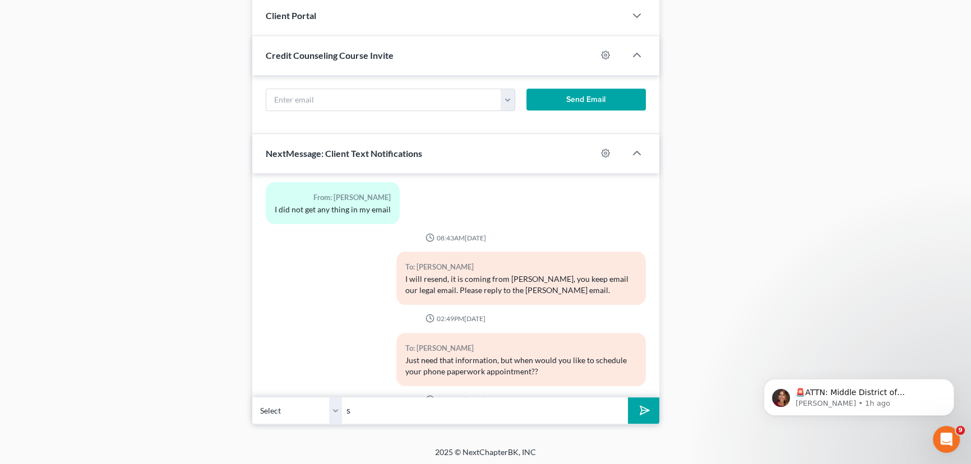
scroll to position [472, 0]
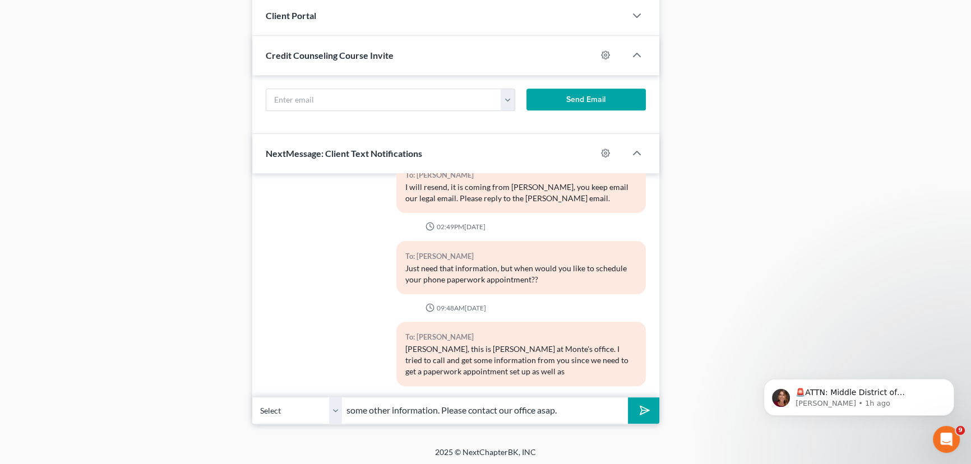
type input "some other information. Please contact our office asap."
click at [628, 398] on button "submit" at bounding box center [643, 411] width 31 height 26
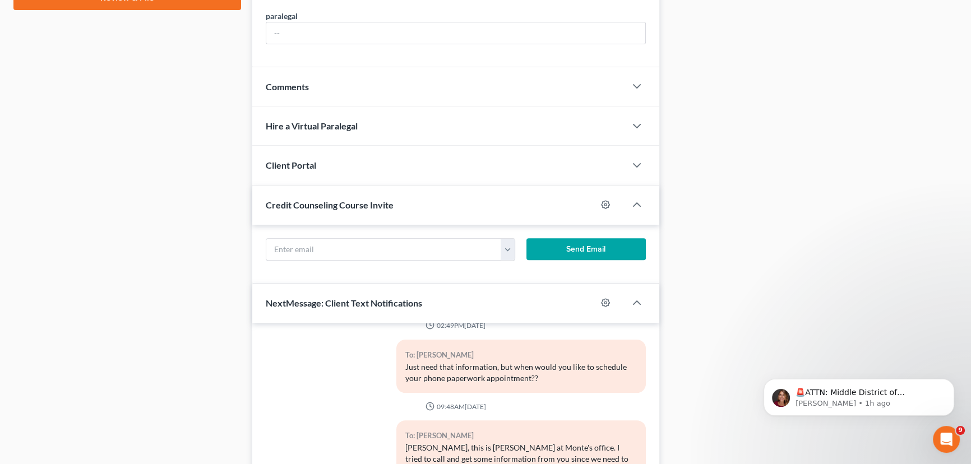
scroll to position [580, 0]
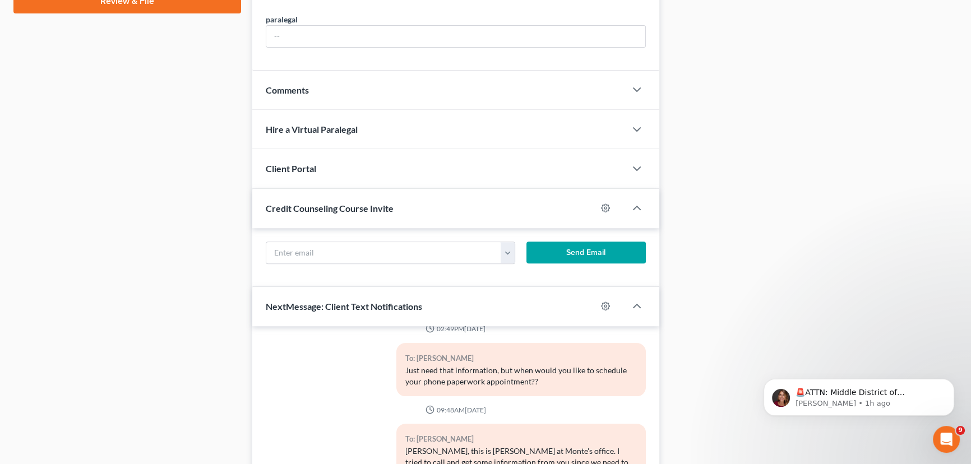
click at [443, 89] on div "Comments" at bounding box center [438, 90] width 373 height 39
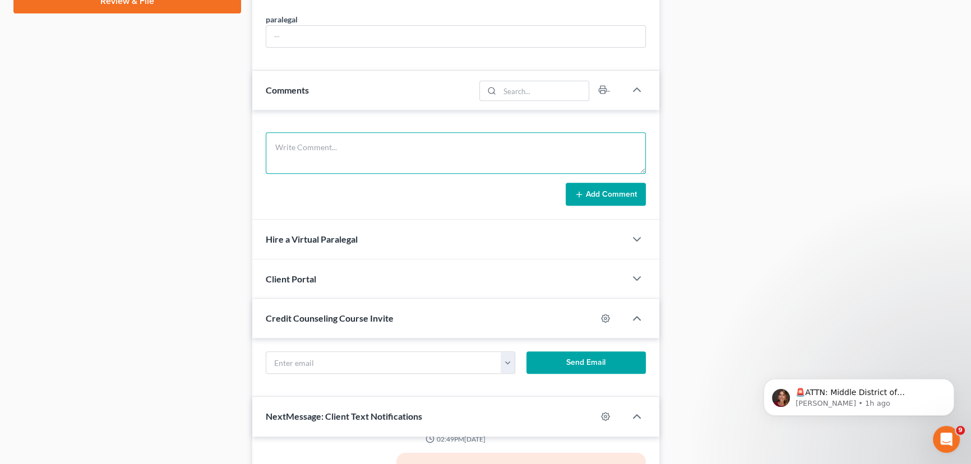
click at [432, 146] on textarea at bounding box center [456, 152] width 380 height 41
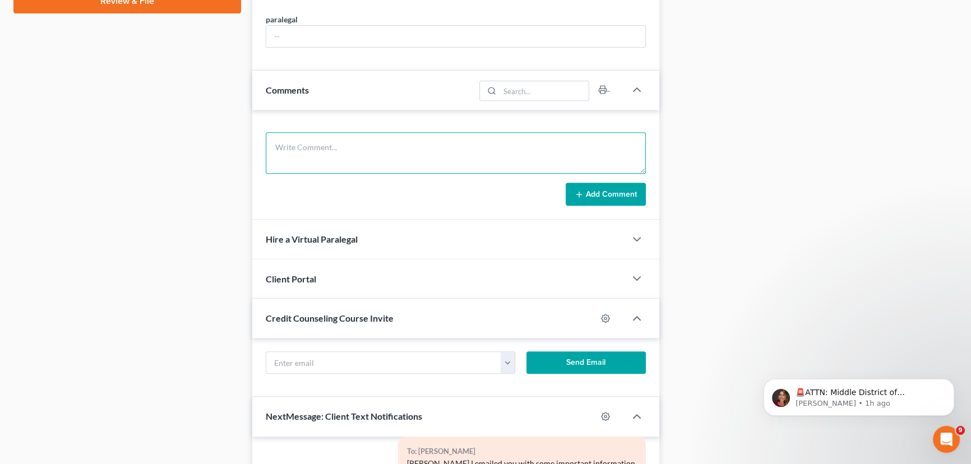
click at [311, 156] on textarea at bounding box center [456, 152] width 380 height 41
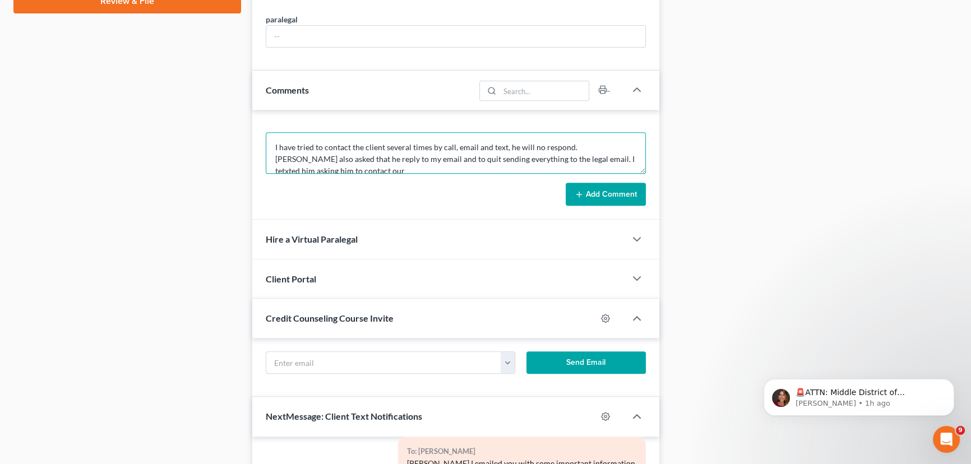
scroll to position [2, 0]
type textarea "I have tried to contact the client several times by call, email and text, he wi…"
click at [616, 186] on button "Add Comment" at bounding box center [606, 195] width 80 height 24
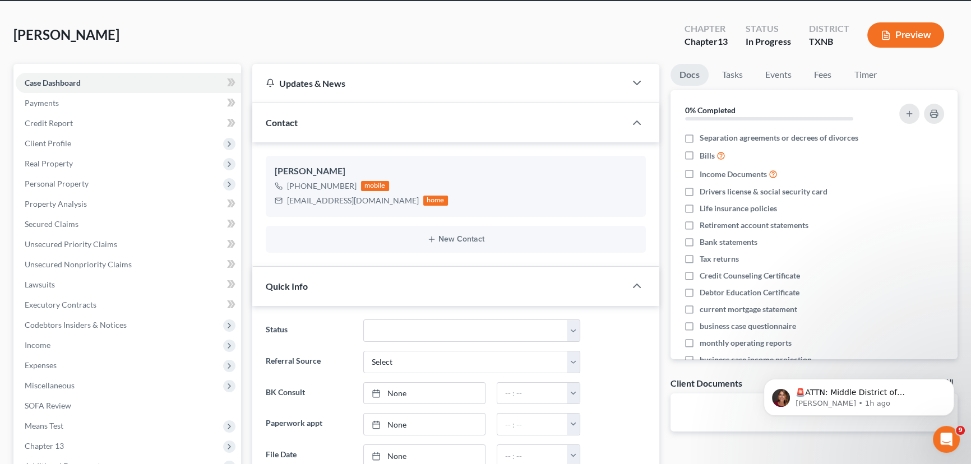
scroll to position [0, 0]
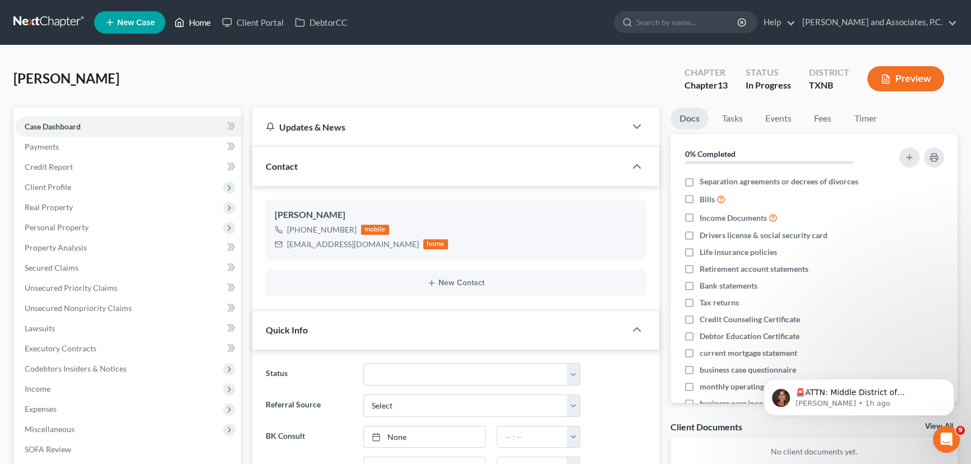
click at [196, 27] on link "Home" at bounding box center [193, 22] width 48 height 20
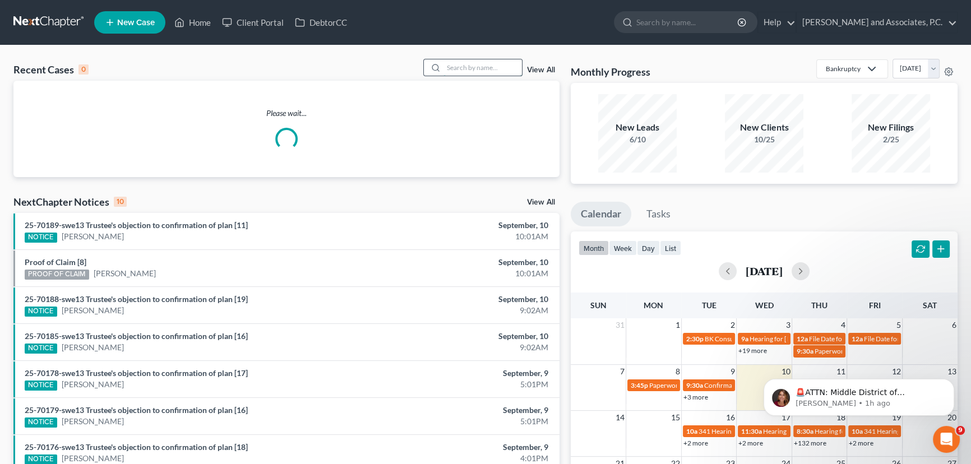
click at [495, 73] on input "search" at bounding box center [483, 67] width 79 height 16
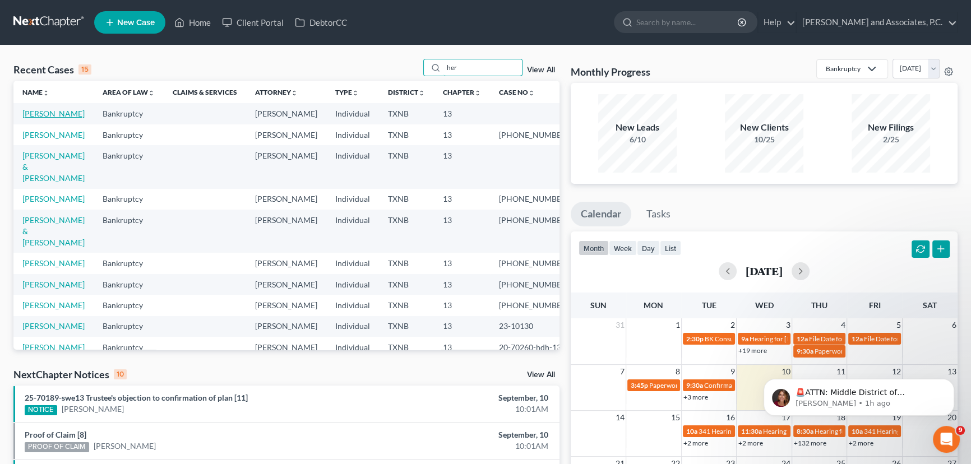
type input "her"
click at [56, 113] on link "Herrera, Pete" at bounding box center [53, 114] width 62 height 10
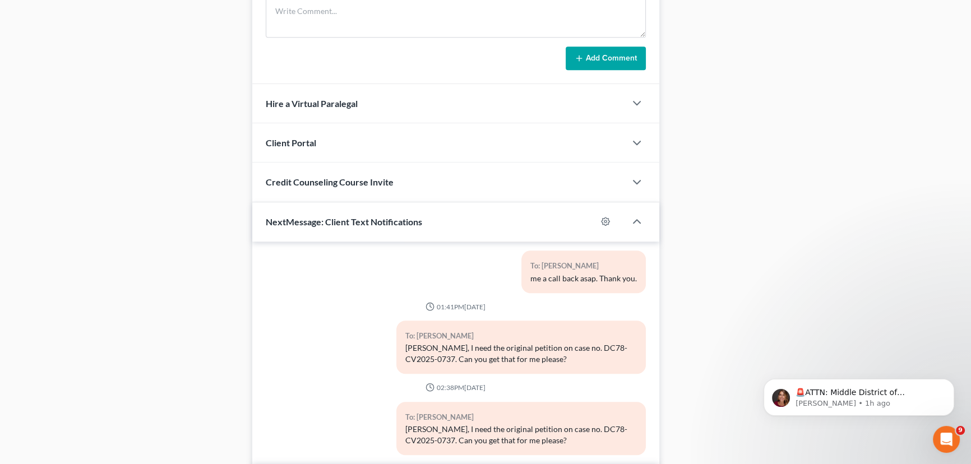
scroll to position [811, 0]
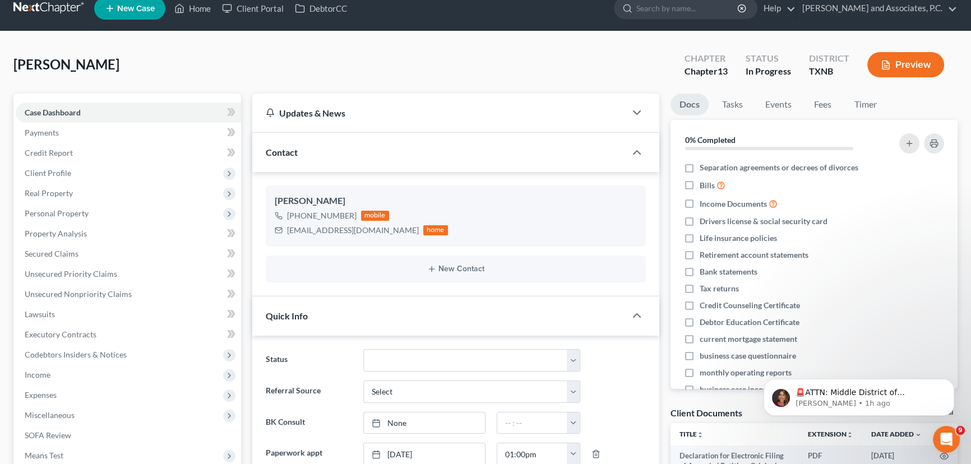
scroll to position [0, 0]
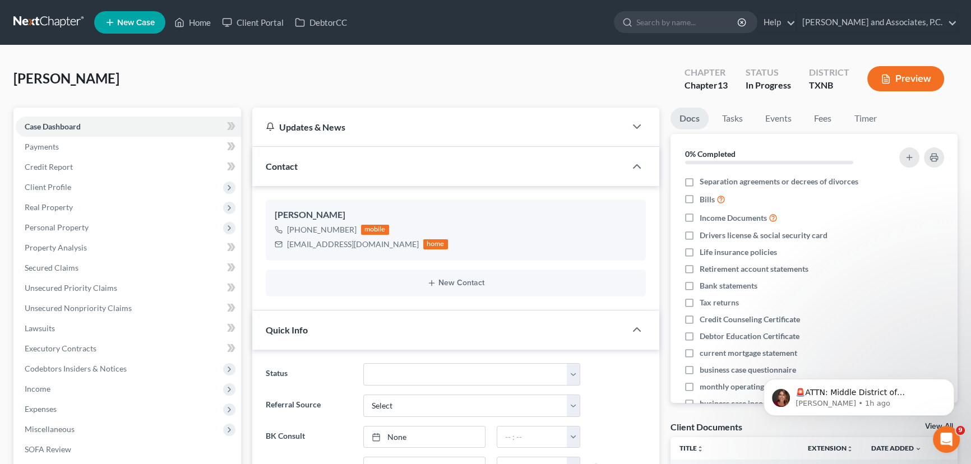
click at [404, 84] on div "Herrera, Pete Upgraded Chapter Chapter 13 Status In Progress District TXNB Prev…" at bounding box center [485, 83] width 944 height 49
click at [198, 31] on link "Home" at bounding box center [193, 22] width 48 height 20
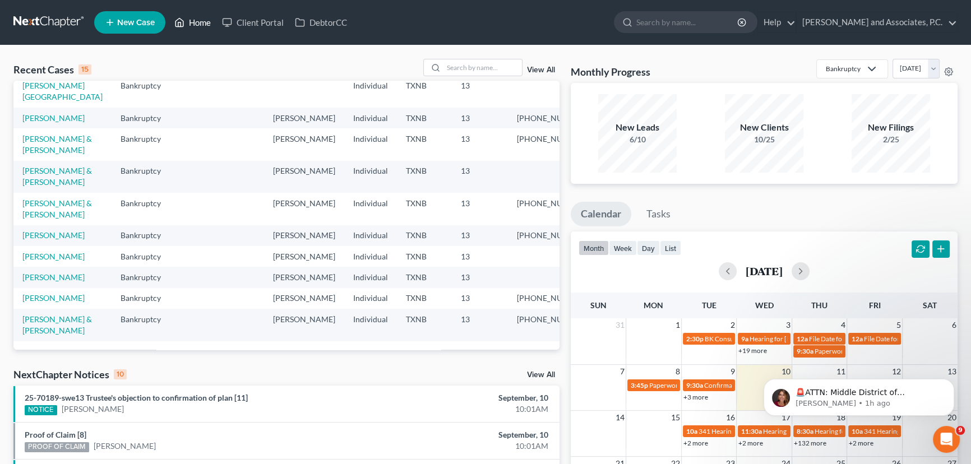
scroll to position [223, 0]
click at [469, 65] on input "search" at bounding box center [483, 67] width 79 height 16
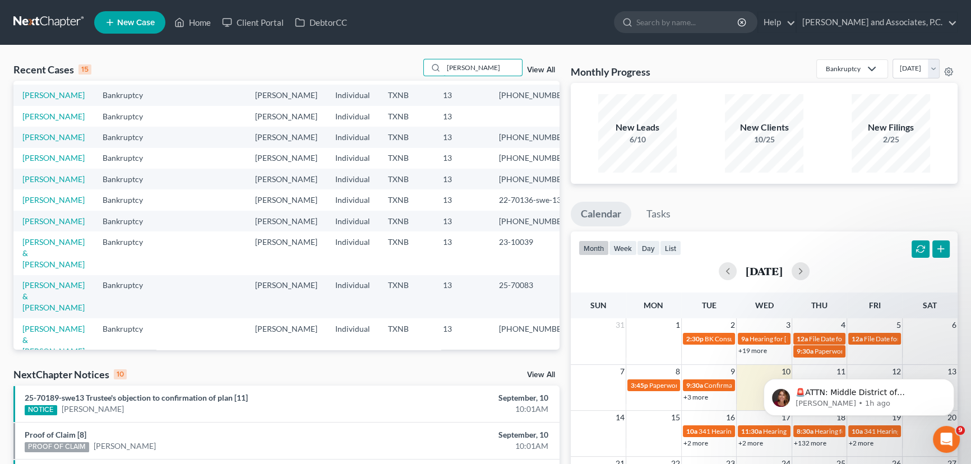
scroll to position [0, 0]
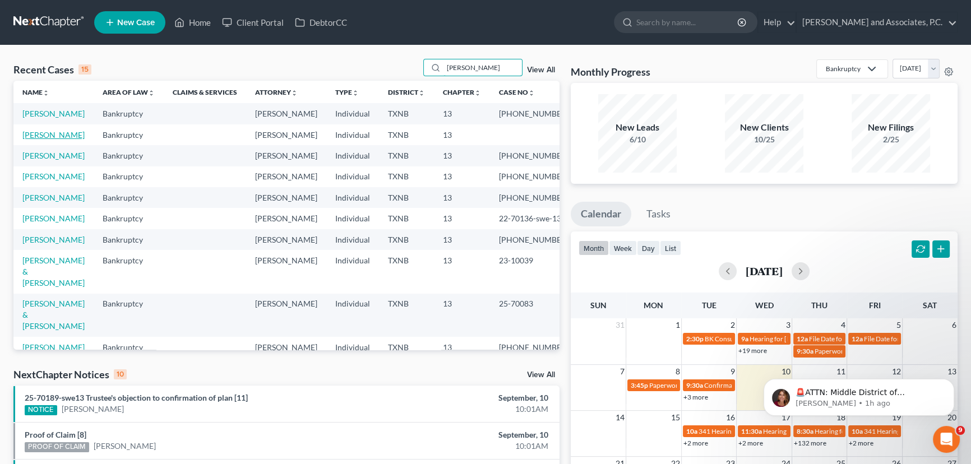
type input "john"
click at [54, 140] on link "Johnson, Glenn" at bounding box center [53, 135] width 62 height 10
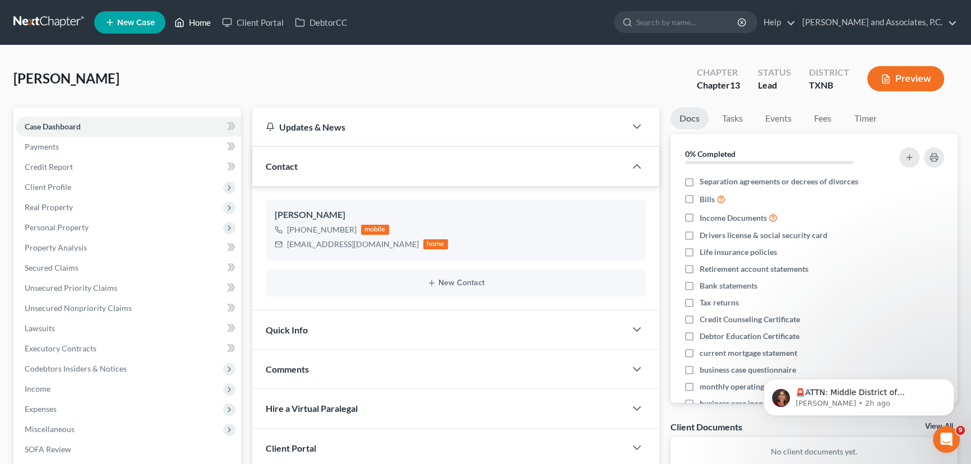
click at [201, 24] on link "Home" at bounding box center [193, 22] width 48 height 20
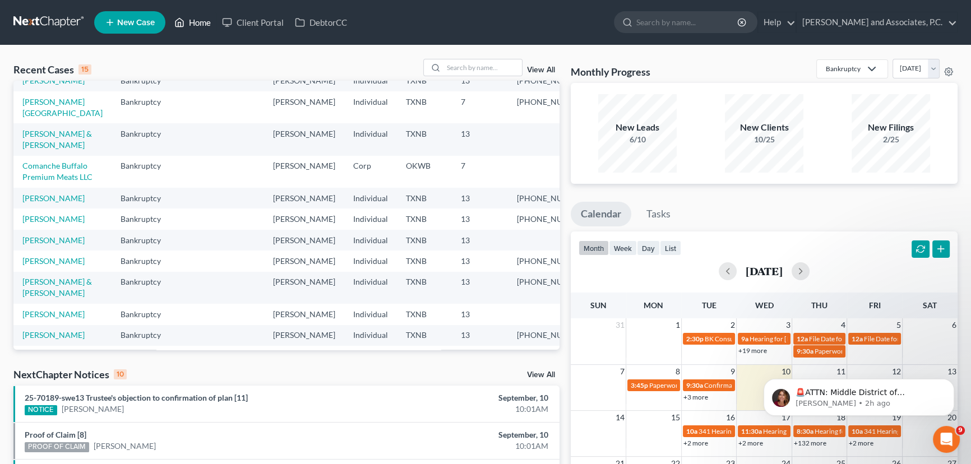
scroll to position [50, 0]
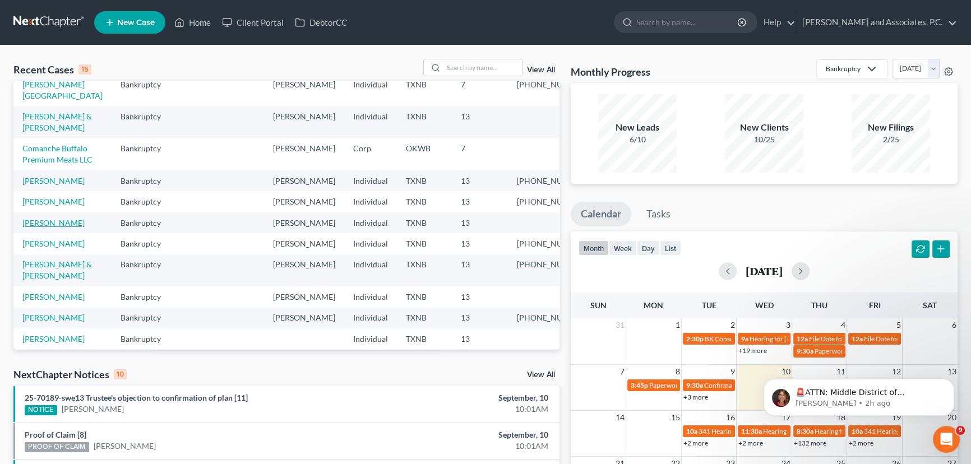
click at [68, 228] on link "Johnson, Glenn" at bounding box center [53, 223] width 62 height 10
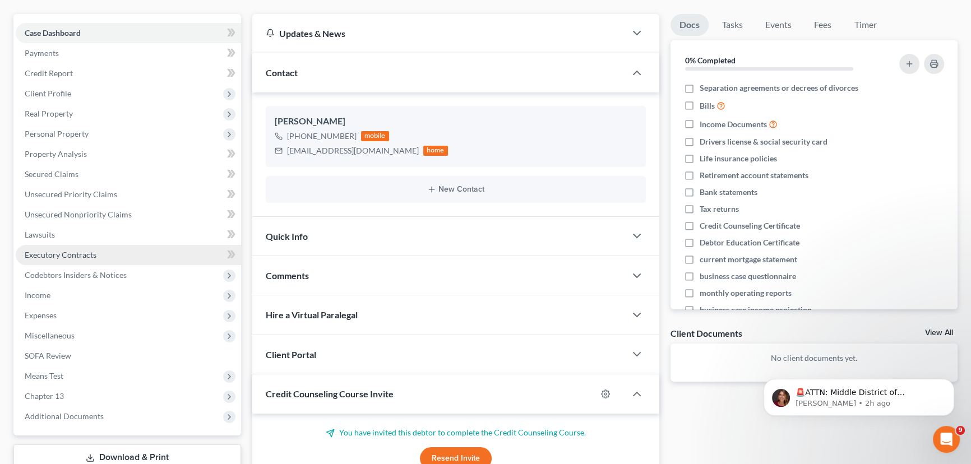
scroll to position [102, 0]
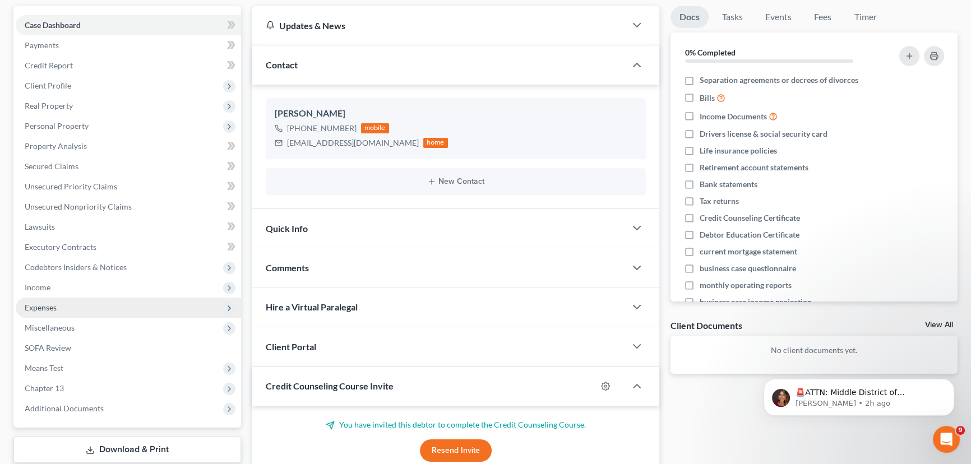
click at [67, 310] on span "Expenses" at bounding box center [128, 308] width 225 height 20
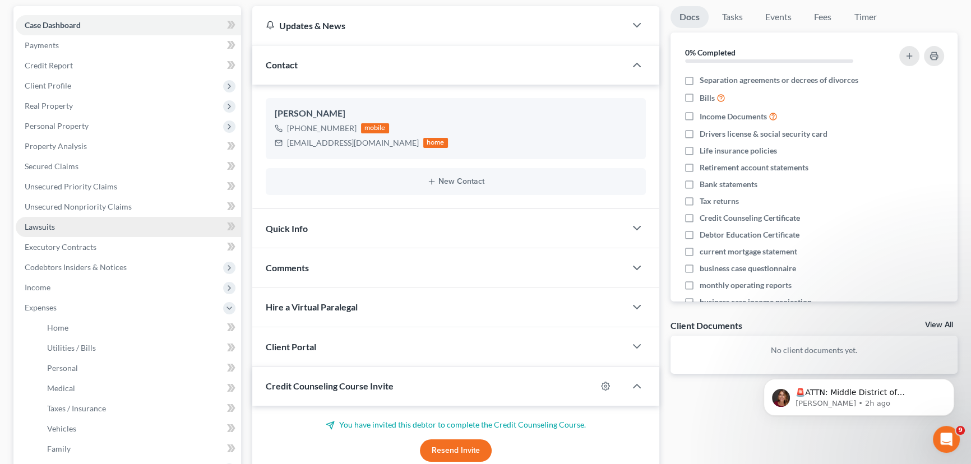
click at [87, 226] on link "Lawsuits" at bounding box center [128, 227] width 225 height 20
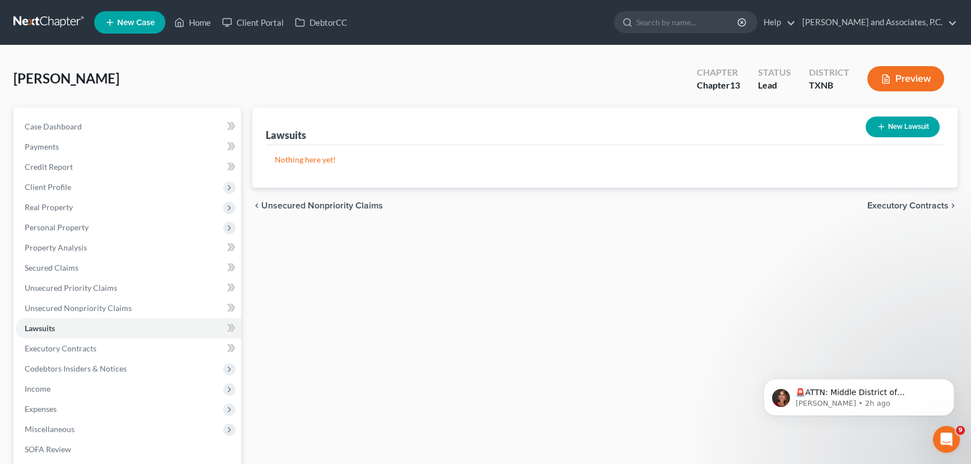
click at [884, 127] on icon "button" at bounding box center [881, 126] width 9 height 9
select select "0"
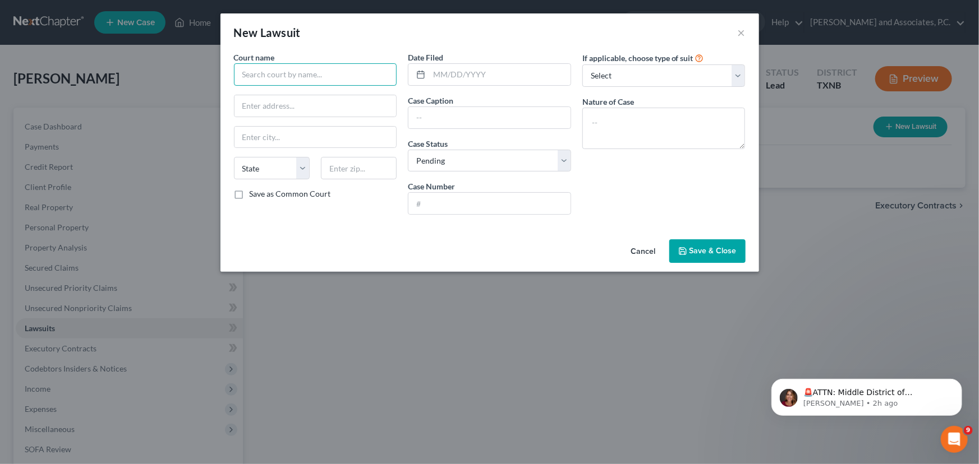
click at [273, 76] on input "text" at bounding box center [315, 74] width 163 height 22
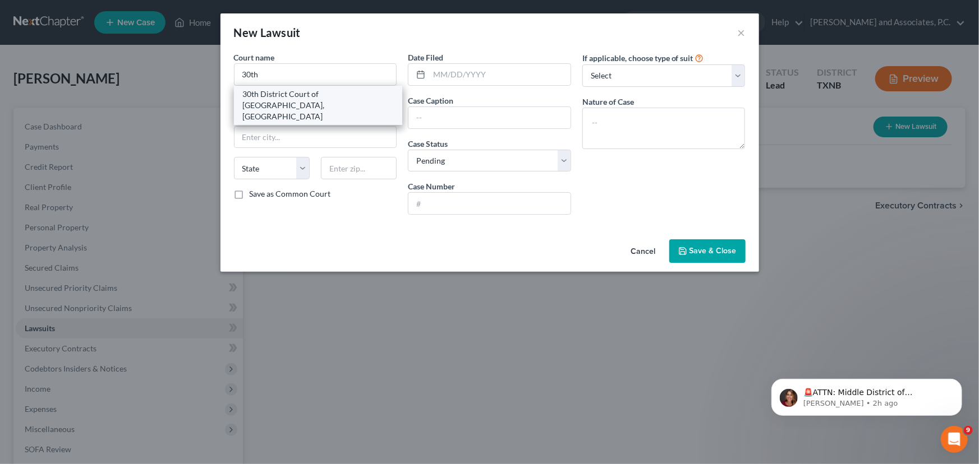
click at [275, 89] on div "30th District Court of Wichita County, TX" at bounding box center [318, 106] width 151 height 34
type input "30th District Court of Wichita County, TX"
type input "900 7th Street"
type input "Wichita Falls"
select select "45"
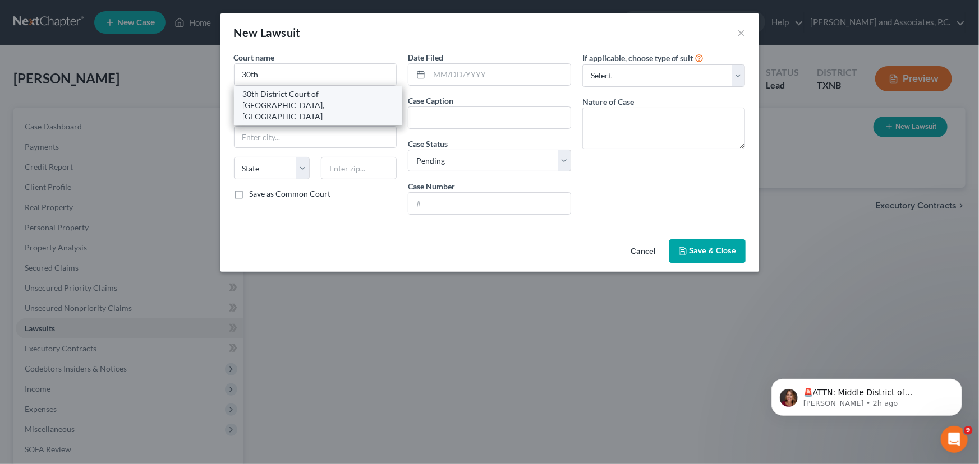
type input "76301"
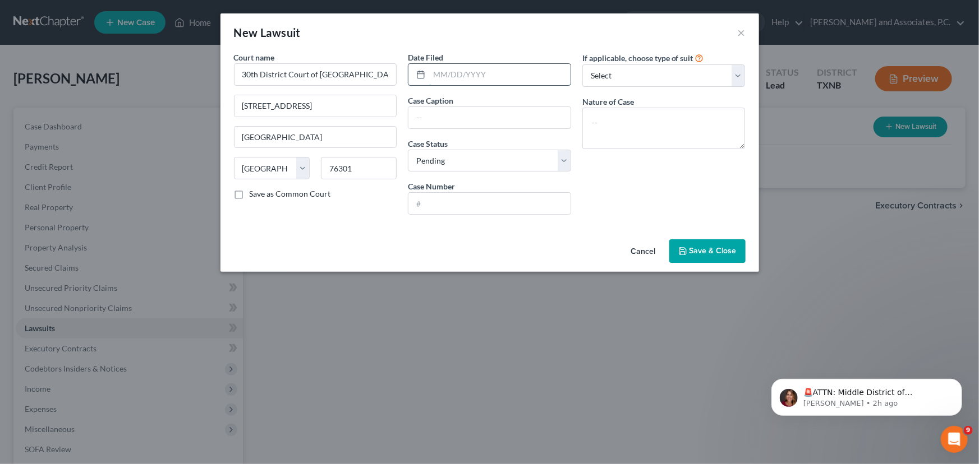
click at [438, 78] on input "text" at bounding box center [499, 74] width 141 height 21
type input "08/25/2025"
drag, startPoint x: 432, startPoint y: 112, endPoint x: 426, endPoint y: 108, distance: 6.8
click at [432, 112] on input "text" at bounding box center [489, 117] width 162 height 21
type input "C"
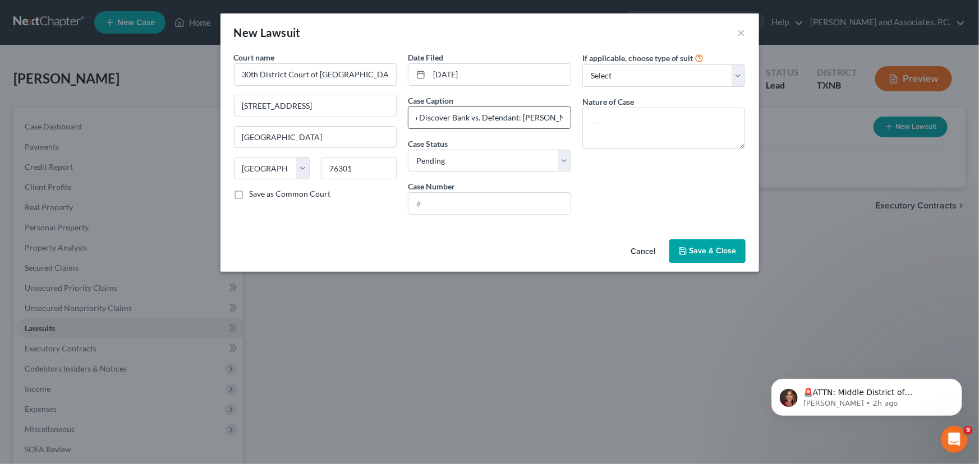
scroll to position [0, 176]
type input "Plaintiff: Capital One N.A. successor by merger to Discover Bank vs. Defendant:…"
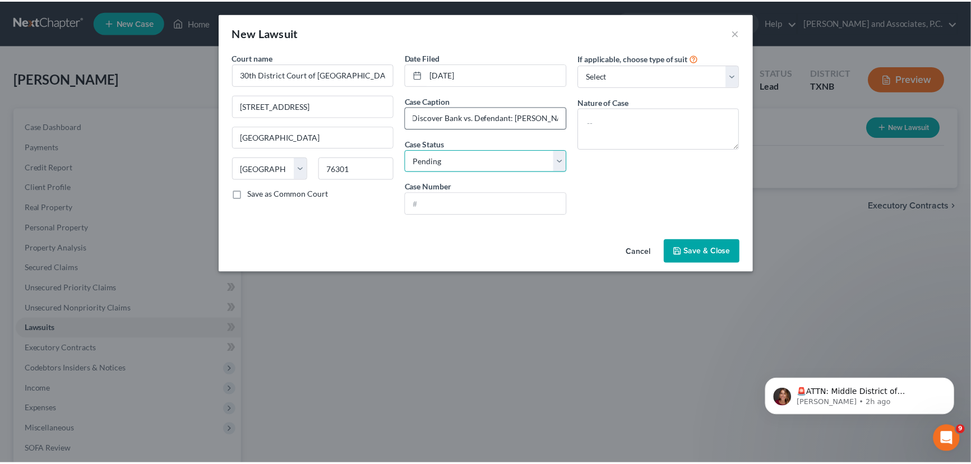
scroll to position [0, 0]
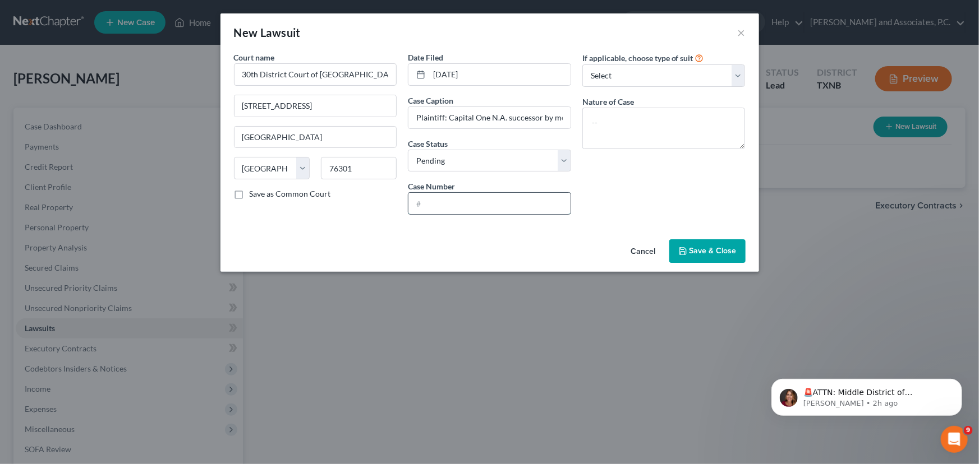
click at [450, 202] on input "text" at bounding box center [489, 203] width 162 height 21
type input "DC30-CV2025-1687"
click at [645, 119] on textarea at bounding box center [663, 128] width 163 height 41
click at [703, 245] on button "Save & Close" at bounding box center [707, 251] width 76 height 24
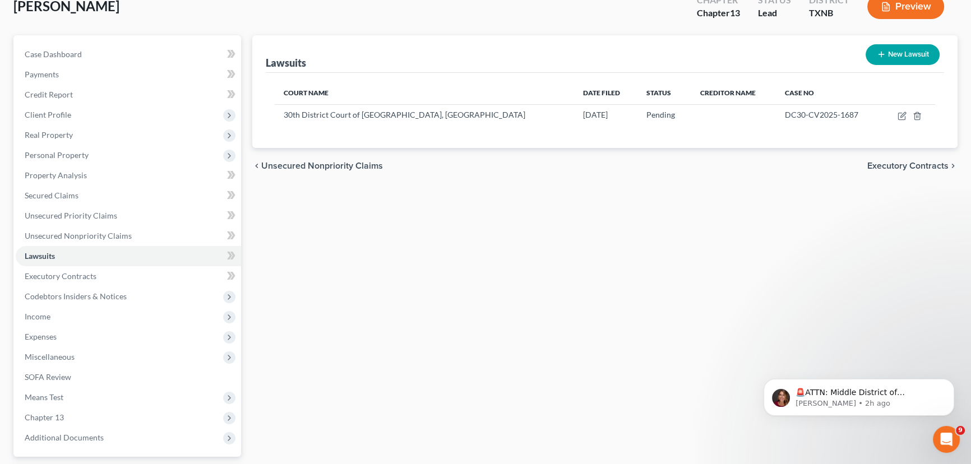
scroll to position [102, 0]
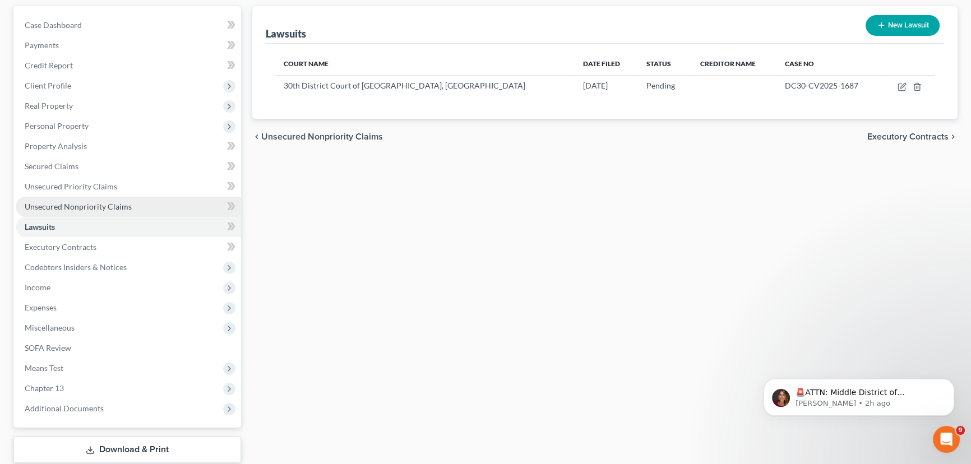
click at [141, 209] on link "Unsecured Nonpriority Claims" at bounding box center [128, 207] width 225 height 20
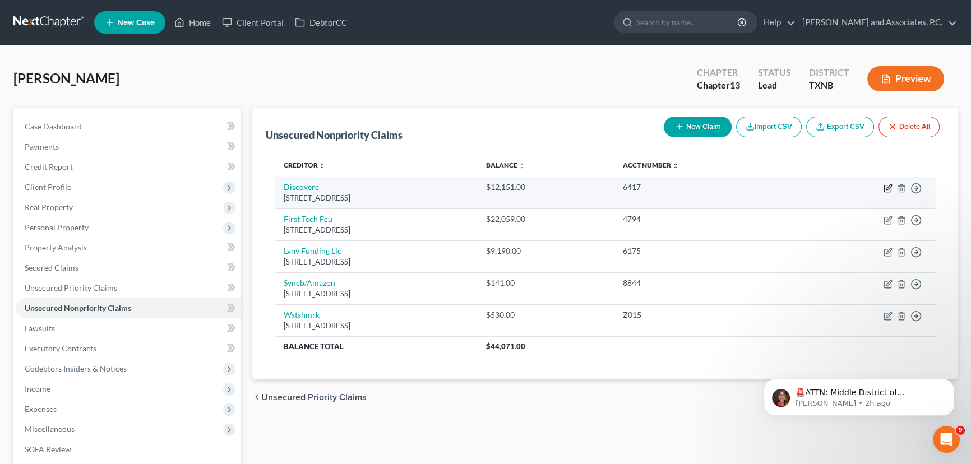
click at [884, 186] on icon "button" at bounding box center [887, 189] width 7 height 7
select select "46"
select select "2"
select select "0"
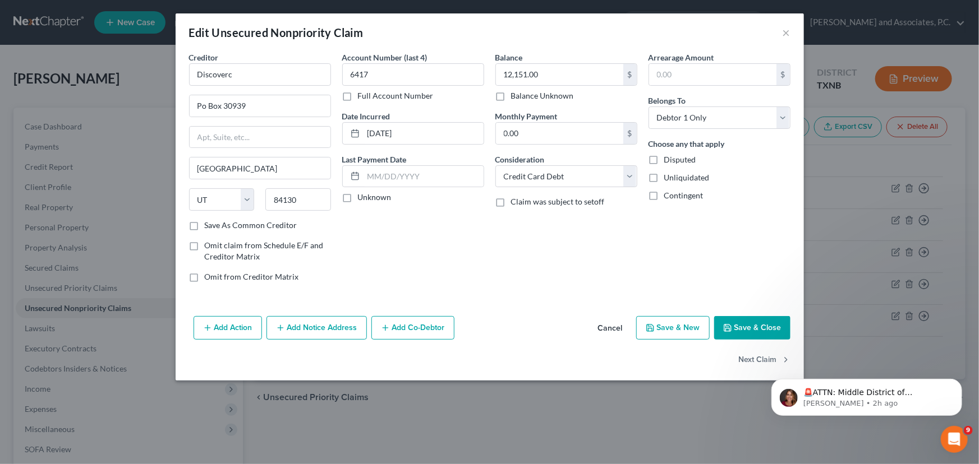
click at [309, 329] on button "Add Notice Address" at bounding box center [316, 328] width 100 height 24
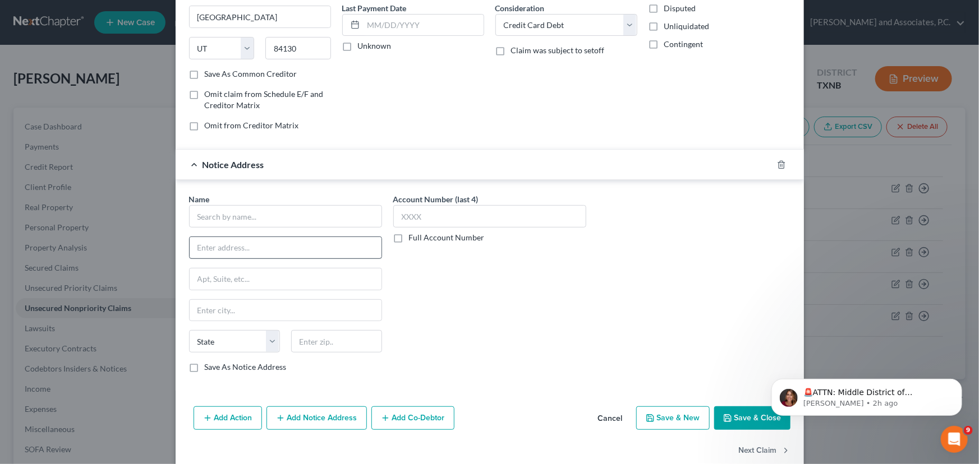
scroll to position [170, 0]
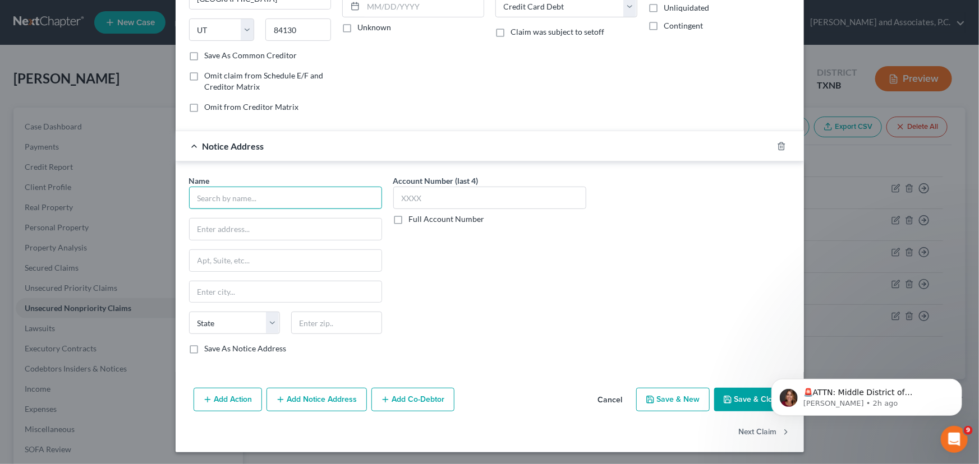
click at [257, 194] on input "text" at bounding box center [285, 198] width 193 height 22
type input "Z"
type input "Lakia N Baldwin"
type input "17950 Preston Rd"
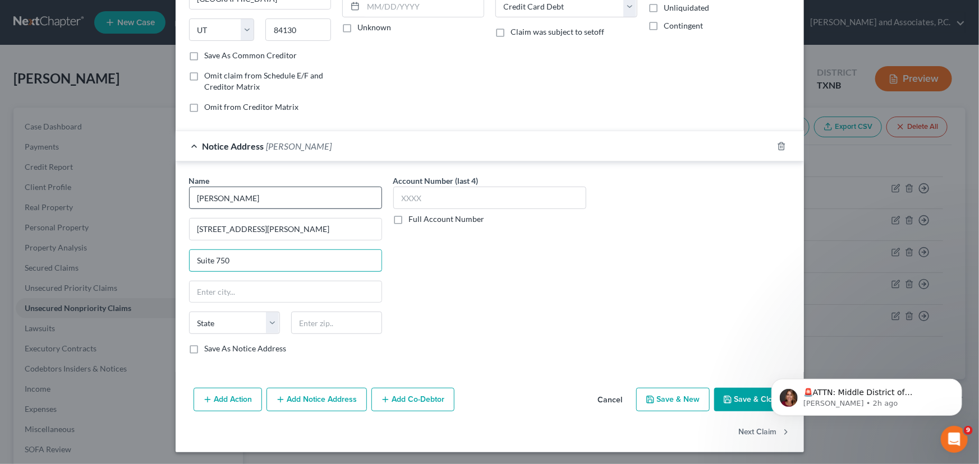
type input "Suite 750"
type input "75252"
type input "Dallas"
select select "45"
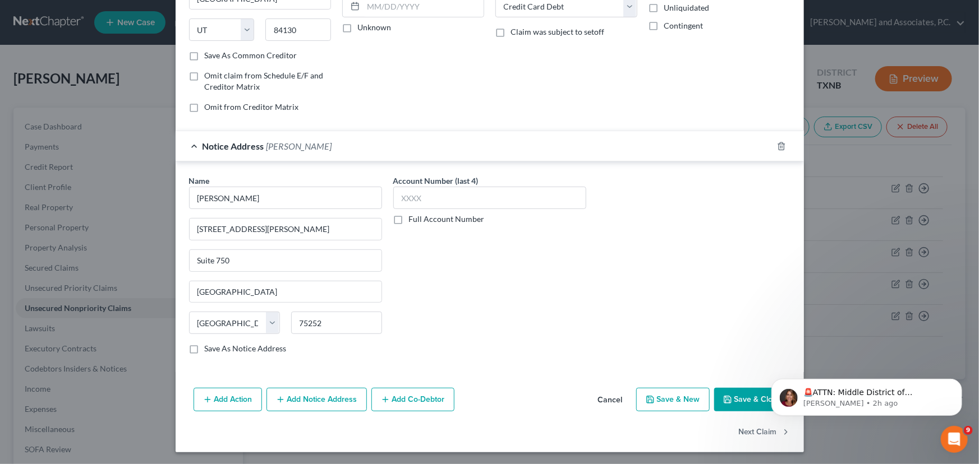
click at [592, 315] on div "Name * Lakia N Baldwin 17950 Preston Rd Suite 750 Dallas State AL AK AR AZ CA C…" at bounding box center [489, 269] width 612 height 188
click at [740, 397] on button "Save & Close" at bounding box center [752, 400] width 76 height 24
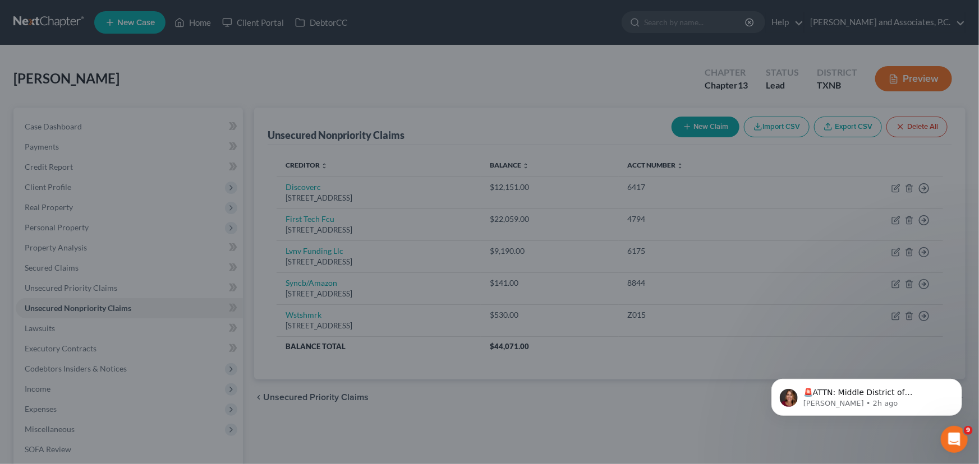
type input "0"
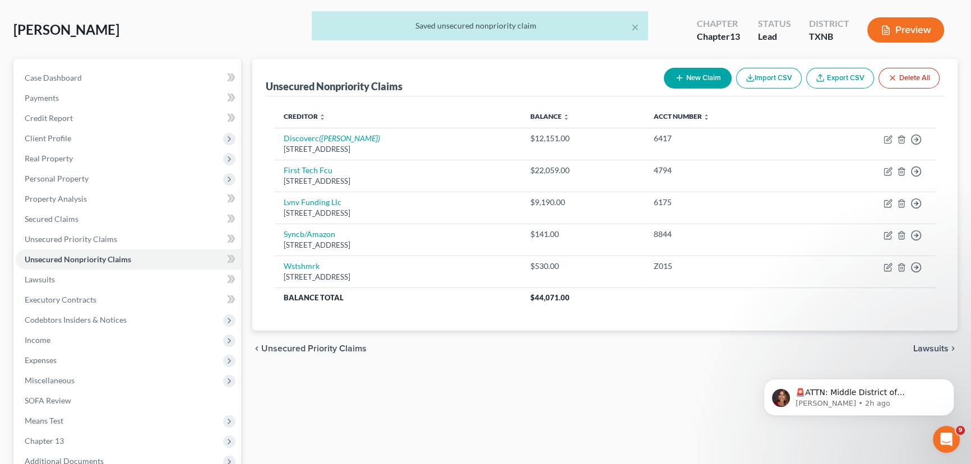
scroll to position [0, 0]
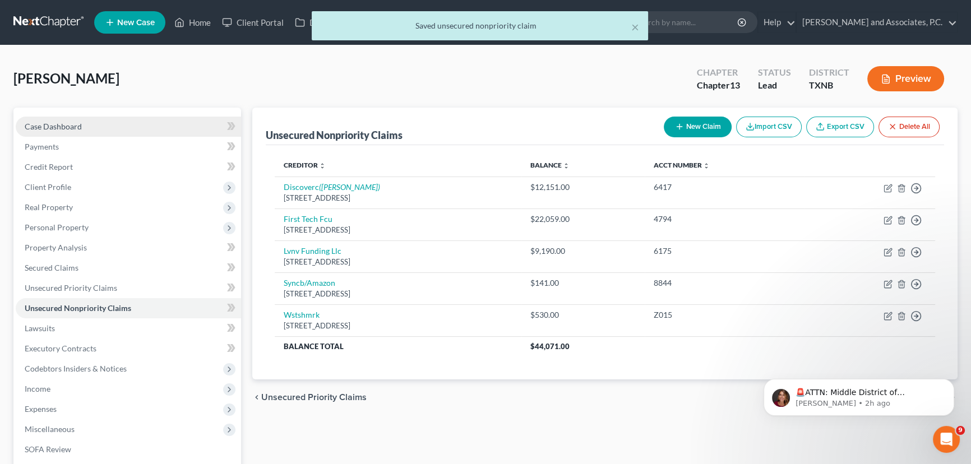
click at [113, 123] on link "Case Dashboard" at bounding box center [128, 127] width 225 height 20
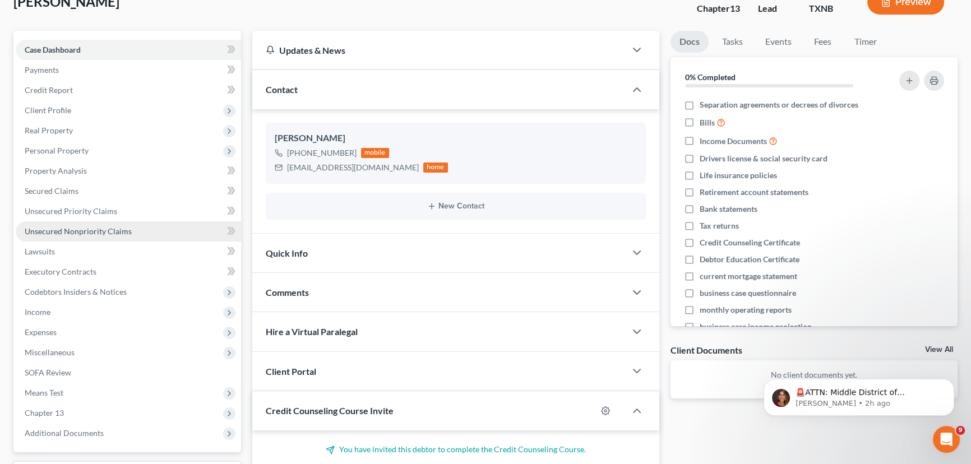
scroll to position [102, 0]
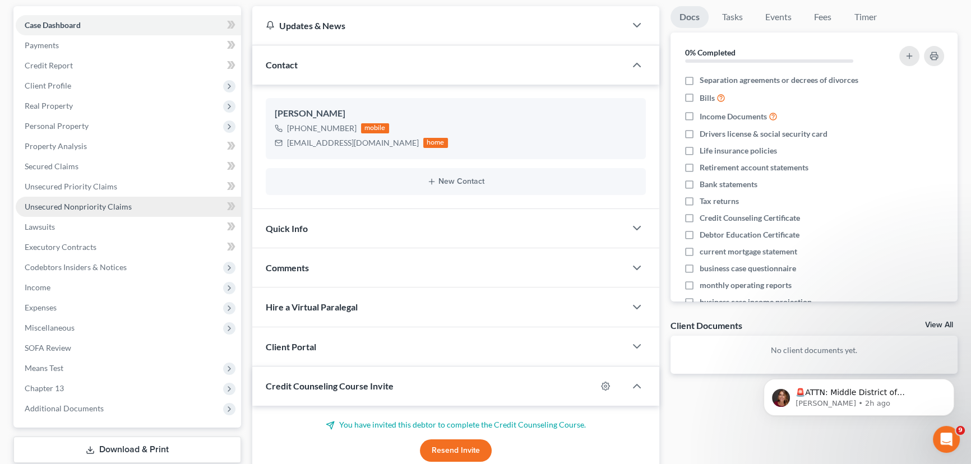
click at [82, 202] on span "Unsecured Nonpriority Claims" at bounding box center [78, 207] width 107 height 10
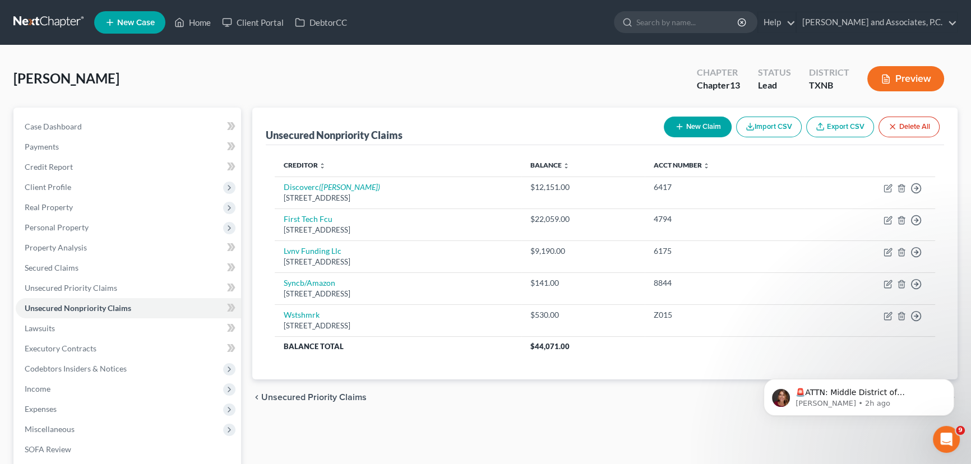
click at [708, 123] on button "New Claim" at bounding box center [698, 127] width 68 height 21
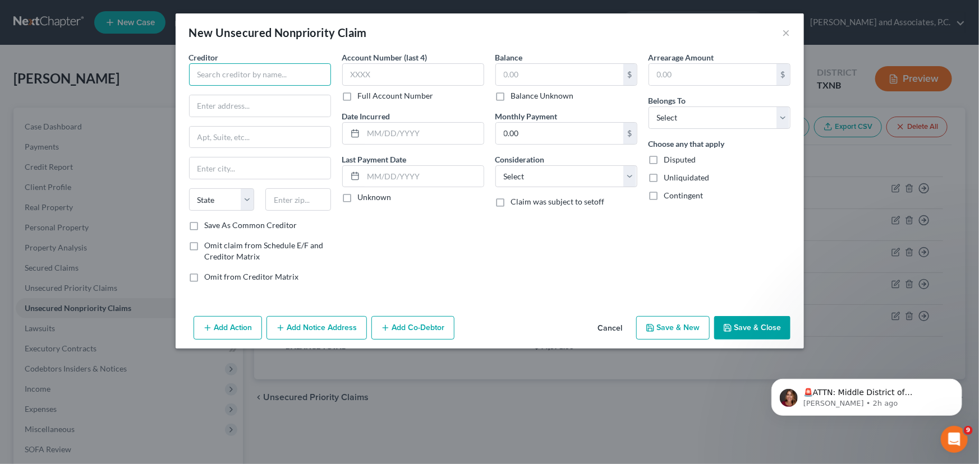
click at [257, 76] on input "text" at bounding box center [260, 74] width 142 height 22
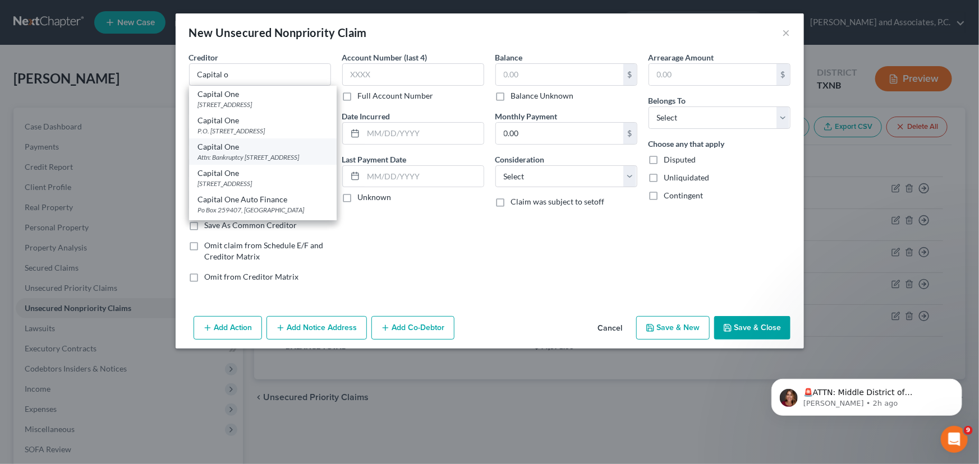
click at [239, 162] on div "Attn: Bankruptcy PO Box 30285, Salt Lake City, UT 84130" at bounding box center [263, 158] width 130 height 10
type input "Capital One"
type input "Attn: Bankruptcy"
type input "PO Box 30285"
type input "Salt Lake City"
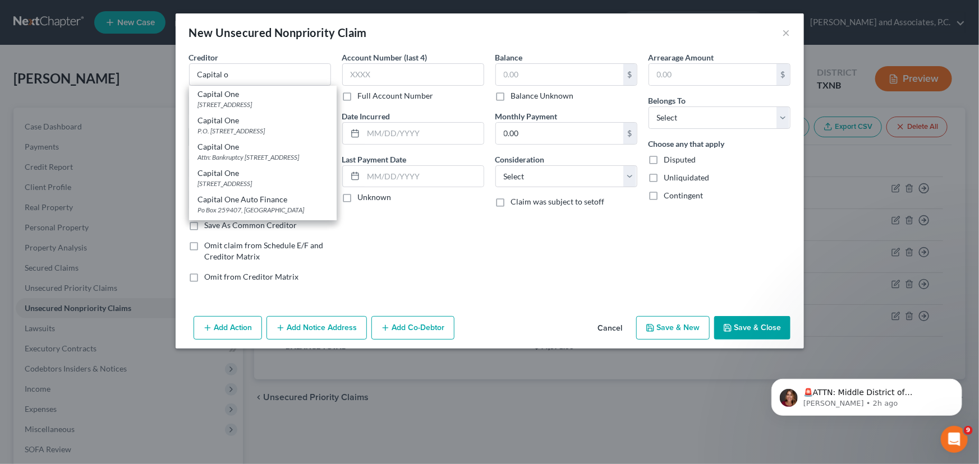
select select "46"
type input "84130"
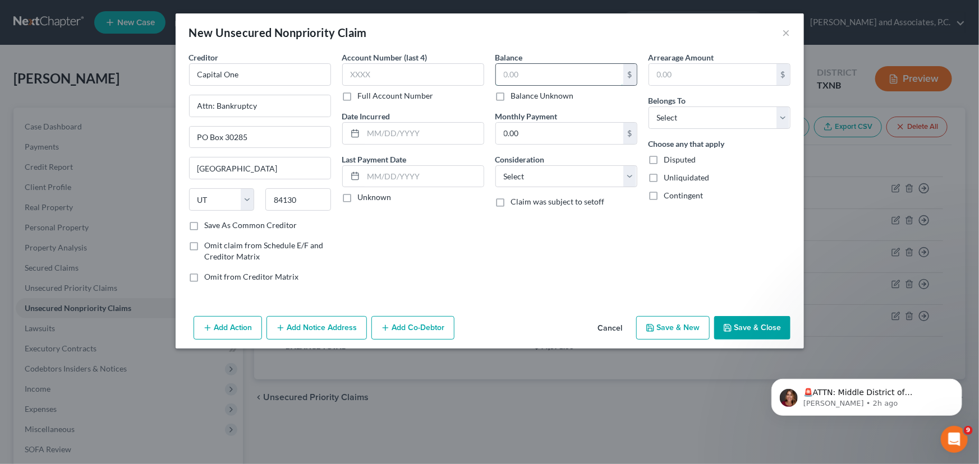
click at [512, 72] on input "text" at bounding box center [559, 74] width 127 height 21
type input "1.00"
drag, startPoint x: 690, startPoint y: 112, endPoint x: 694, endPoint y: 127, distance: 15.6
click at [690, 112] on select "Select Debtor 1 Only Debtor 2 Only Debtor 1 And Debtor 2 Only At Least One Of T…" at bounding box center [719, 118] width 142 height 22
select select "0"
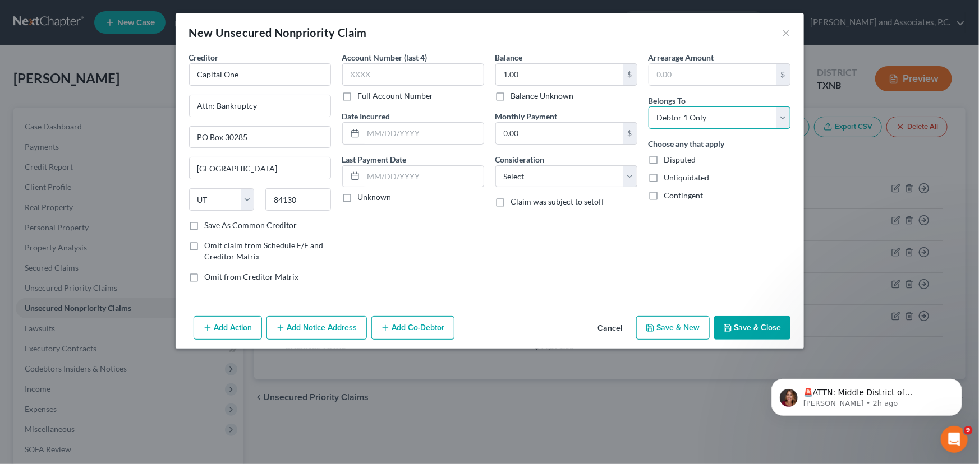
click at [648, 107] on select "Select Debtor 1 Only Debtor 2 Only Debtor 1 And Debtor 2 Only At Least One Of T…" at bounding box center [719, 118] width 142 height 22
click at [746, 329] on button "Save & Close" at bounding box center [752, 328] width 76 height 24
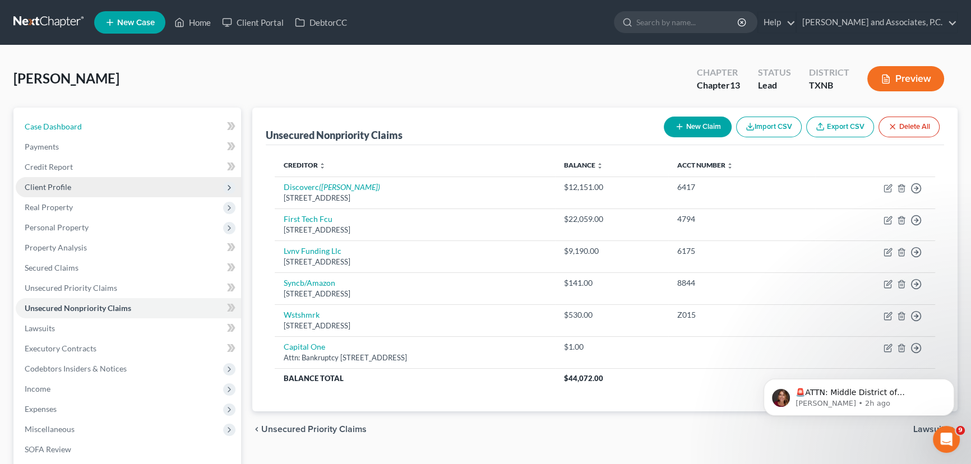
drag, startPoint x: 40, startPoint y: 121, endPoint x: 241, endPoint y: 176, distance: 207.6
click at [40, 122] on span "Case Dashboard" at bounding box center [53, 127] width 57 height 10
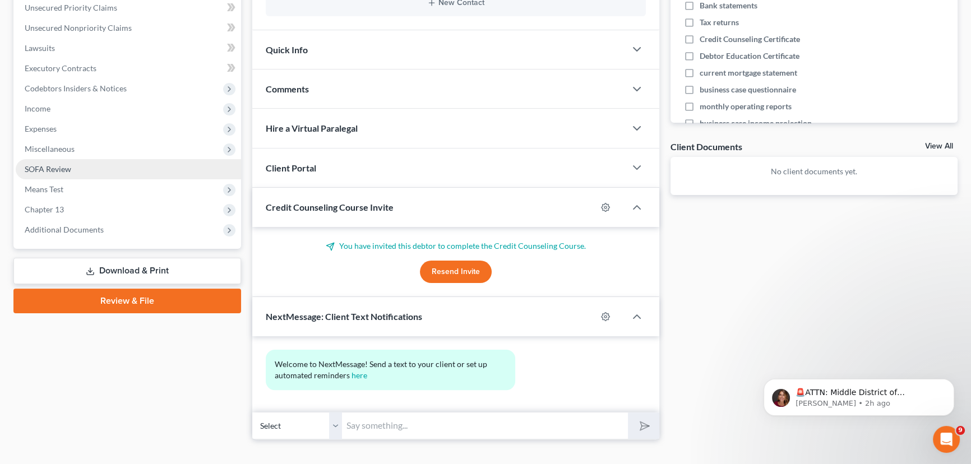
scroll to position [297, 0]
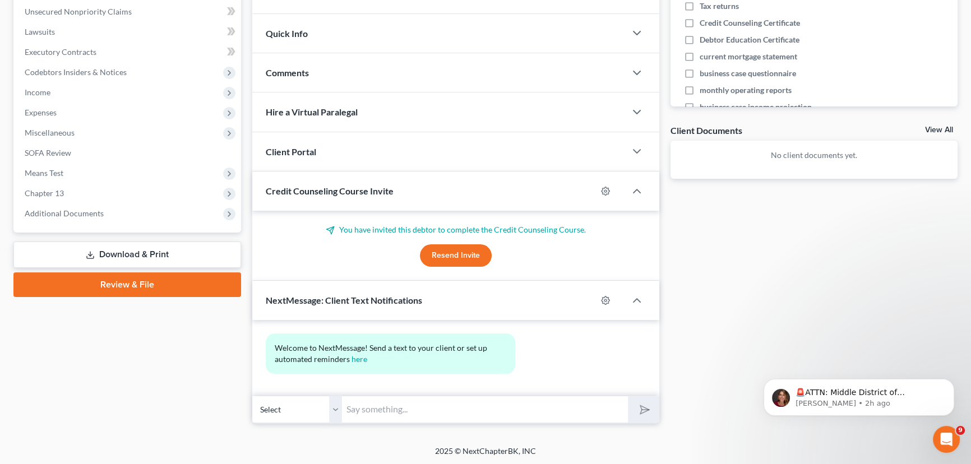
click at [387, 409] on input "text" at bounding box center [485, 409] width 286 height 27
type input "Mr. Johnson, this is Hayley @ Monte's office. I did check and see on the intake…"
click at [628, 396] on button "submit" at bounding box center [643, 409] width 31 height 26
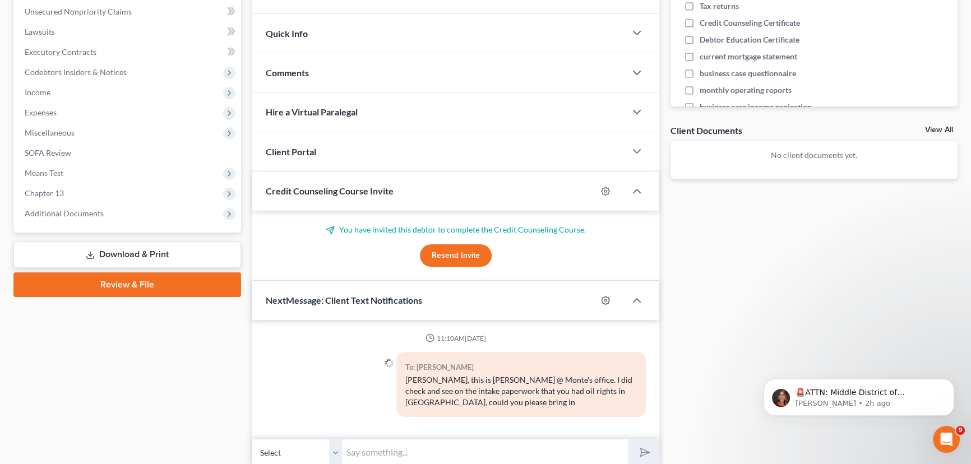
scroll to position [339, 0]
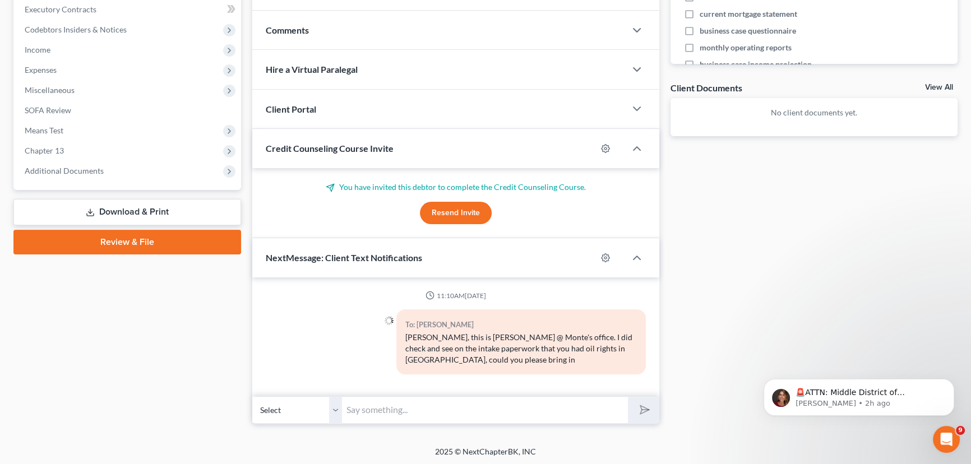
click at [380, 404] on input "text" at bounding box center [485, 409] width 286 height 27
type input "the information with you this afternoon for those oil rights. Thank you."
click at [628, 397] on button "submit" at bounding box center [643, 410] width 31 height 26
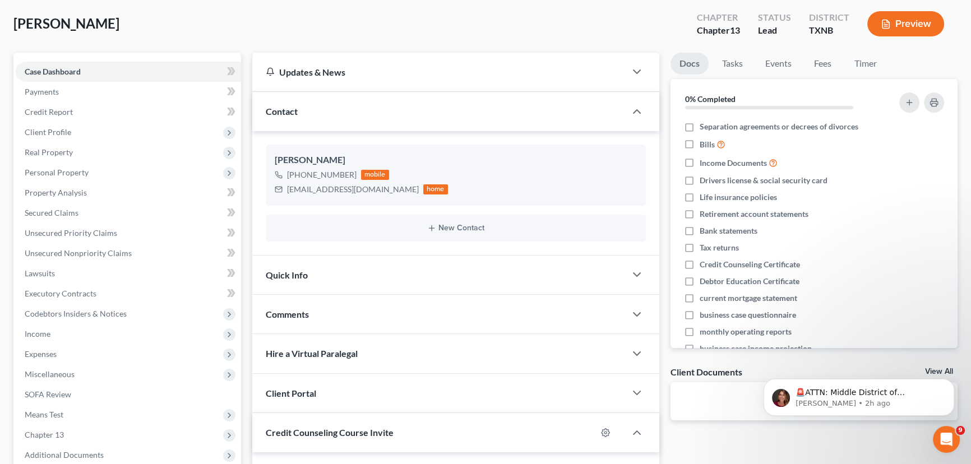
scroll to position [0, 0]
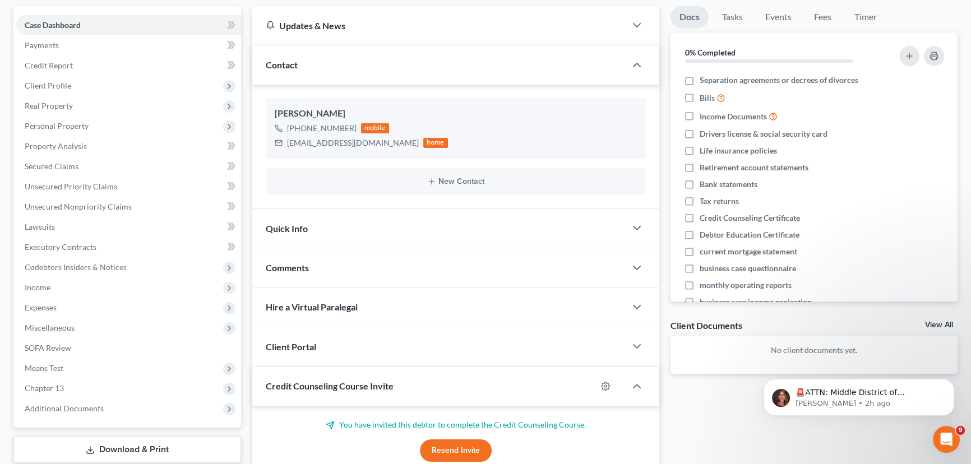
click at [297, 220] on div "Quick Info" at bounding box center [438, 228] width 373 height 39
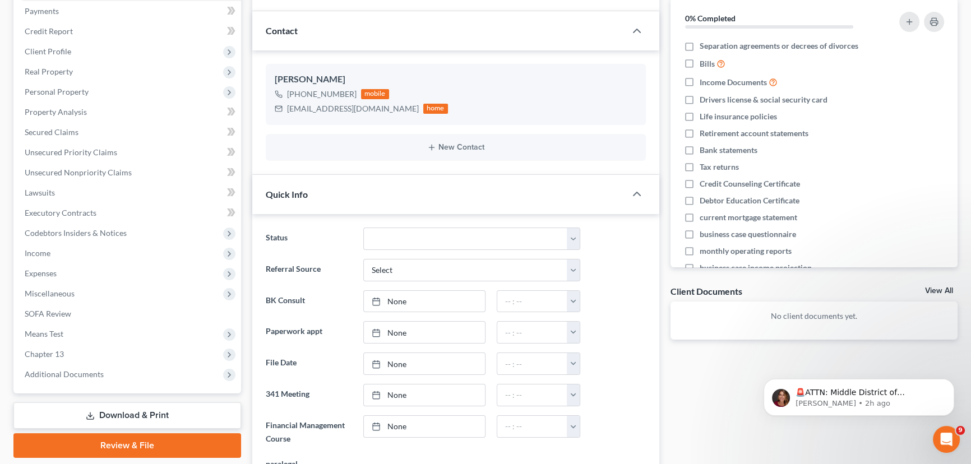
scroll to position [153, 0]
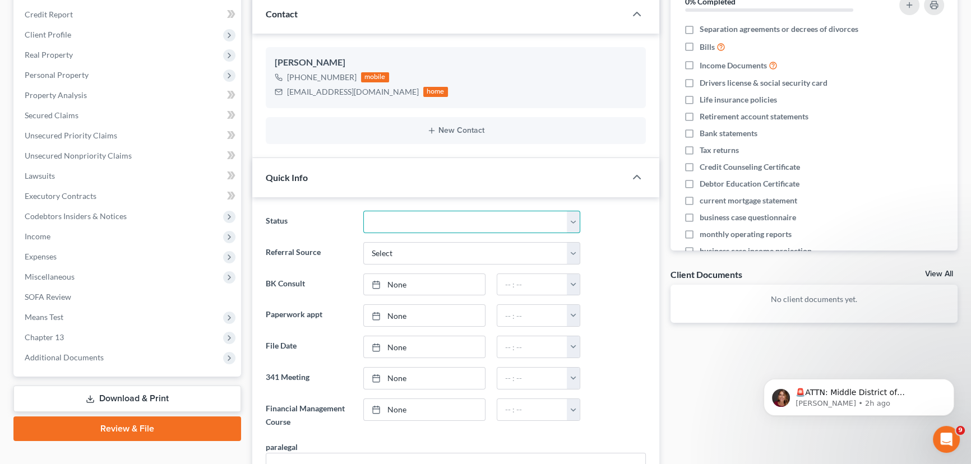
click at [414, 219] on select "Closed without Discharge Complete Converted to 7 Discharged Dismissed Filed Fin…" at bounding box center [471, 222] width 217 height 22
select select "7"
click at [363, 211] on select "Closed without Discharge Complete Converted to 7 Discharged Dismissed Filed Fin…" at bounding box center [471, 222] width 217 height 22
click at [401, 255] on select "Select Word Of Mouth Previous Clients Direct Mail Website Google Search Modern …" at bounding box center [471, 253] width 217 height 22
click at [363, 242] on select "Select Word Of Mouth Previous Clients Direct Mail Website Google Search Modern …" at bounding box center [471, 253] width 217 height 22
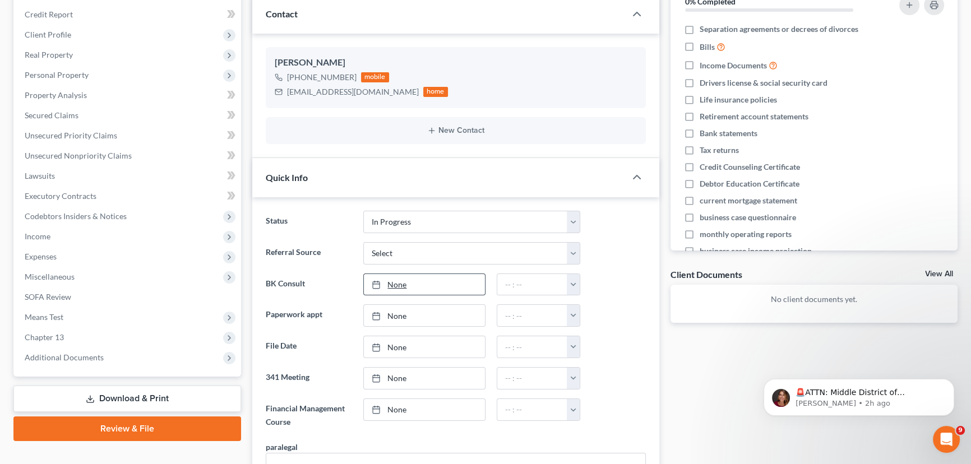
type input "9/10/2025"
click at [393, 280] on link "None" at bounding box center [424, 284] width 121 height 21
click at [510, 278] on input "text" at bounding box center [532, 284] width 71 height 21
click at [575, 277] on button "button" at bounding box center [573, 284] width 13 height 21
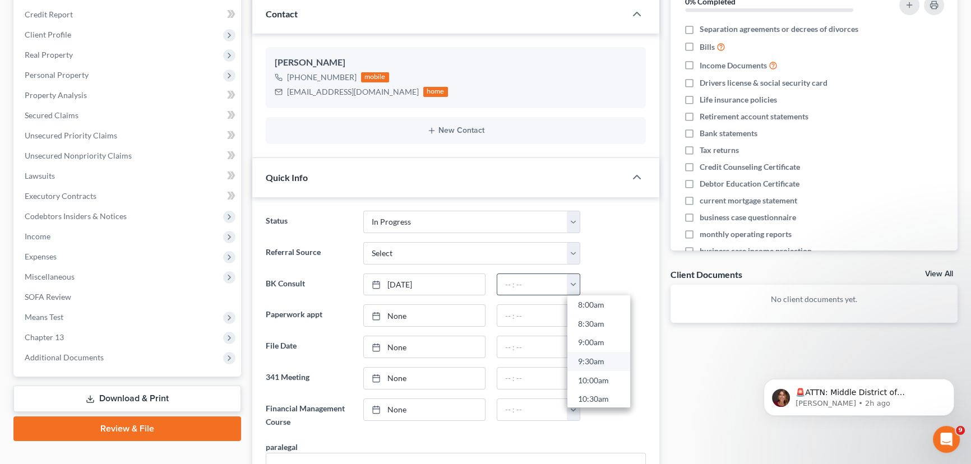
click at [600, 356] on link "9:30am" at bounding box center [599, 361] width 63 height 19
type input "9:30am"
click at [716, 366] on div "Docs Tasks Events Fees Timer 0% Completed Nothing here yet! Separation agreemen…" at bounding box center [814, 464] width 299 height 1019
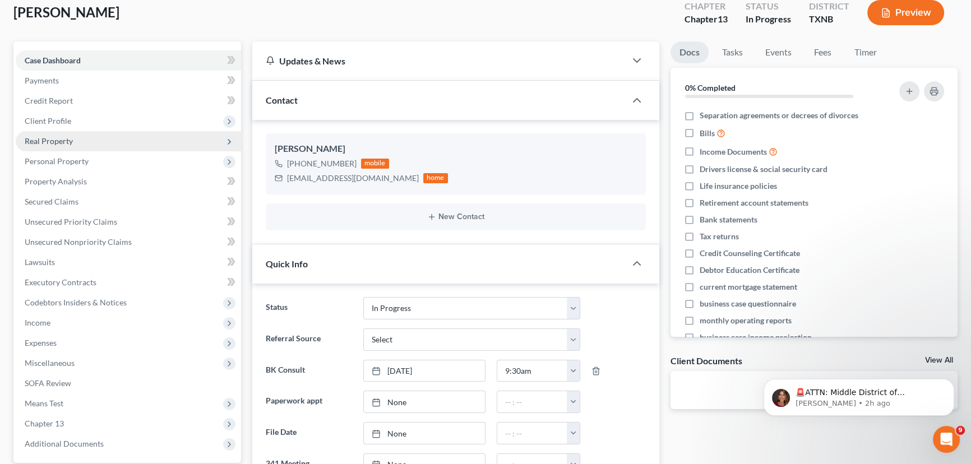
scroll to position [0, 0]
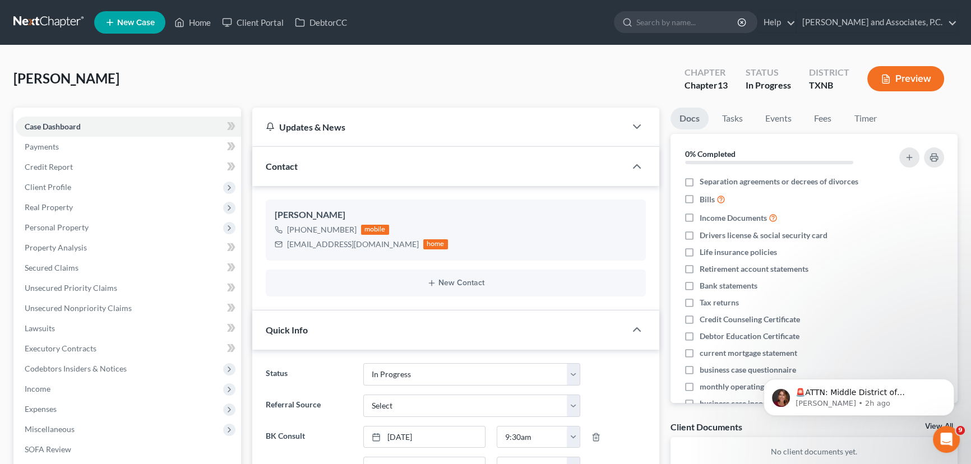
click at [207, 11] on ul "New Case Home Client Portal DebtorCC - No Result - See all results Or Press Ent…" at bounding box center [526, 22] width 864 height 29
click at [185, 22] on icon at bounding box center [179, 22] width 10 height 13
